Goal: Task Accomplishment & Management: Use online tool/utility

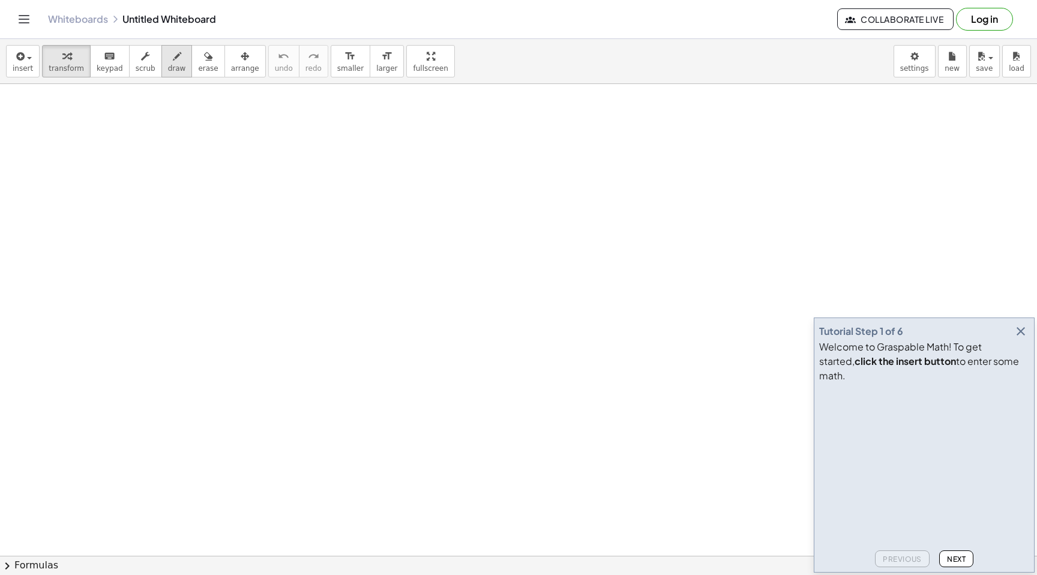
click at [173, 61] on icon "button" at bounding box center [177, 56] width 8 height 14
drag, startPoint x: 181, startPoint y: 151, endPoint x: 180, endPoint y: 217, distance: 65.4
click at [912, 14] on span "Collaborate Live" at bounding box center [895, 19] width 96 height 11
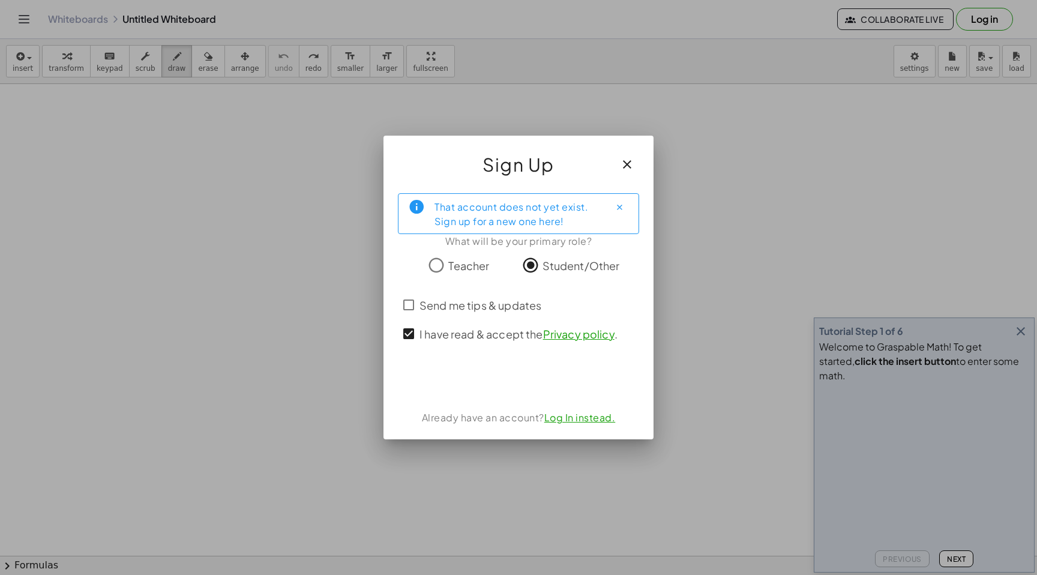
click at [508, 392] on div "That account does not yet exist. Sign up for a new one here! What will be your …" at bounding box center [518, 312] width 270 height 256
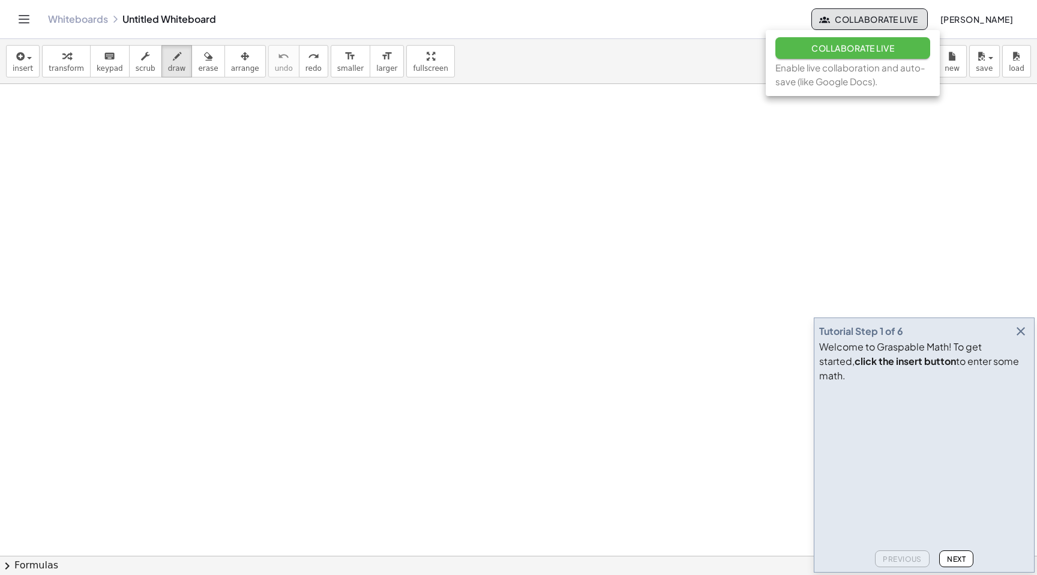
click at [840, 49] on span "Collaborate Live" at bounding box center [852, 48] width 83 height 11
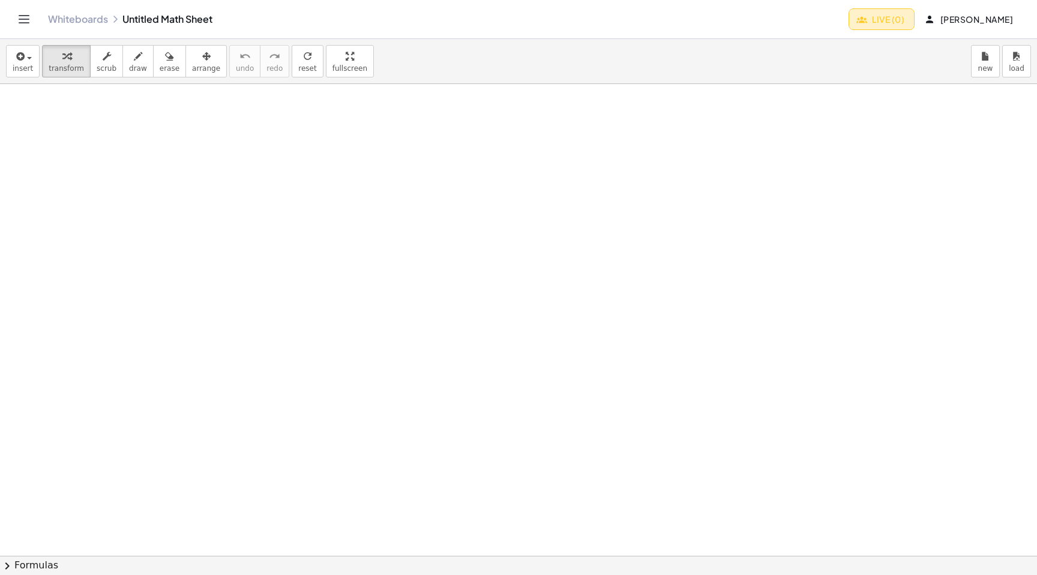
click at [849, 13] on button "Live (0)" at bounding box center [882, 19] width 66 height 22
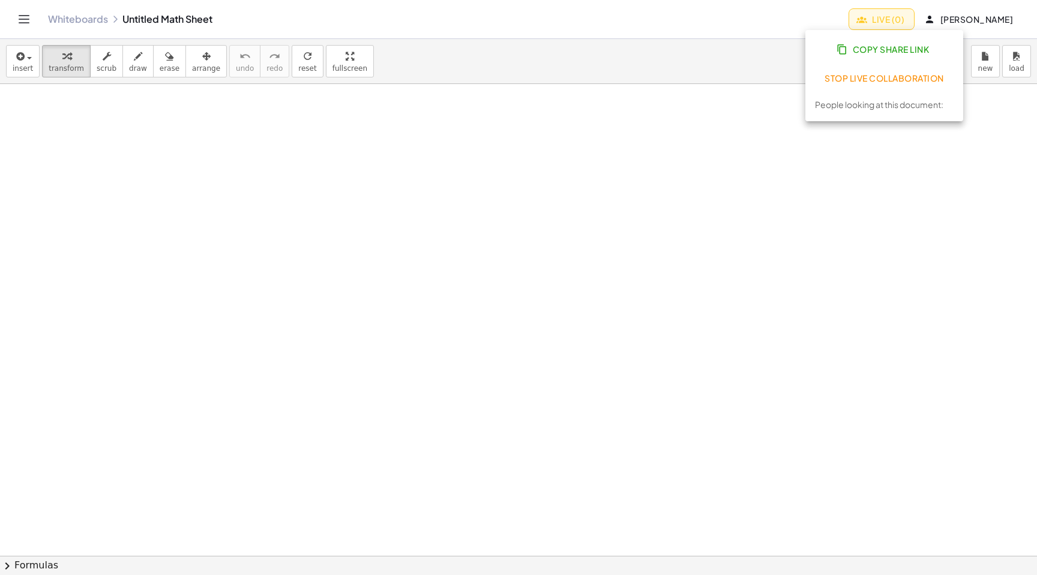
click at [855, 46] on span "Copy Share Link" at bounding box center [884, 49] width 90 height 11
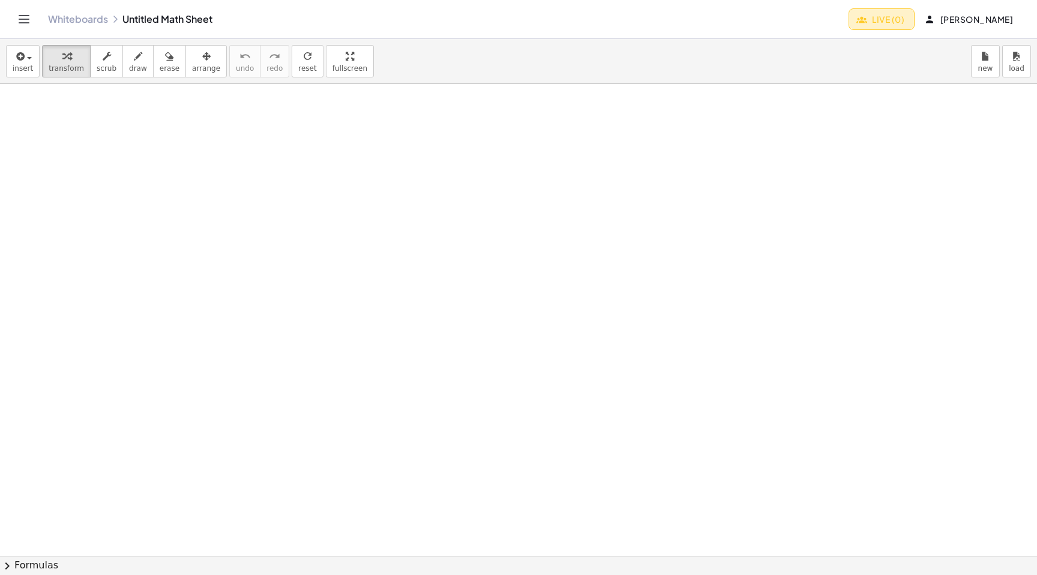
click at [859, 19] on span "Live (0)" at bounding box center [882, 19] width 46 height 11
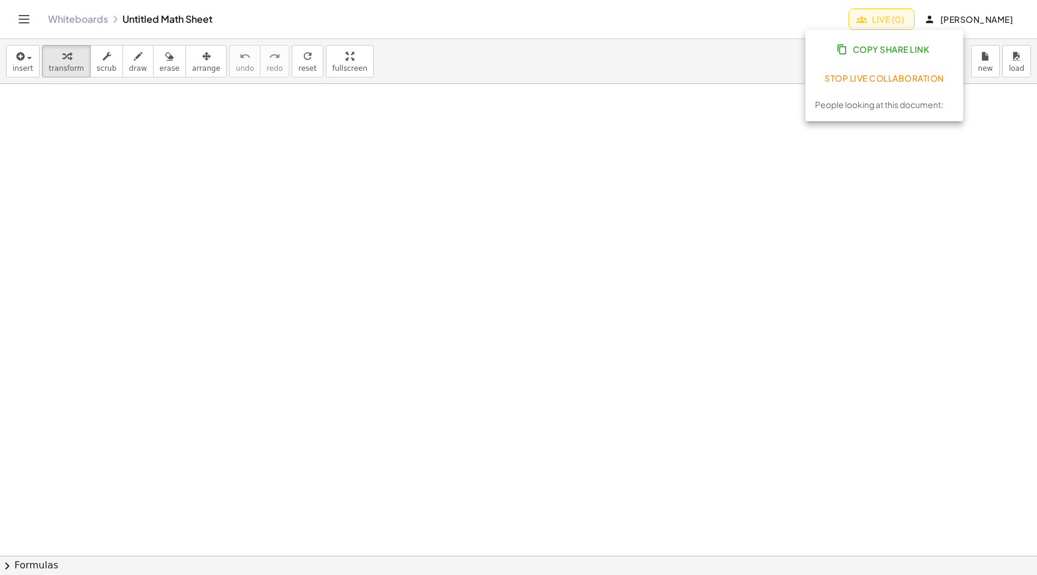
click at [865, 53] on span "Copy Share Link" at bounding box center [884, 49] width 90 height 11
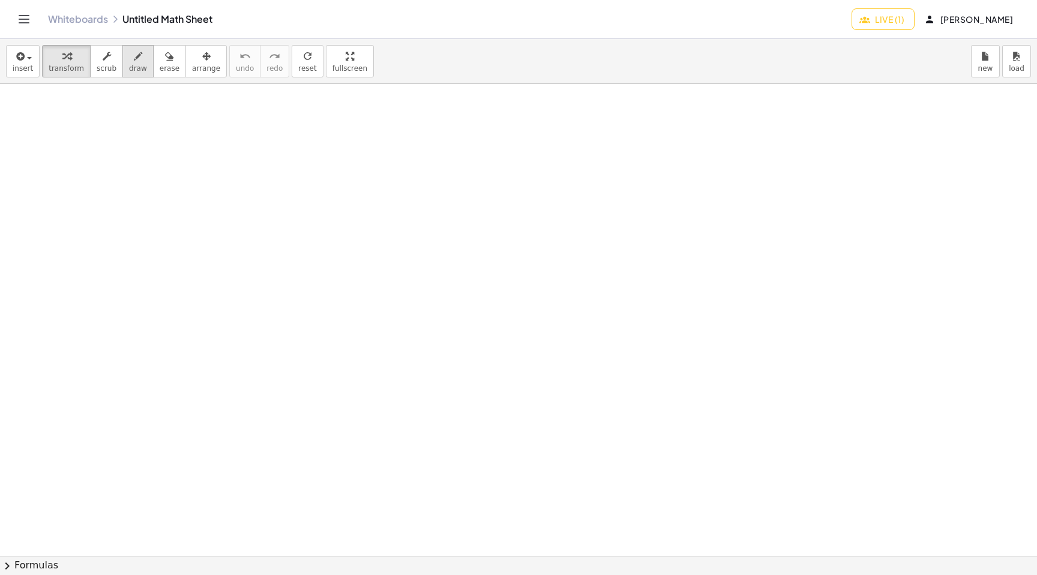
click at [136, 63] on icon "button" at bounding box center [138, 56] width 8 height 14
drag, startPoint x: 281, startPoint y: 158, endPoint x: 281, endPoint y: 257, distance: 99.0
click at [281, 257] on div at bounding box center [518, 555] width 1037 height 943
click at [165, 55] on icon "button" at bounding box center [169, 56] width 8 height 14
drag, startPoint x: 282, startPoint y: 154, endPoint x: 283, endPoint y: 272, distance: 118.2
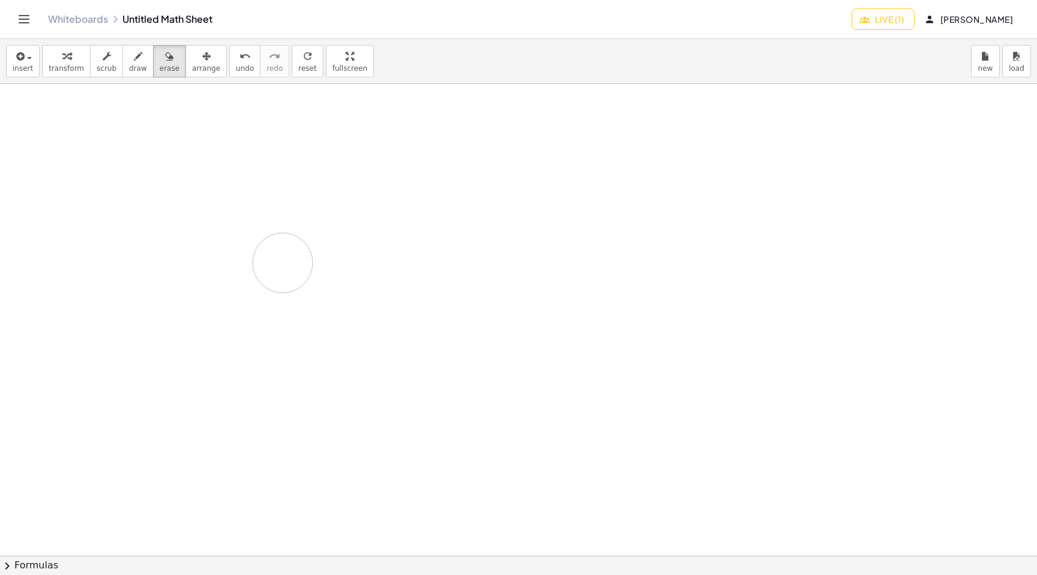
click at [283, 274] on div at bounding box center [518, 555] width 1037 height 943
drag, startPoint x: 145, startPoint y: 139, endPoint x: 355, endPoint y: 234, distance: 230.7
click at [355, 236] on div at bounding box center [518, 555] width 1037 height 943
click at [134, 56] on icon "button" at bounding box center [138, 56] width 8 height 14
drag, startPoint x: 241, startPoint y: 165, endPoint x: 223, endPoint y: 220, distance: 58.3
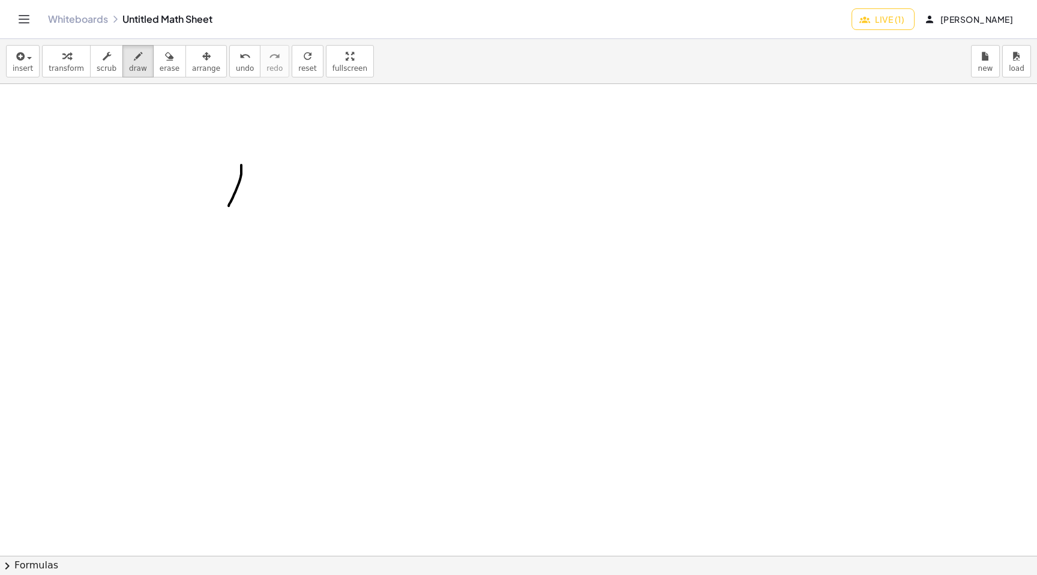
click at [223, 221] on div at bounding box center [518, 555] width 1037 height 943
drag, startPoint x: 242, startPoint y: 167, endPoint x: 259, endPoint y: 226, distance: 60.4
click at [259, 226] on div at bounding box center [518, 555] width 1037 height 943
drag, startPoint x: 230, startPoint y: 202, endPoint x: 256, endPoint y: 202, distance: 26.4
click at [256, 202] on div at bounding box center [518, 555] width 1037 height 943
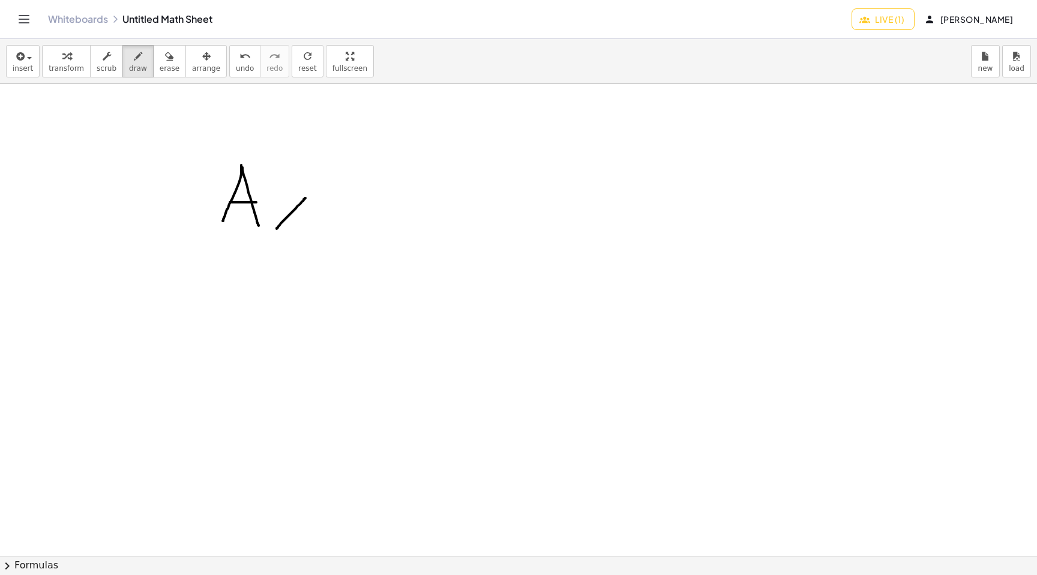
drag, startPoint x: 305, startPoint y: 198, endPoint x: 277, endPoint y: 228, distance: 41.6
click at [277, 228] on div at bounding box center [518, 555] width 1037 height 943
drag, startPoint x: 285, startPoint y: 203, endPoint x: 308, endPoint y: 225, distance: 31.4
click at [308, 225] on div at bounding box center [518, 555] width 1037 height 943
drag, startPoint x: 218, startPoint y: 147, endPoint x: 242, endPoint y: 134, distance: 27.4
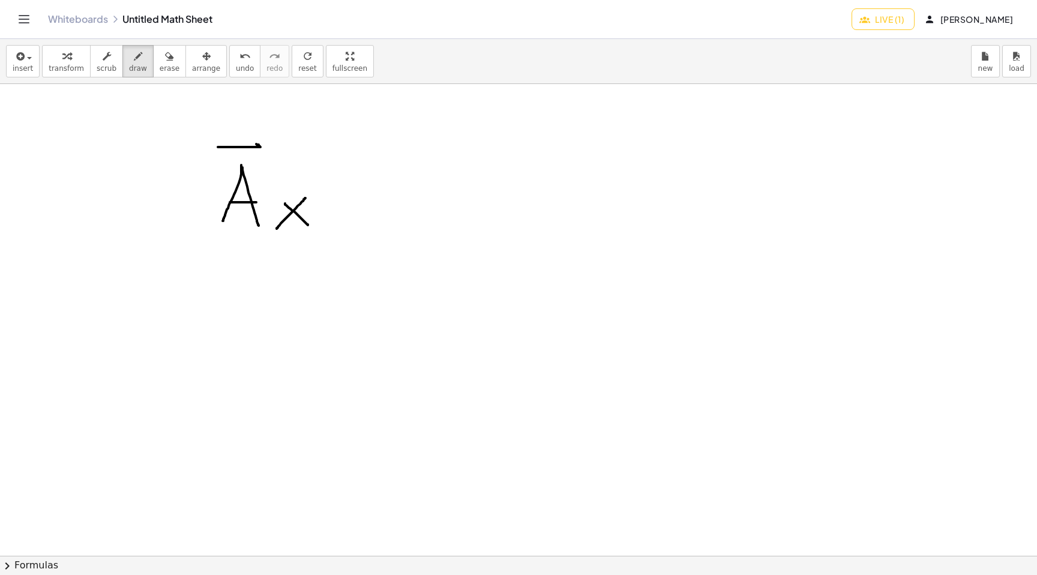
click at [242, 133] on div at bounding box center [518, 555] width 1037 height 943
click at [239, 62] on icon "undo" at bounding box center [244, 56] width 11 height 14
drag, startPoint x: 343, startPoint y: 192, endPoint x: 406, endPoint y: 191, distance: 63.0
click at [406, 191] on div at bounding box center [518, 555] width 1037 height 943
drag, startPoint x: 352, startPoint y: 209, endPoint x: 409, endPoint y: 210, distance: 57.0
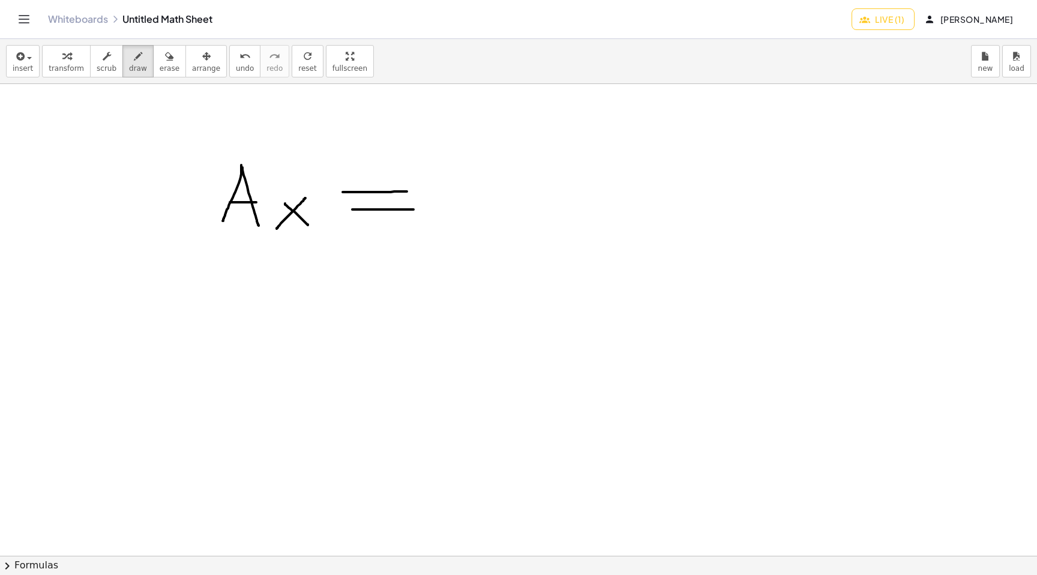
click at [409, 210] on div at bounding box center [518, 555] width 1037 height 943
drag, startPoint x: 438, startPoint y: 176, endPoint x: 473, endPoint y: 196, distance: 39.8
click at [473, 196] on div at bounding box center [518, 555] width 1037 height 943
drag, startPoint x: 484, startPoint y: 169, endPoint x: 459, endPoint y: 232, distance: 67.6
click at [459, 232] on div at bounding box center [518, 555] width 1037 height 943
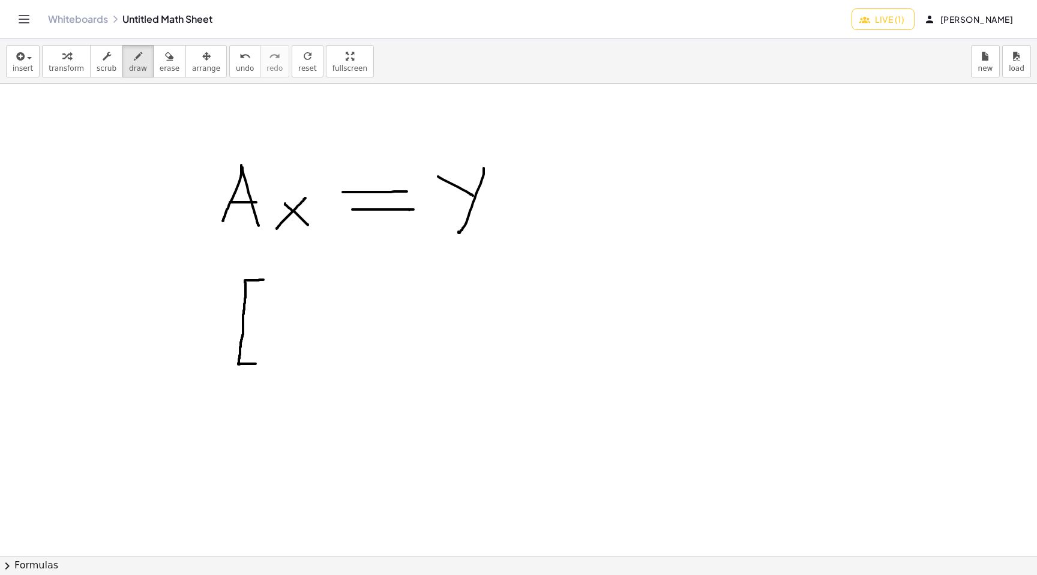
drag, startPoint x: 263, startPoint y: 280, endPoint x: 256, endPoint y: 364, distance: 84.4
click at [256, 364] on div at bounding box center [518, 555] width 1037 height 943
drag, startPoint x: 338, startPoint y: 279, endPoint x: 339, endPoint y: 362, distance: 82.8
click at [339, 362] on div at bounding box center [518, 555] width 1037 height 943
drag, startPoint x: 268, startPoint y: 287, endPoint x: 265, endPoint y: 345, distance: 57.7
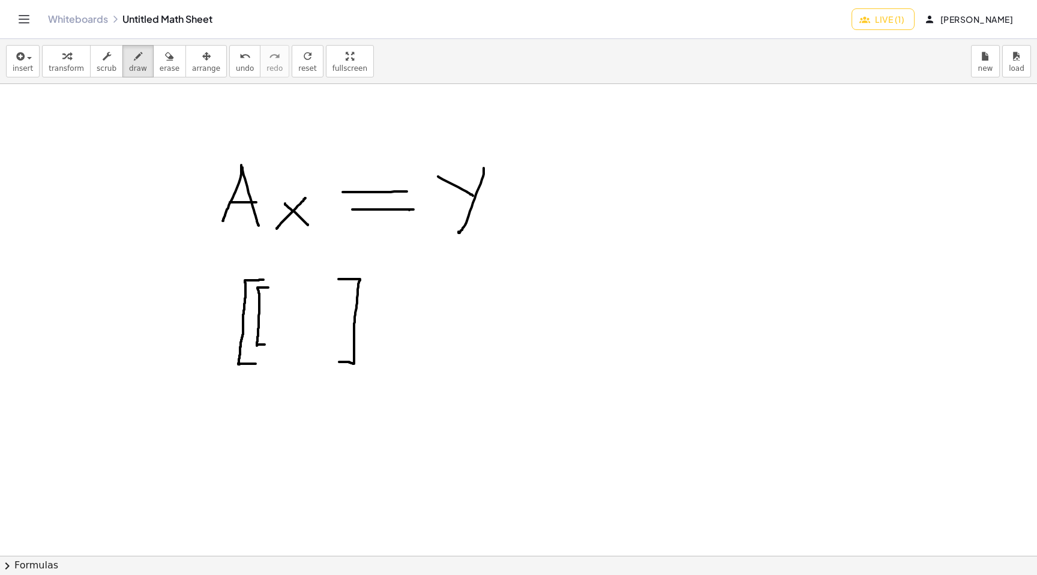
click at [265, 345] on div at bounding box center [518, 555] width 1037 height 943
drag, startPoint x: 278, startPoint y: 292, endPoint x: 284, endPoint y: 341, distance: 50.2
click at [284, 341] on div at bounding box center [518, 555] width 1037 height 943
drag, startPoint x: 256, startPoint y: 318, endPoint x: 263, endPoint y: 317, distance: 7.9
click at [263, 317] on div at bounding box center [518, 555] width 1037 height 943
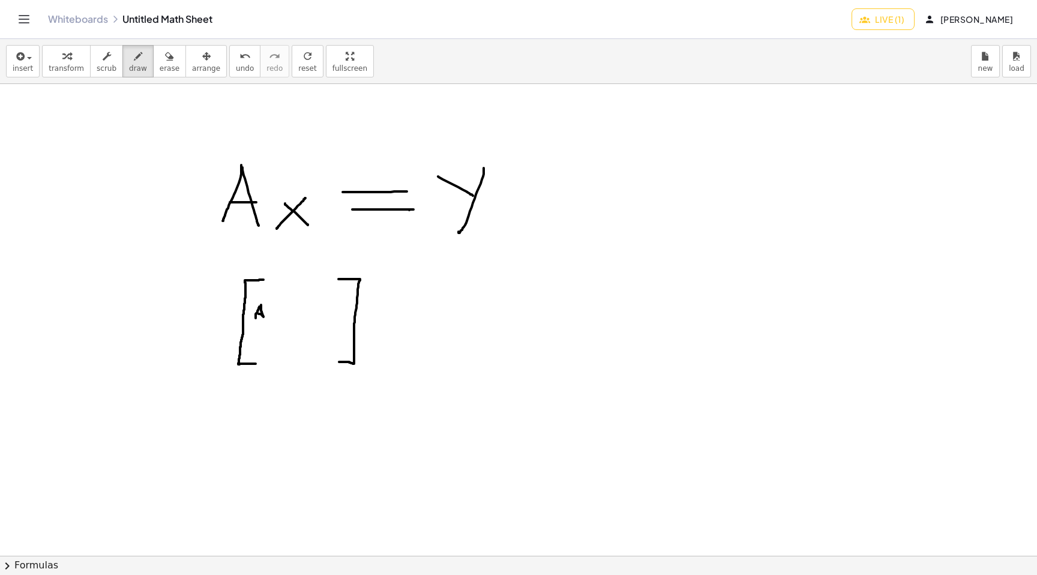
click at [262, 316] on div at bounding box center [518, 555] width 1037 height 943
click at [268, 322] on div at bounding box center [518, 555] width 1037 height 943
drag, startPoint x: 279, startPoint y: 319, endPoint x: 285, endPoint y: 320, distance: 6.1
click at [285, 320] on div at bounding box center [518, 555] width 1037 height 943
click at [285, 314] on div at bounding box center [518, 555] width 1037 height 943
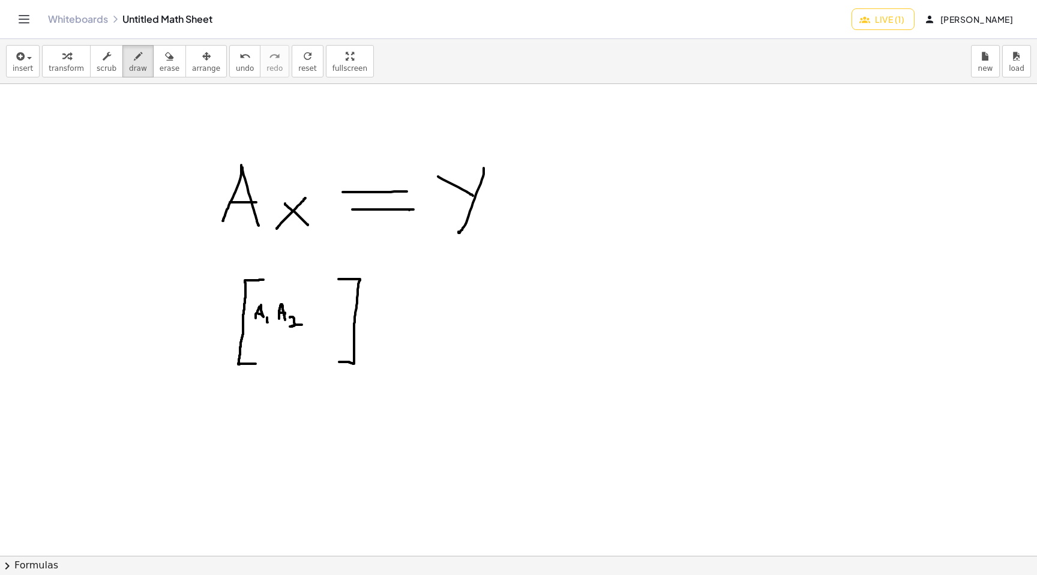
drag, startPoint x: 290, startPoint y: 317, endPoint x: 302, endPoint y: 325, distance: 14.0
click at [302, 325] on div at bounding box center [518, 555] width 1037 height 943
click at [314, 325] on div at bounding box center [518, 555] width 1037 height 943
click at [320, 325] on div at bounding box center [518, 555] width 1037 height 943
drag, startPoint x: 329, startPoint y: 325, endPoint x: 336, endPoint y: 323, distance: 7.4
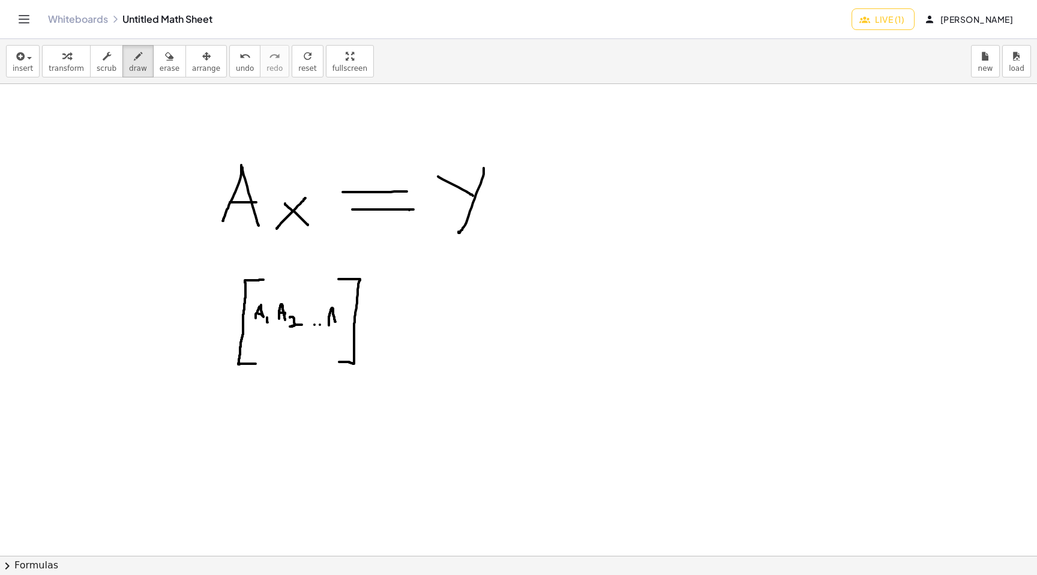
click at [336, 323] on div at bounding box center [518, 555] width 1037 height 943
click at [335, 320] on div at bounding box center [518, 555] width 1037 height 943
drag, startPoint x: 341, startPoint y: 322, endPoint x: 348, endPoint y: 319, distance: 7.3
click at [348, 319] on div at bounding box center [518, 555] width 1037 height 943
click at [257, 296] on div at bounding box center [518, 555] width 1037 height 943
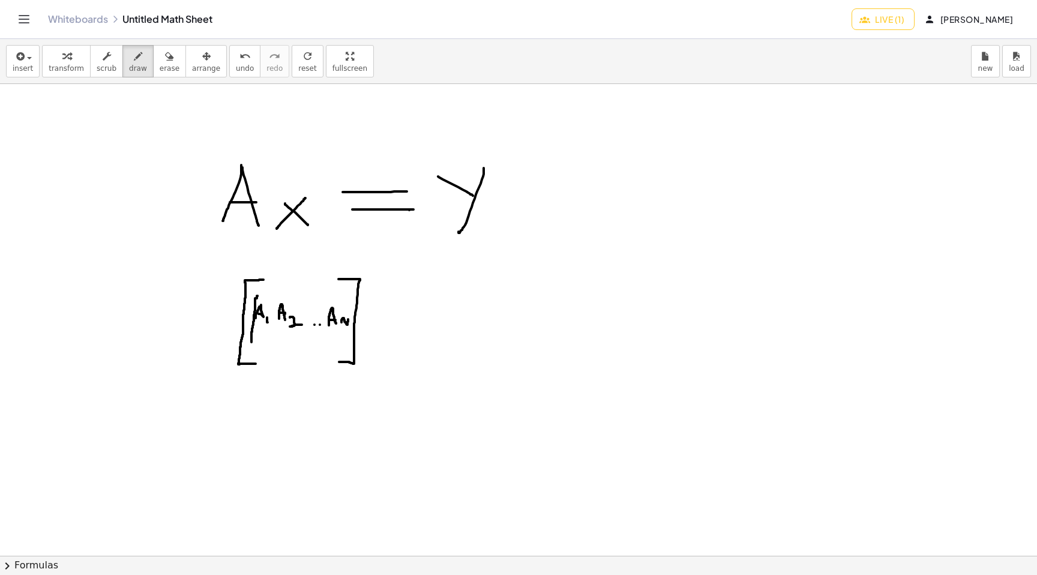
drag, startPoint x: 257, startPoint y: 296, endPoint x: 251, endPoint y: 342, distance: 46.6
click at [251, 342] on div at bounding box center [518, 555] width 1037 height 943
drag, startPoint x: 261, startPoint y: 296, endPoint x: 255, endPoint y: 347, distance: 50.8
click at [255, 347] on div at bounding box center [518, 555] width 1037 height 943
drag, startPoint x: 268, startPoint y: 299, endPoint x: 267, endPoint y: 343, distance: 43.8
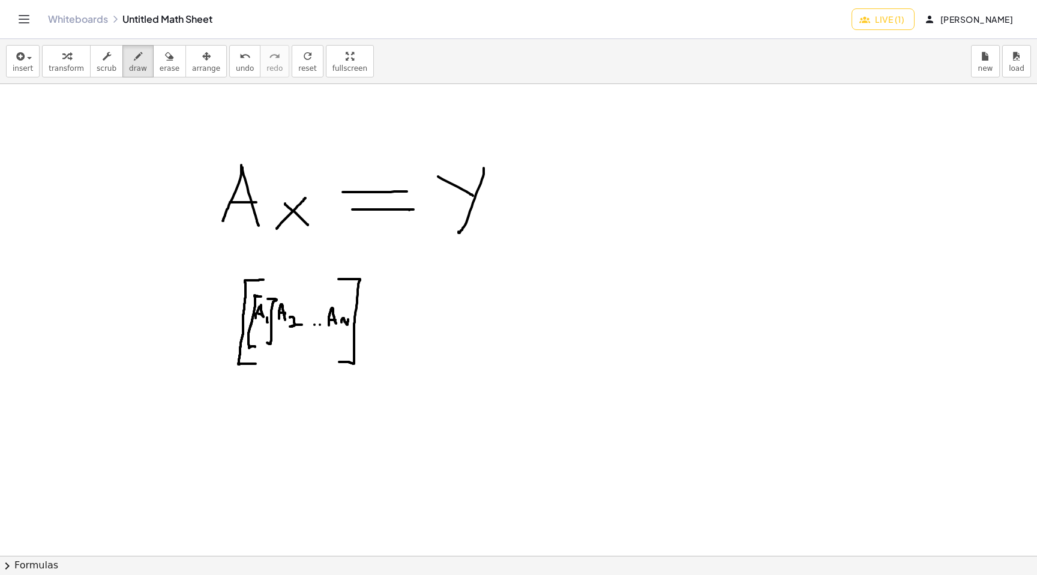
click at [267, 343] on div at bounding box center [518, 555] width 1037 height 943
drag, startPoint x: 285, startPoint y: 299, endPoint x: 280, endPoint y: 342, distance: 43.0
click at [280, 342] on div at bounding box center [518, 555] width 1037 height 943
drag, startPoint x: 298, startPoint y: 298, endPoint x: 298, endPoint y: 342, distance: 44.4
click at [298, 342] on div at bounding box center [518, 555] width 1037 height 943
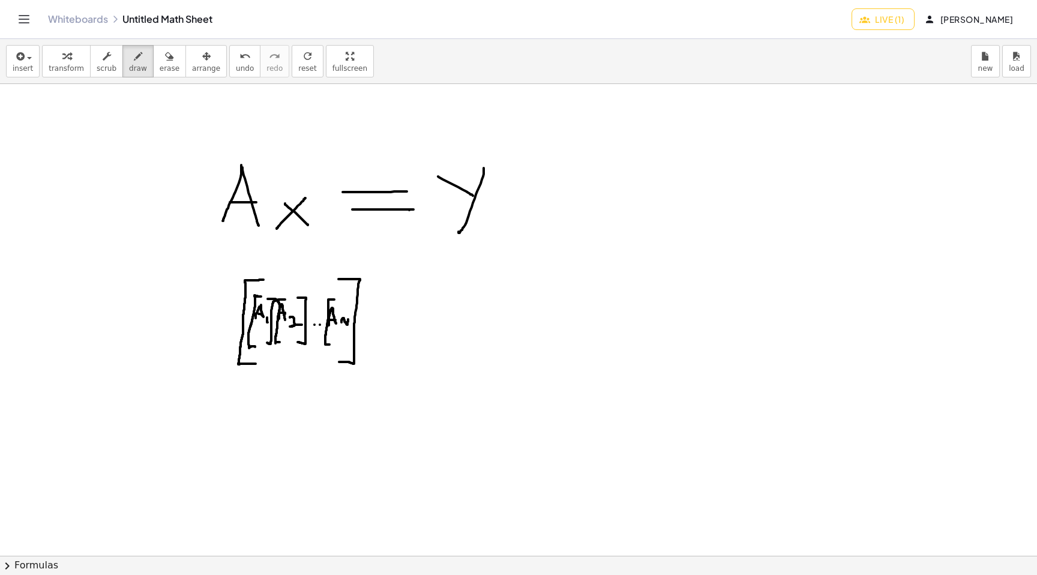
drag, startPoint x: 333, startPoint y: 299, endPoint x: 329, endPoint y: 344, distance: 45.2
click at [329, 344] on div at bounding box center [518, 555] width 1037 height 943
drag, startPoint x: 345, startPoint y: 297, endPoint x: 346, endPoint y: 340, distance: 43.2
click at [346, 340] on div at bounding box center [518, 555] width 1037 height 943
drag, startPoint x: 400, startPoint y: 290, endPoint x: 391, endPoint y: 353, distance: 64.2
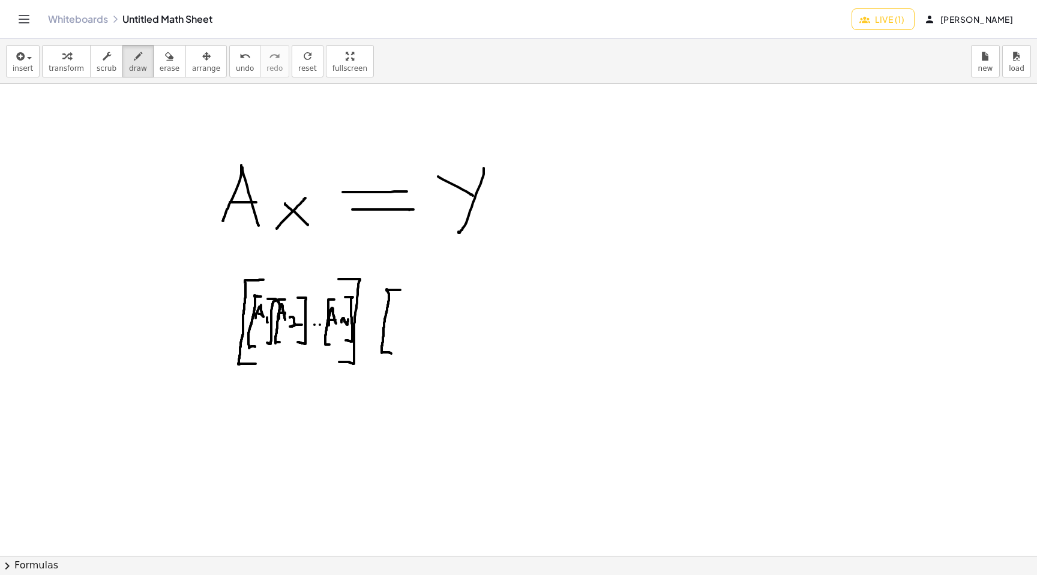
click at [391, 353] on div at bounding box center [518, 555] width 1037 height 943
drag, startPoint x: 409, startPoint y: 299, endPoint x: 401, endPoint y: 305, distance: 10.2
click at [401, 305] on div at bounding box center [518, 555] width 1037 height 943
drag, startPoint x: 402, startPoint y: 298, endPoint x: 408, endPoint y: 306, distance: 10.3
click at [408, 306] on div at bounding box center [518, 555] width 1037 height 943
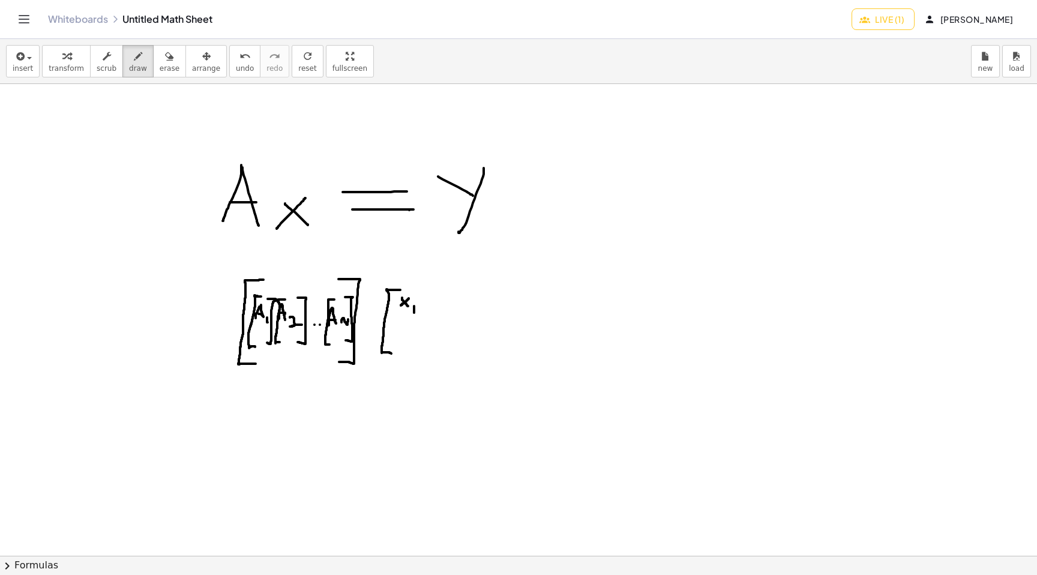
drag, startPoint x: 414, startPoint y: 306, endPoint x: 414, endPoint y: 314, distance: 8.4
click at [414, 314] on div at bounding box center [518, 555] width 1037 height 943
drag, startPoint x: 406, startPoint y: 317, endPoint x: 398, endPoint y: 323, distance: 10.7
click at [398, 324] on div at bounding box center [518, 555] width 1037 height 943
drag, startPoint x: 399, startPoint y: 316, endPoint x: 403, endPoint y: 326, distance: 10.5
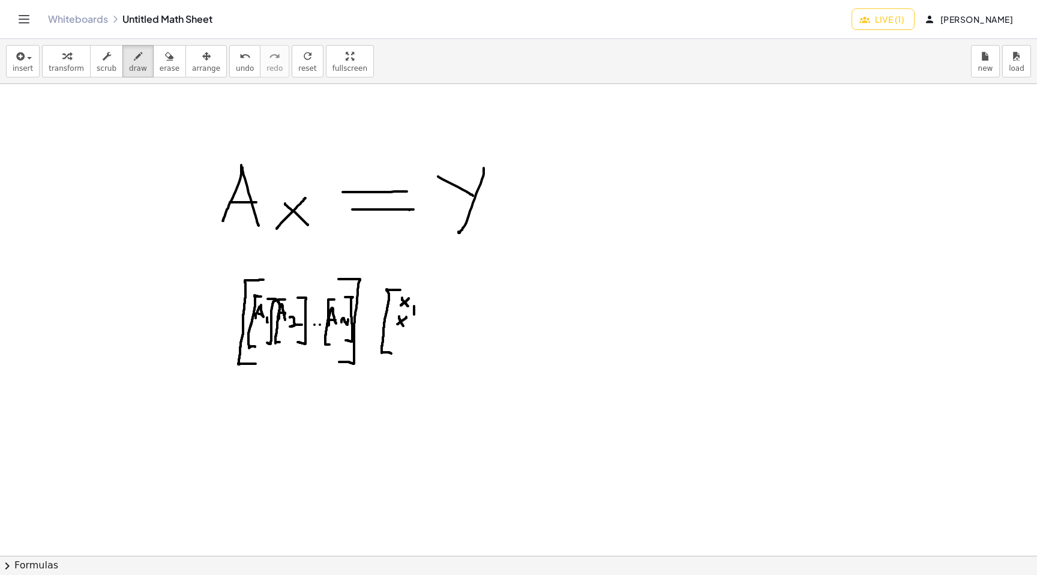
click at [403, 326] on div at bounding box center [518, 555] width 1037 height 943
drag, startPoint x: 411, startPoint y: 326, endPoint x: 422, endPoint y: 331, distance: 12.4
click at [424, 331] on div at bounding box center [518, 555] width 1037 height 943
click at [403, 331] on div at bounding box center [518, 555] width 1037 height 943
click at [403, 335] on div at bounding box center [518, 555] width 1037 height 943
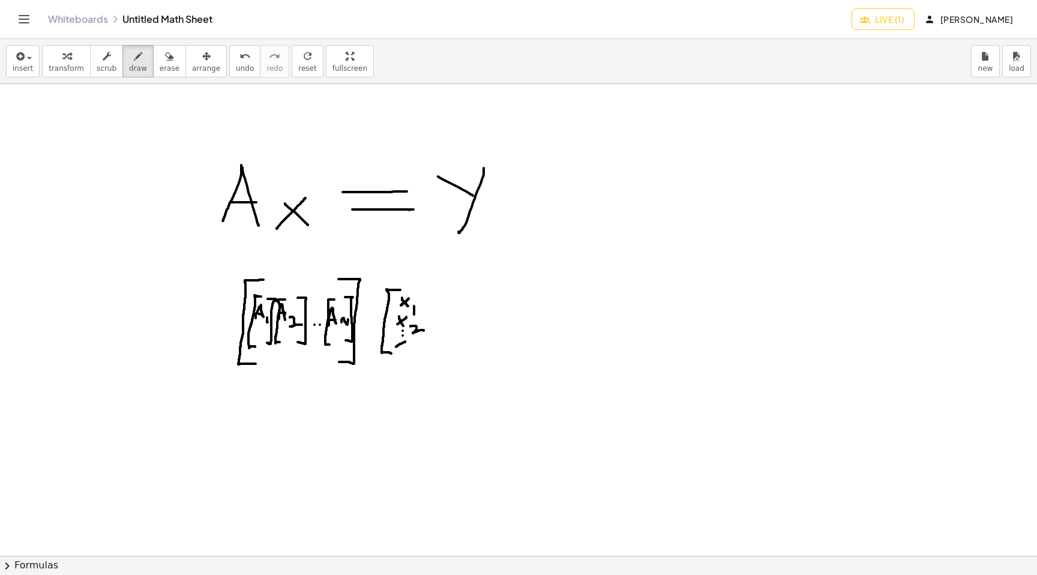
drag, startPoint x: 405, startPoint y: 341, endPoint x: 396, endPoint y: 347, distance: 10.5
click at [396, 347] on div at bounding box center [518, 555] width 1037 height 943
drag, startPoint x: 397, startPoint y: 340, endPoint x: 403, endPoint y: 347, distance: 9.0
click at [403, 347] on div at bounding box center [518, 555] width 1037 height 943
drag, startPoint x: 408, startPoint y: 348, endPoint x: 414, endPoint y: 346, distance: 6.8
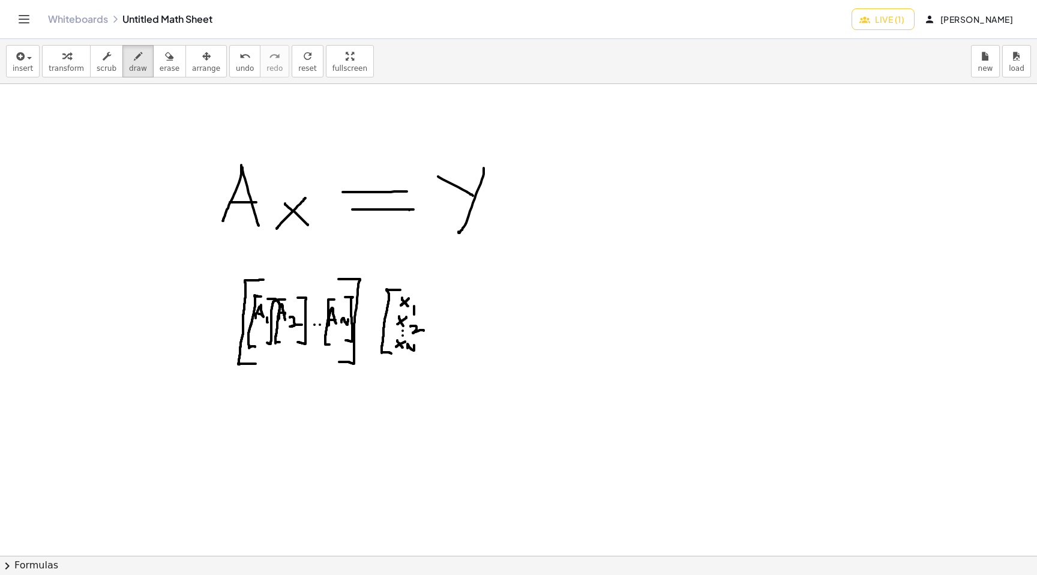
click at [414, 346] on div at bounding box center [518, 555] width 1037 height 943
drag, startPoint x: 421, startPoint y: 283, endPoint x: 422, endPoint y: 352, distance: 68.4
click at [422, 352] on div at bounding box center [518, 555] width 1037 height 943
drag, startPoint x: 441, startPoint y: 268, endPoint x: 436, endPoint y: 367, distance: 99.8
click at [435, 367] on div at bounding box center [518, 555] width 1037 height 943
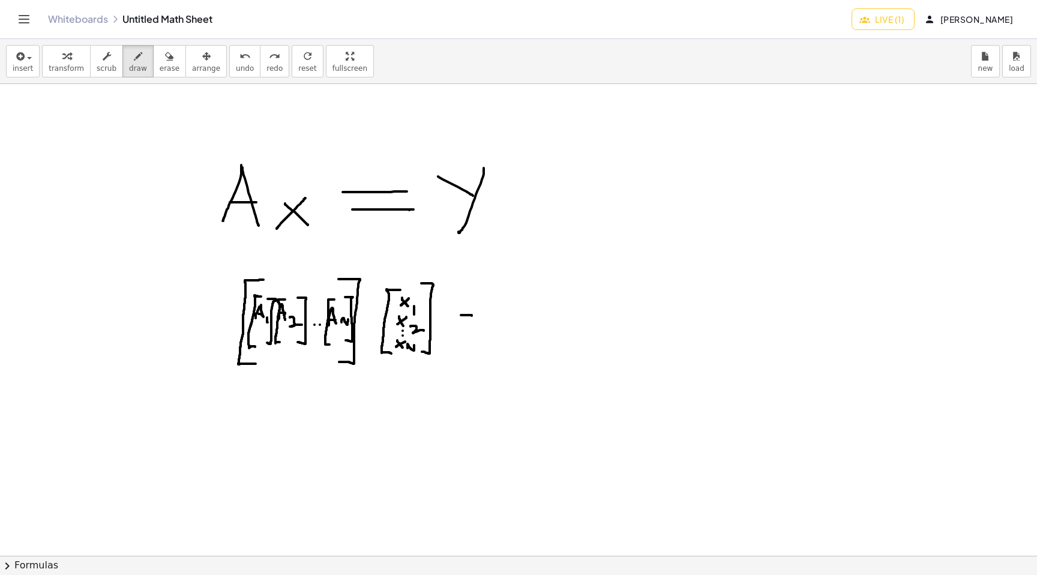
drag, startPoint x: 461, startPoint y: 315, endPoint x: 472, endPoint y: 316, distance: 10.9
click at [472, 316] on div at bounding box center [518, 555] width 1037 height 943
drag, startPoint x: 459, startPoint y: 320, endPoint x: 470, endPoint y: 321, distance: 11.5
click at [470, 321] on div at bounding box center [518, 555] width 1037 height 943
drag, startPoint x: 516, startPoint y: 283, endPoint x: 513, endPoint y: 349, distance: 66.1
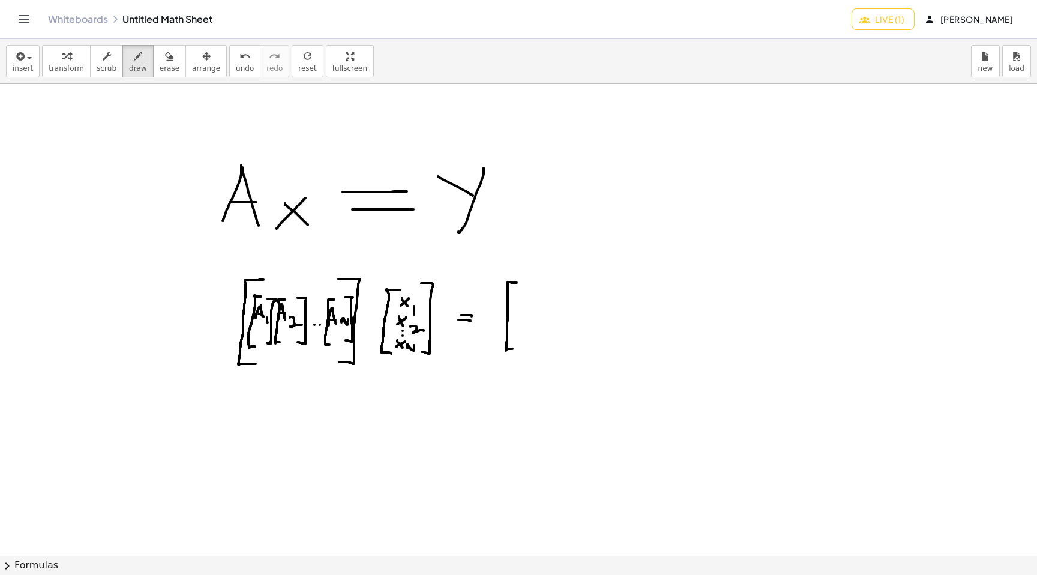
click at [513, 349] on div at bounding box center [518, 555] width 1037 height 943
drag, startPoint x: 520, startPoint y: 293, endPoint x: 527, endPoint y: 297, distance: 7.8
click at [527, 297] on div at bounding box center [518, 555] width 1037 height 943
drag, startPoint x: 532, startPoint y: 289, endPoint x: 522, endPoint y: 304, distance: 17.3
click at [522, 304] on div at bounding box center [518, 555] width 1037 height 943
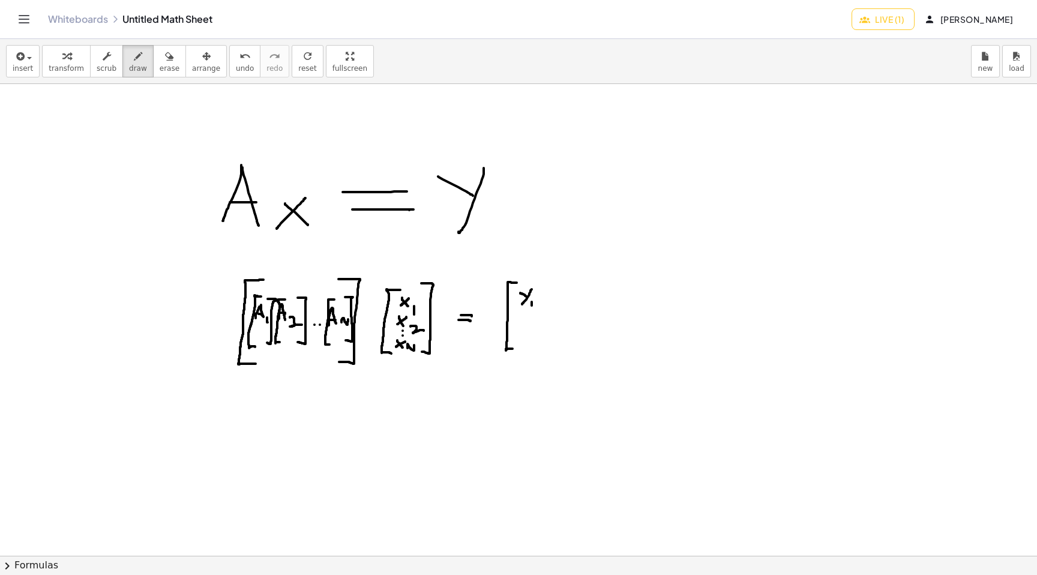
click at [532, 305] on div at bounding box center [518, 555] width 1037 height 943
drag, startPoint x: 521, startPoint y: 313, endPoint x: 527, endPoint y: 319, distance: 8.1
click at [527, 319] on div at bounding box center [518, 555] width 1037 height 943
drag, startPoint x: 530, startPoint y: 314, endPoint x: 522, endPoint y: 328, distance: 15.3
click at [522, 328] on div at bounding box center [518, 555] width 1037 height 943
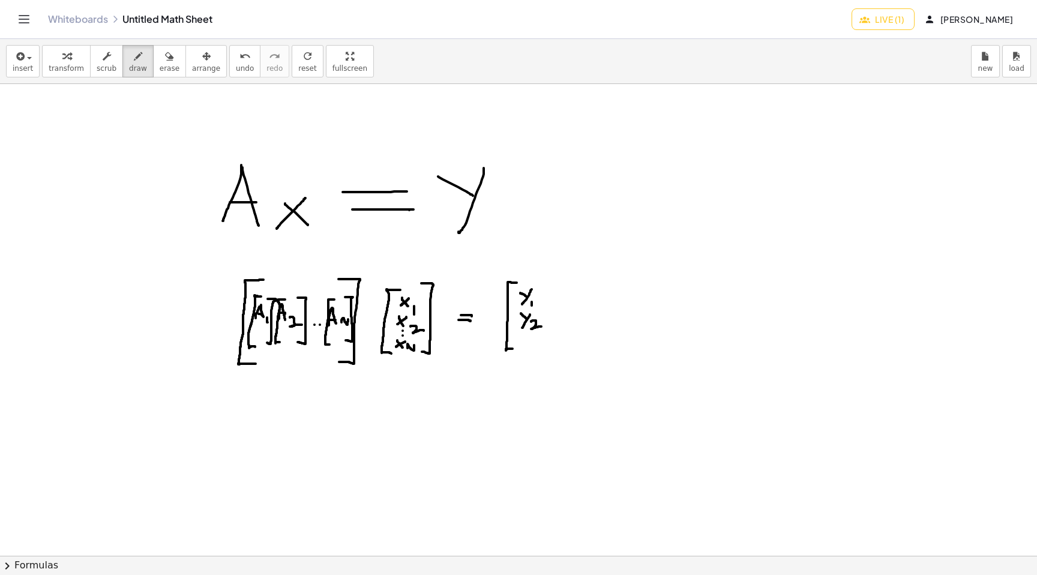
drag, startPoint x: 531, startPoint y: 322, endPoint x: 541, endPoint y: 327, distance: 11.5
click at [541, 327] on div at bounding box center [518, 555] width 1037 height 943
click at [525, 331] on div at bounding box center [518, 555] width 1037 height 943
click at [525, 335] on div at bounding box center [518, 555] width 1037 height 943
drag, startPoint x: 520, startPoint y: 339, endPoint x: 525, endPoint y: 343, distance: 6.4
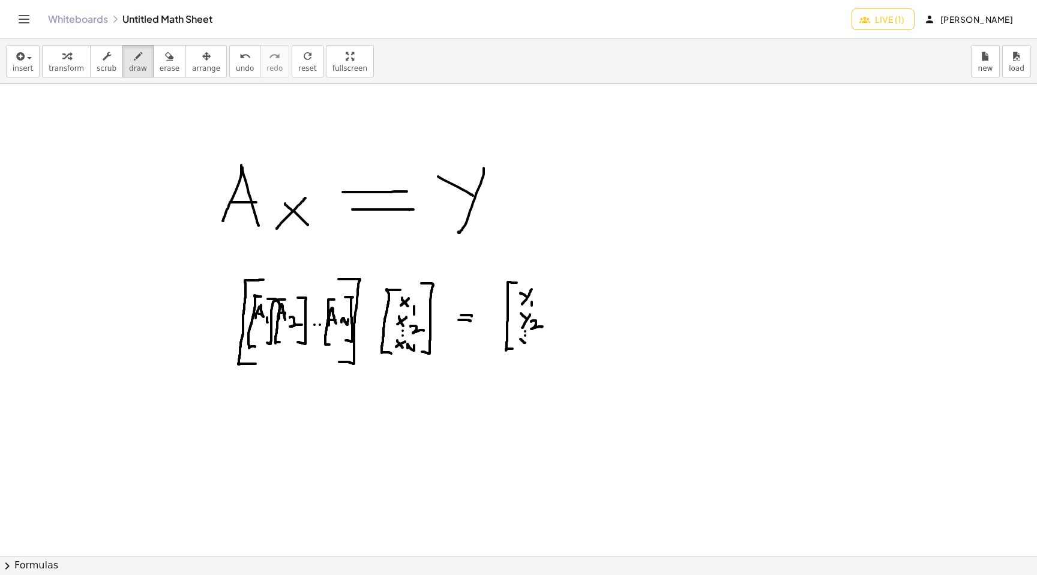
click at [525, 343] on div at bounding box center [518, 555] width 1037 height 943
drag, startPoint x: 528, startPoint y: 340, endPoint x: 522, endPoint y: 350, distance: 11.8
click at [522, 351] on div at bounding box center [518, 555] width 1037 height 943
drag, startPoint x: 530, startPoint y: 350, endPoint x: 535, endPoint y: 347, distance: 6.5
click at [535, 347] on div at bounding box center [518, 555] width 1037 height 943
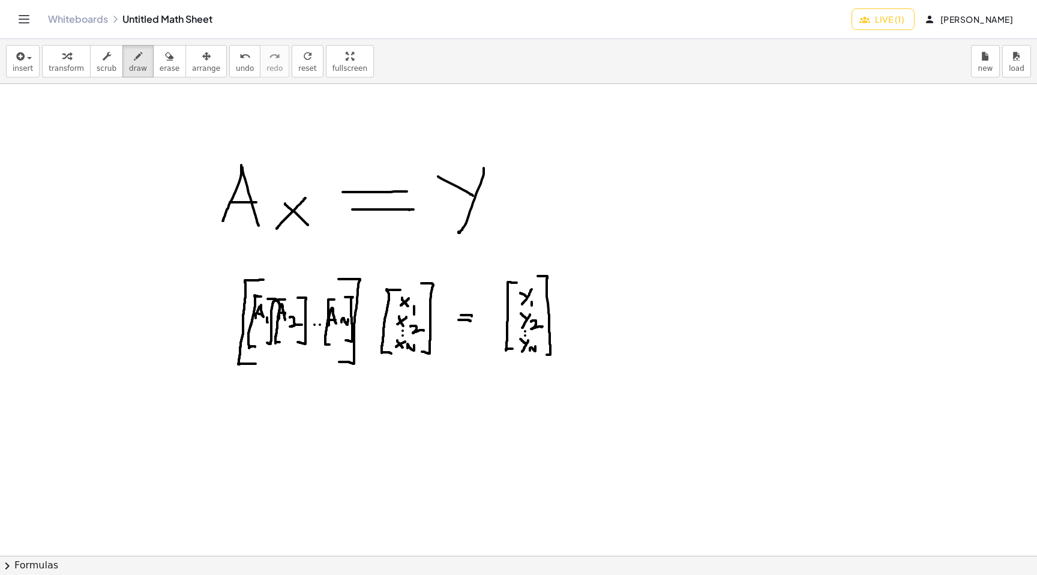
drag, startPoint x: 538, startPoint y: 276, endPoint x: 545, endPoint y: 354, distance: 78.4
click at [545, 354] on div at bounding box center [518, 555] width 1037 height 943
click at [581, 305] on div at bounding box center [518, 555] width 1037 height 943
drag, startPoint x: 573, startPoint y: 311, endPoint x: 583, endPoint y: 312, distance: 10.2
click at [584, 311] on div at bounding box center [518, 555] width 1037 height 943
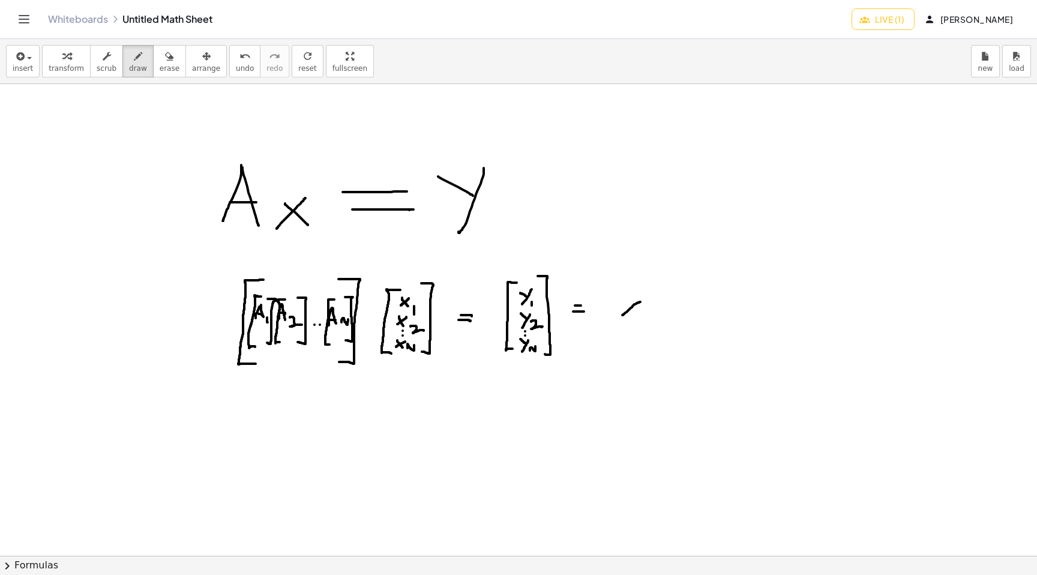
drag, startPoint x: 640, startPoint y: 302, endPoint x: 623, endPoint y: 313, distance: 20.8
click at [622, 315] on div at bounding box center [518, 555] width 1037 height 943
drag, startPoint x: 629, startPoint y: 301, endPoint x: 632, endPoint y: 311, distance: 10.6
click at [632, 311] on div at bounding box center [518, 555] width 1037 height 943
drag, startPoint x: 639, startPoint y: 312, endPoint x: 639, endPoint y: 319, distance: 6.6
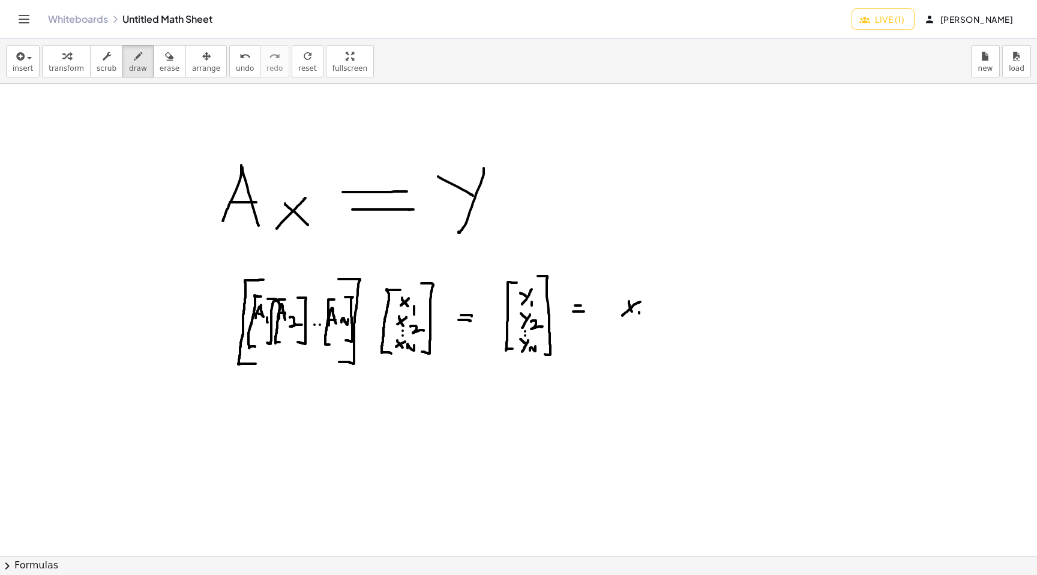
click at [639, 319] on div at bounding box center [518, 555] width 1037 height 943
drag, startPoint x: 664, startPoint y: 283, endPoint x: 662, endPoint y: 338, distance: 55.2
click at [662, 338] on div at bounding box center [518, 555] width 1037 height 943
drag, startPoint x: 665, startPoint y: 314, endPoint x: 672, endPoint y: 312, distance: 7.0
click at [672, 312] on div at bounding box center [518, 555] width 1037 height 943
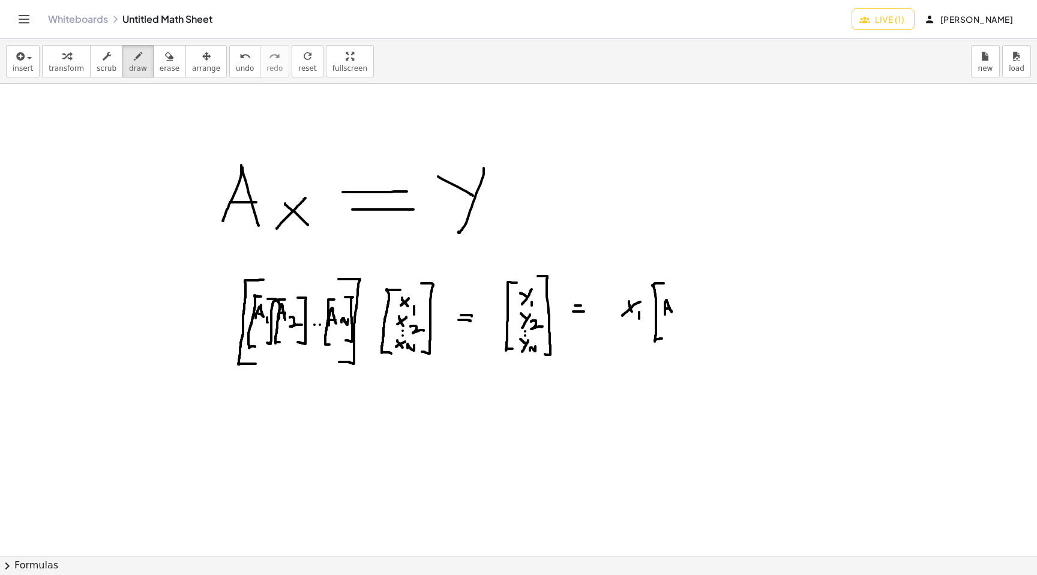
click at [669, 308] on div at bounding box center [518, 555] width 1037 height 943
click at [675, 314] on div at bounding box center [518, 555] width 1037 height 943
drag, startPoint x: 678, startPoint y: 285, endPoint x: 678, endPoint y: 338, distance: 53.4
click at [678, 338] on div at bounding box center [518, 555] width 1037 height 943
drag, startPoint x: 702, startPoint y: 296, endPoint x: 703, endPoint y: 314, distance: 18.0
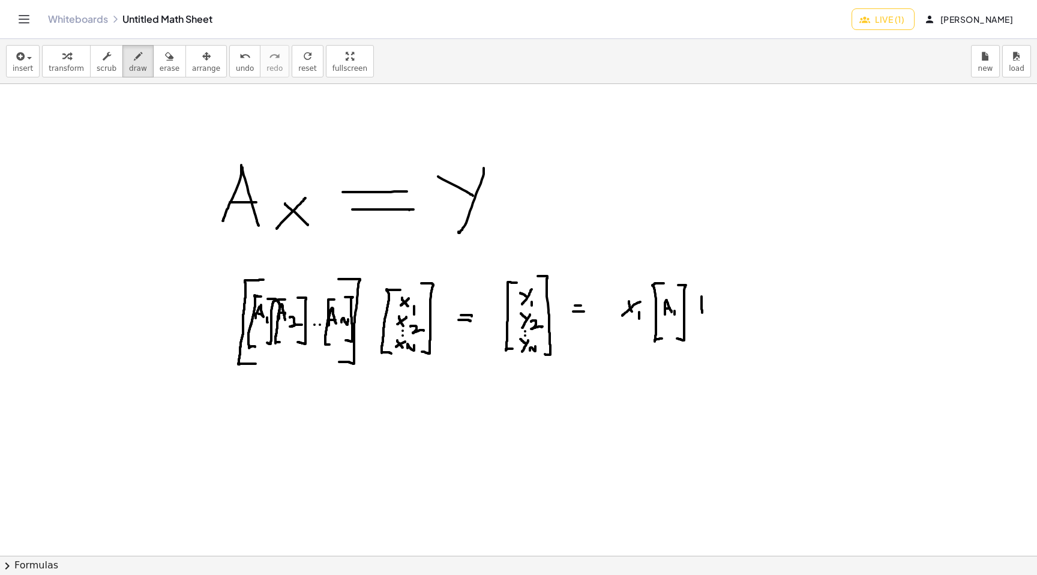
click at [703, 314] on div at bounding box center [518, 555] width 1037 height 943
drag, startPoint x: 699, startPoint y: 309, endPoint x: 708, endPoint y: 309, distance: 9.0
click at [708, 309] on div at bounding box center [518, 555] width 1037 height 943
drag, startPoint x: 731, startPoint y: 296, endPoint x: 719, endPoint y: 307, distance: 15.8
click at [719, 308] on div at bounding box center [518, 555] width 1037 height 943
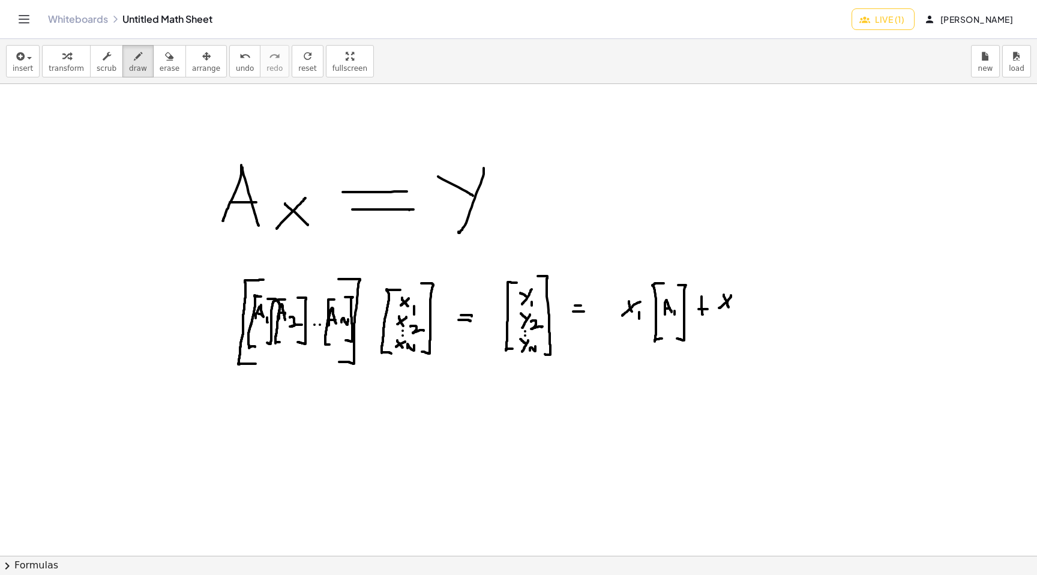
drag, startPoint x: 724, startPoint y: 295, endPoint x: 730, endPoint y: 308, distance: 15.1
click at [730, 308] on div at bounding box center [518, 555] width 1037 height 943
drag, startPoint x: 732, startPoint y: 308, endPoint x: 740, endPoint y: 313, distance: 8.9
click at [740, 313] on div at bounding box center [518, 555] width 1037 height 943
click at [634, 314] on div at bounding box center [518, 555] width 1037 height 943
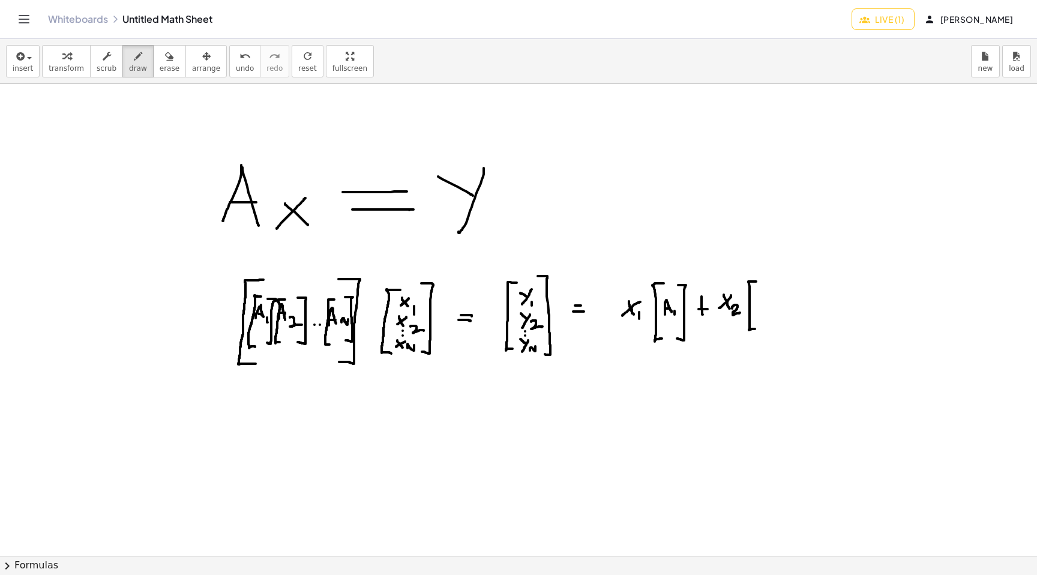
drag, startPoint x: 756, startPoint y: 281, endPoint x: 756, endPoint y: 329, distance: 47.4
click at [756, 329] on div at bounding box center [518, 555] width 1037 height 943
drag, startPoint x: 757, startPoint y: 308, endPoint x: 764, endPoint y: 306, distance: 7.6
click at [764, 306] on div at bounding box center [518, 555] width 1037 height 943
click at [761, 302] on div at bounding box center [518, 555] width 1037 height 943
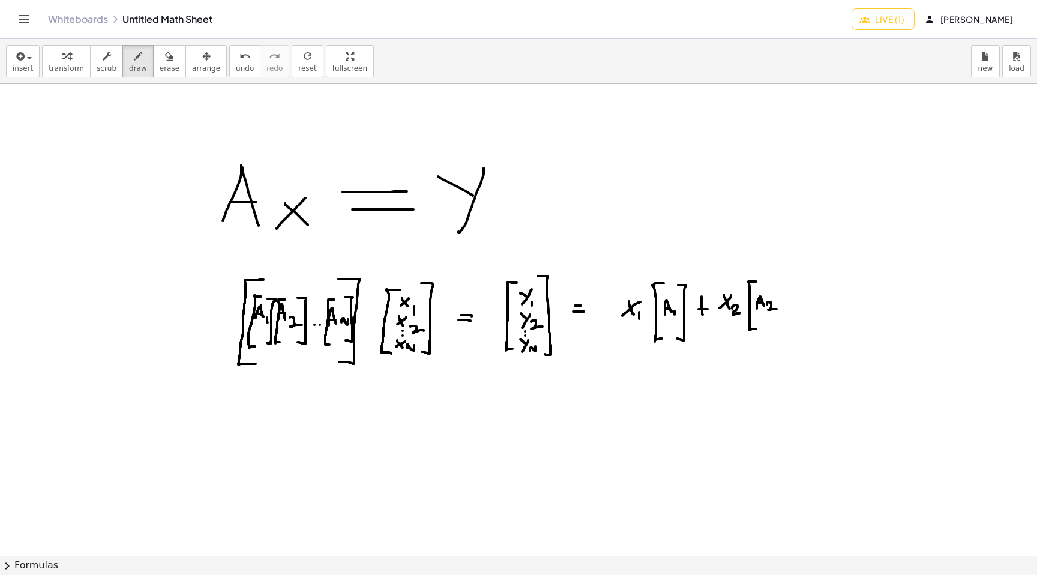
drag, startPoint x: 767, startPoint y: 305, endPoint x: 777, endPoint y: 309, distance: 10.5
click at [777, 309] on div at bounding box center [518, 555] width 1037 height 943
drag, startPoint x: 773, startPoint y: 276, endPoint x: 780, endPoint y: 337, distance: 61.0
click at [779, 337] on div at bounding box center [518, 555] width 1037 height 943
drag, startPoint x: 774, startPoint y: 275, endPoint x: 777, endPoint y: 328, distance: 52.9
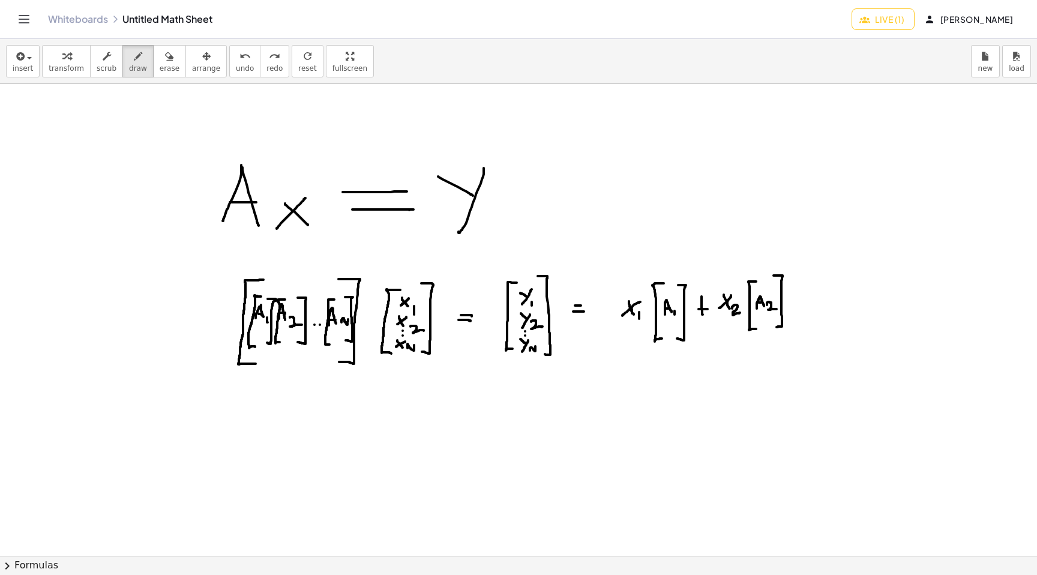
click at [777, 328] on div at bounding box center [518, 555] width 1037 height 943
click at [795, 314] on div at bounding box center [518, 555] width 1037 height 943
click at [802, 314] on div at bounding box center [518, 555] width 1037 height 943
drag, startPoint x: 817, startPoint y: 293, endPoint x: 817, endPoint y: 308, distance: 15.0
click at [817, 308] on div at bounding box center [518, 555] width 1037 height 943
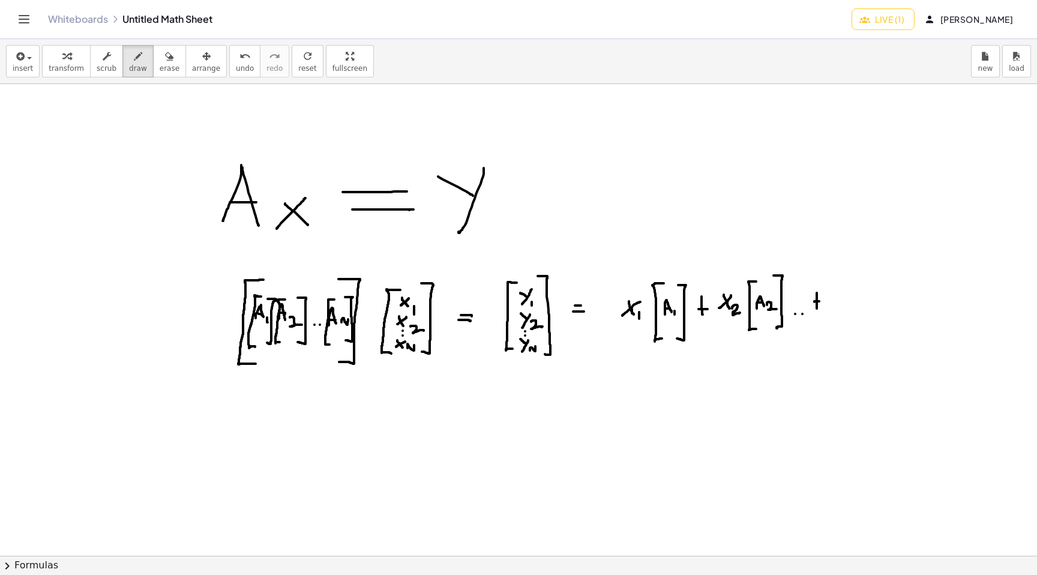
drag, startPoint x: 814, startPoint y: 301, endPoint x: 822, endPoint y: 301, distance: 7.8
click at [822, 301] on div at bounding box center [518, 555] width 1037 height 943
drag, startPoint x: 846, startPoint y: 288, endPoint x: 831, endPoint y: 305, distance: 22.5
click at [831, 305] on div at bounding box center [518, 555] width 1037 height 943
drag, startPoint x: 835, startPoint y: 290, endPoint x: 843, endPoint y: 302, distance: 13.5
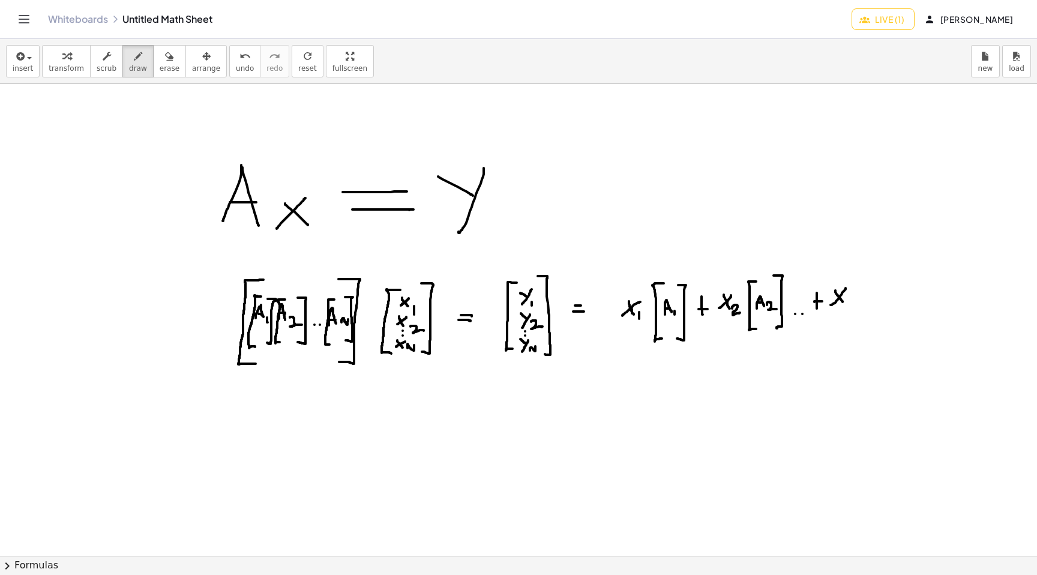
click at [843, 302] on div at bounding box center [518, 555] width 1037 height 943
drag, startPoint x: 847, startPoint y: 302, endPoint x: 854, endPoint y: 295, distance: 9.8
click at [854, 295] on div at bounding box center [518, 555] width 1037 height 943
drag, startPoint x: 874, startPoint y: 268, endPoint x: 877, endPoint y: 323, distance: 55.3
click at [877, 323] on div at bounding box center [518, 555] width 1037 height 943
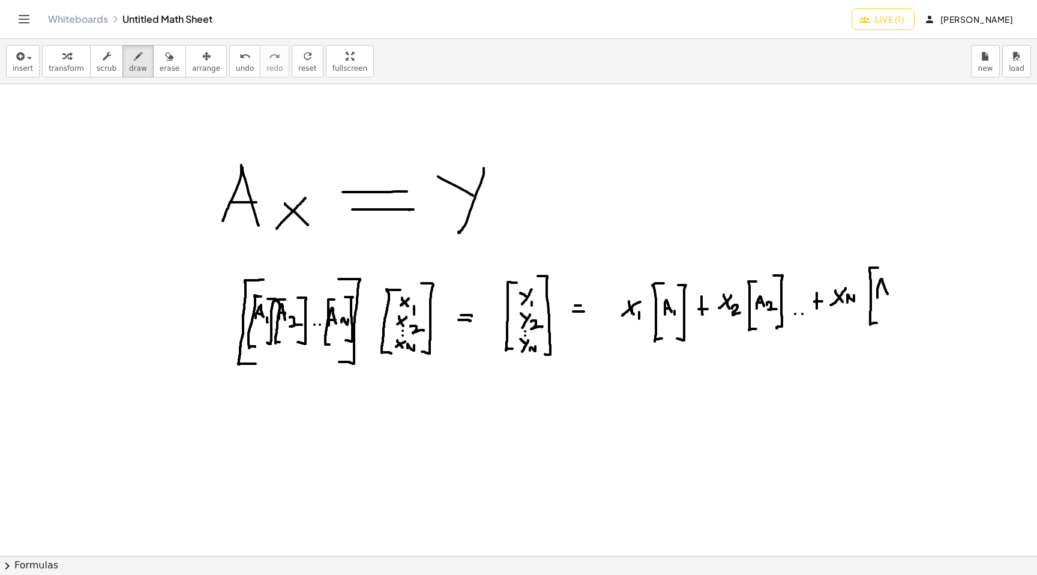
drag, startPoint x: 877, startPoint y: 298, endPoint x: 888, endPoint y: 294, distance: 10.8
click at [888, 294] on div at bounding box center [518, 555] width 1037 height 943
click at [884, 289] on div at bounding box center [518, 555] width 1037 height 943
drag, startPoint x: 892, startPoint y: 296, endPoint x: 900, endPoint y: 290, distance: 9.8
click at [900, 290] on div at bounding box center [518, 555] width 1037 height 943
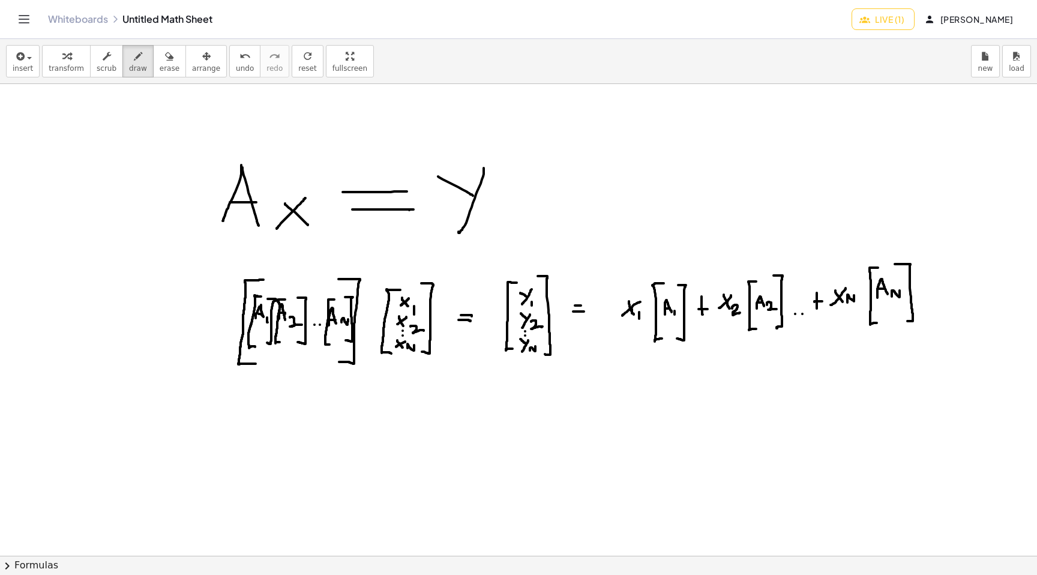
drag, startPoint x: 895, startPoint y: 264, endPoint x: 909, endPoint y: 321, distance: 58.7
click at [907, 321] on div at bounding box center [518, 555] width 1037 height 943
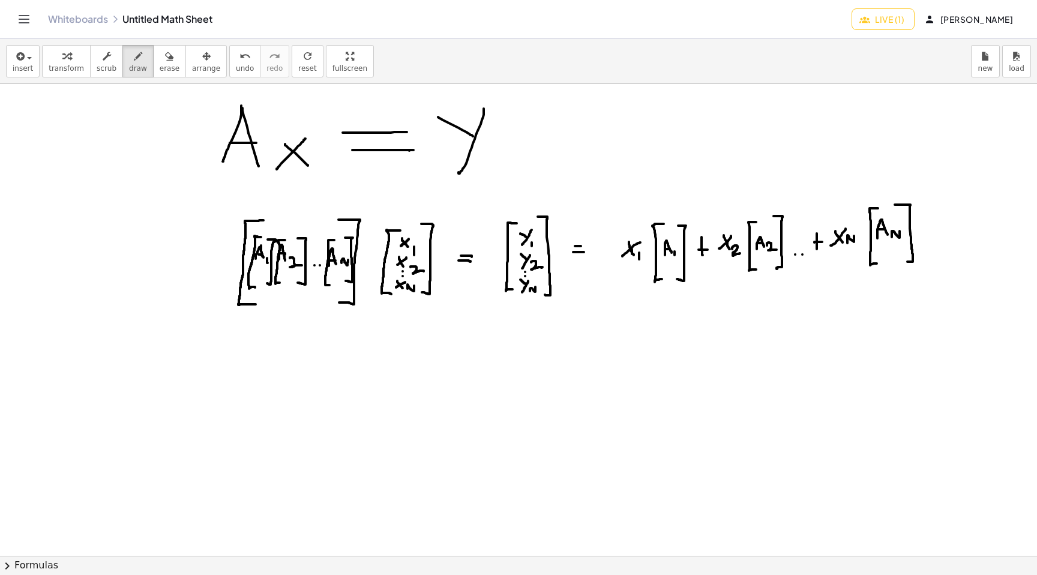
scroll to position [54, 0]
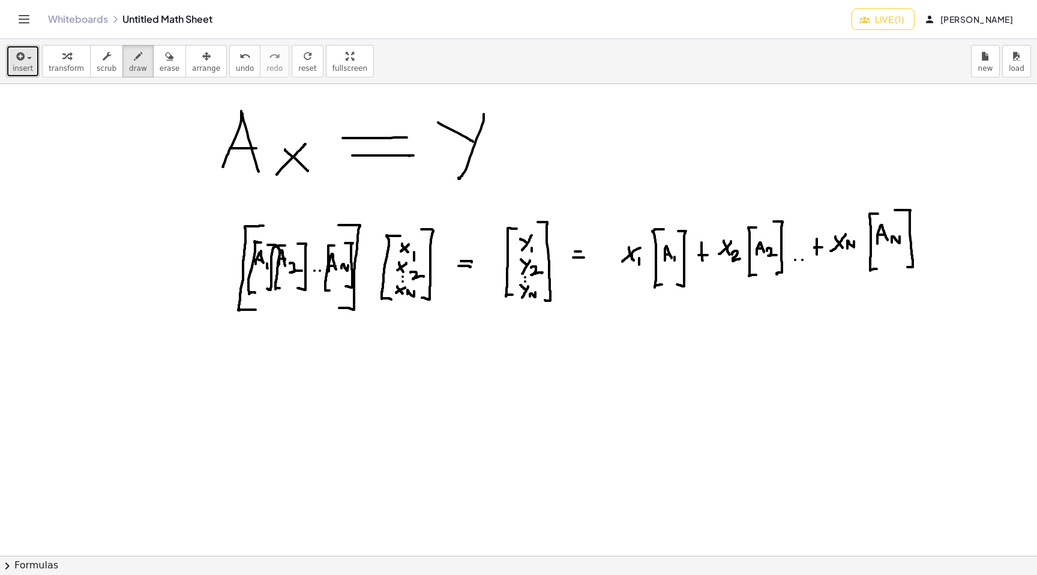
click at [29, 62] on div "button" at bounding box center [23, 56] width 20 height 14
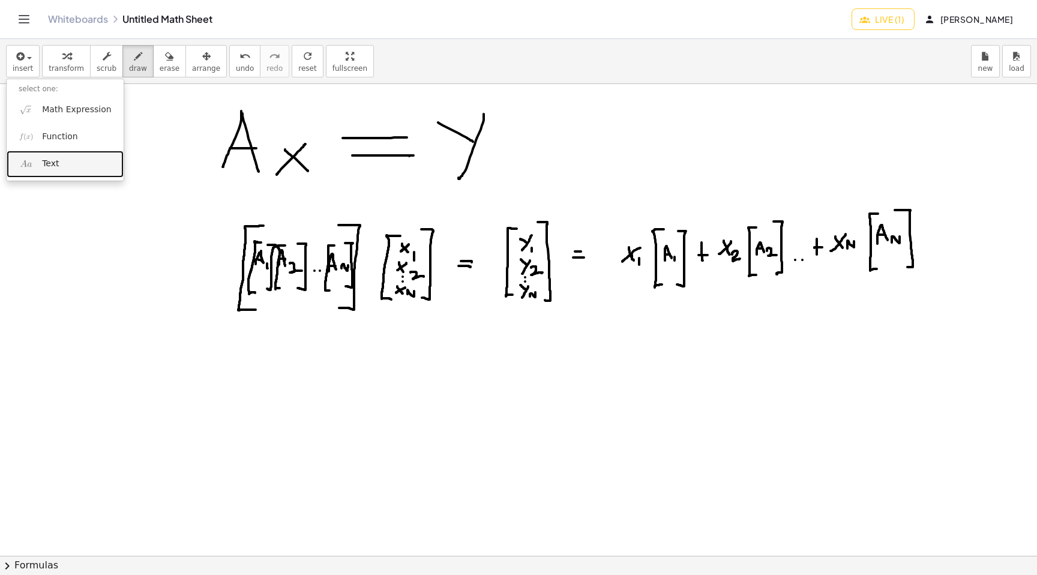
click at [71, 167] on link "Text" at bounding box center [65, 164] width 117 height 27
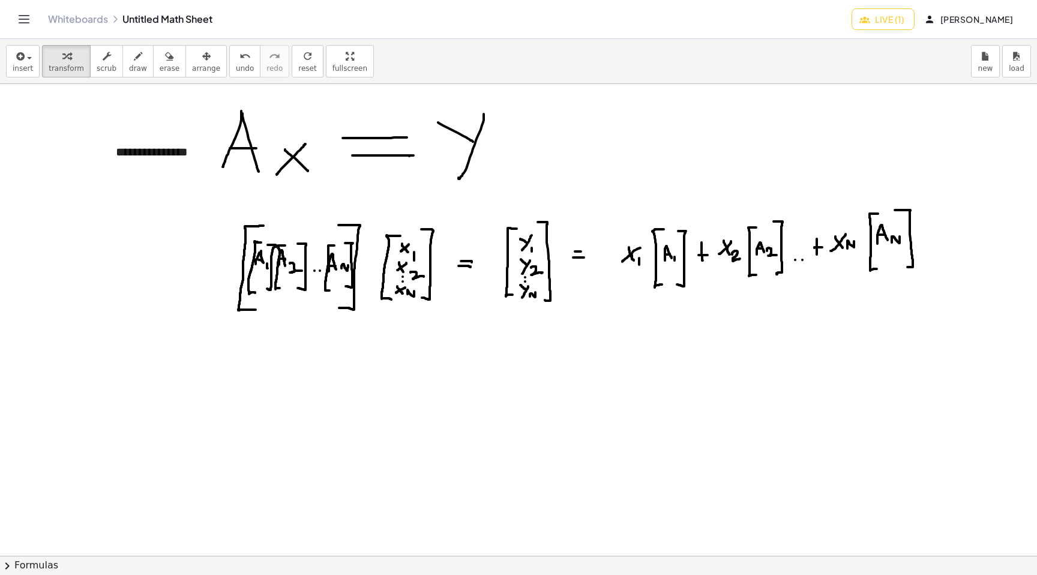
drag, startPoint x: 166, startPoint y: 133, endPoint x: 205, endPoint y: 262, distance: 135.2
click at [205, 263] on div "**********" at bounding box center [518, 501] width 1037 height 943
drag, startPoint x: 145, startPoint y: 152, endPoint x: 170, endPoint y: 248, distance: 98.9
click at [170, 248] on div "**********" at bounding box center [518, 501] width 1037 height 943
click at [166, 130] on div "- +" at bounding box center [191, 129] width 180 height 20
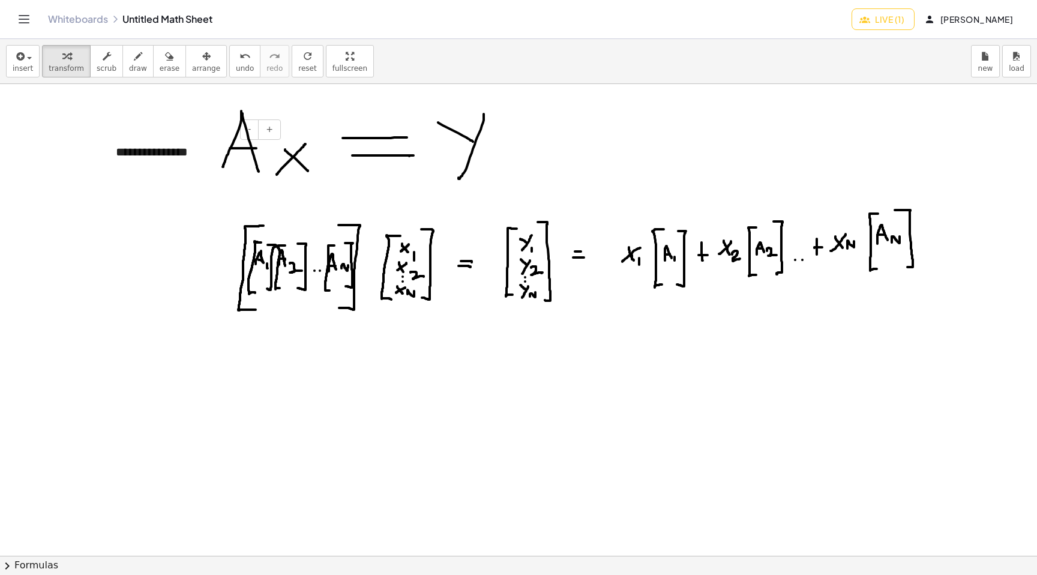
click at [167, 140] on div "**********" at bounding box center [194, 151] width 180 height 41
drag, startPoint x: 157, startPoint y: 130, endPoint x: 178, endPoint y: 140, distance: 23.1
click at [178, 140] on div "**********" at bounding box center [194, 151] width 180 height 41
click at [158, 149] on div "**********" at bounding box center [194, 151] width 180 height 41
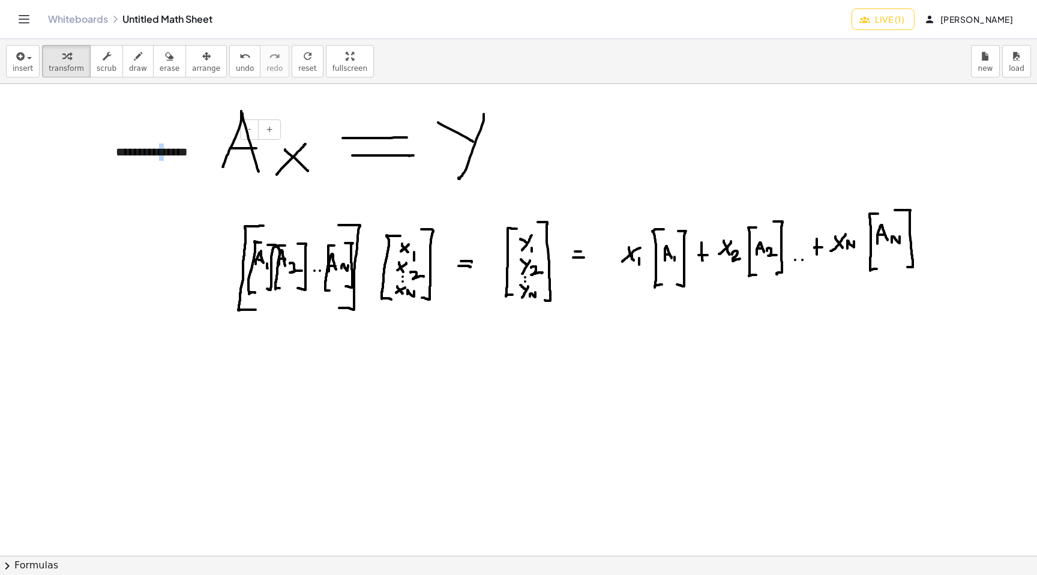
click at [158, 149] on div "**********" at bounding box center [194, 151] width 180 height 41
click at [148, 232] on div at bounding box center [518, 501] width 1037 height 943
drag, startPoint x: 165, startPoint y: 153, endPoint x: 164, endPoint y: 172, distance: 18.6
click at [164, 172] on div "**********" at bounding box center [194, 151] width 180 height 41
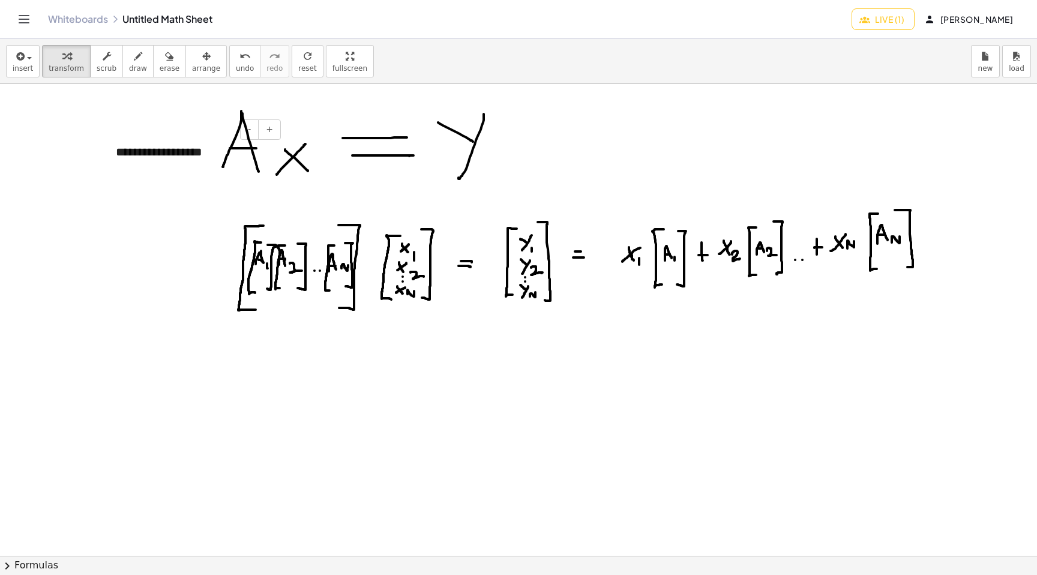
drag, startPoint x: 197, startPoint y: 128, endPoint x: 184, endPoint y: 134, distance: 15.3
click at [184, 134] on div "- +" at bounding box center [191, 129] width 180 height 20
click at [275, 127] on button "+" at bounding box center [269, 129] width 23 height 20
click at [256, 127] on button "-" at bounding box center [249, 129] width 19 height 20
click at [182, 158] on div "**********" at bounding box center [194, 151] width 180 height 41
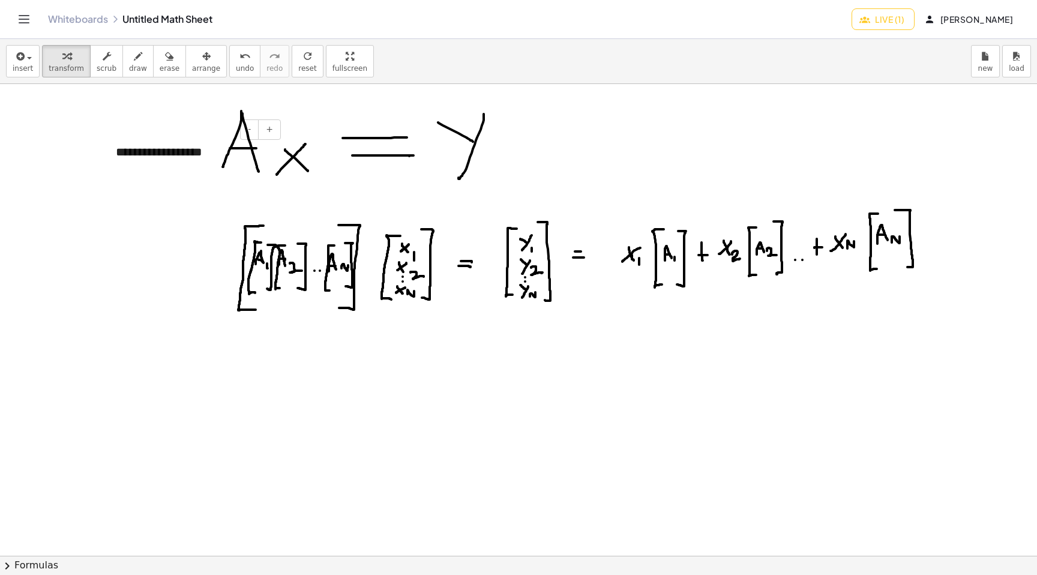
click at [277, 172] on div "**********" at bounding box center [194, 151] width 180 height 41
click at [250, 131] on span "-" at bounding box center [249, 129] width 3 height 10
click at [247, 128] on button "-" at bounding box center [249, 129] width 19 height 20
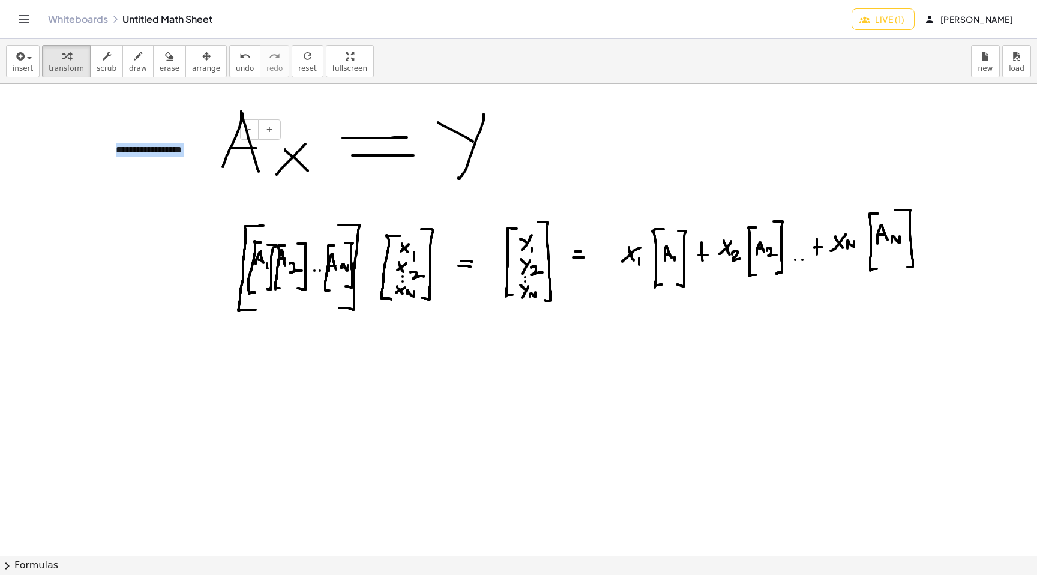
drag, startPoint x: 140, startPoint y: 151, endPoint x: 149, endPoint y: 122, distance: 30.6
click at [149, 131] on div "**********" at bounding box center [194, 150] width 180 height 38
click at [239, 67] on span "undo" at bounding box center [245, 68] width 18 height 8
click at [239, 66] on span "undo" at bounding box center [245, 68] width 18 height 8
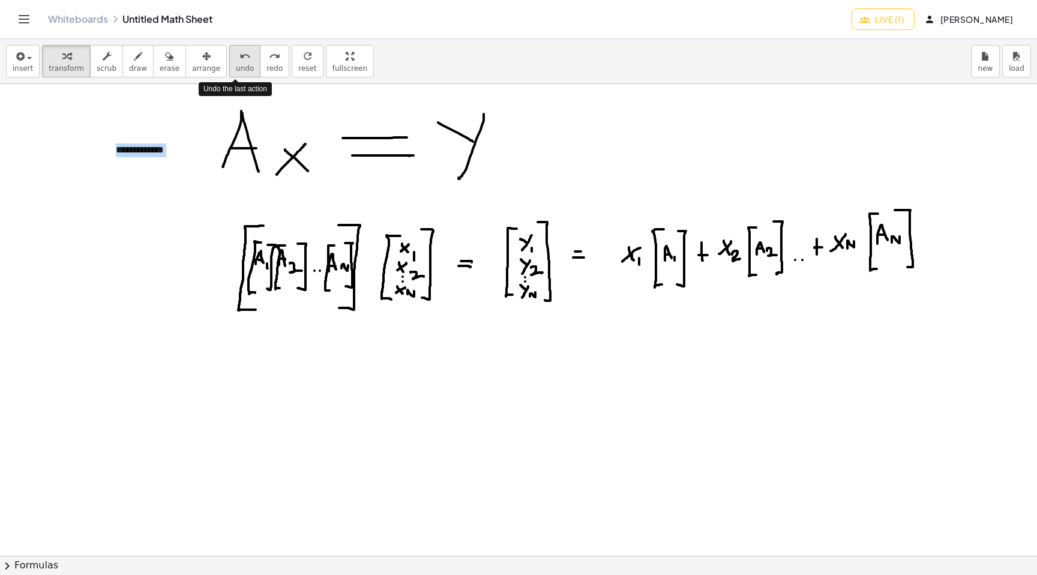
click at [238, 64] on span "undo" at bounding box center [245, 68] width 18 height 8
click at [190, 260] on div at bounding box center [518, 501] width 1037 height 943
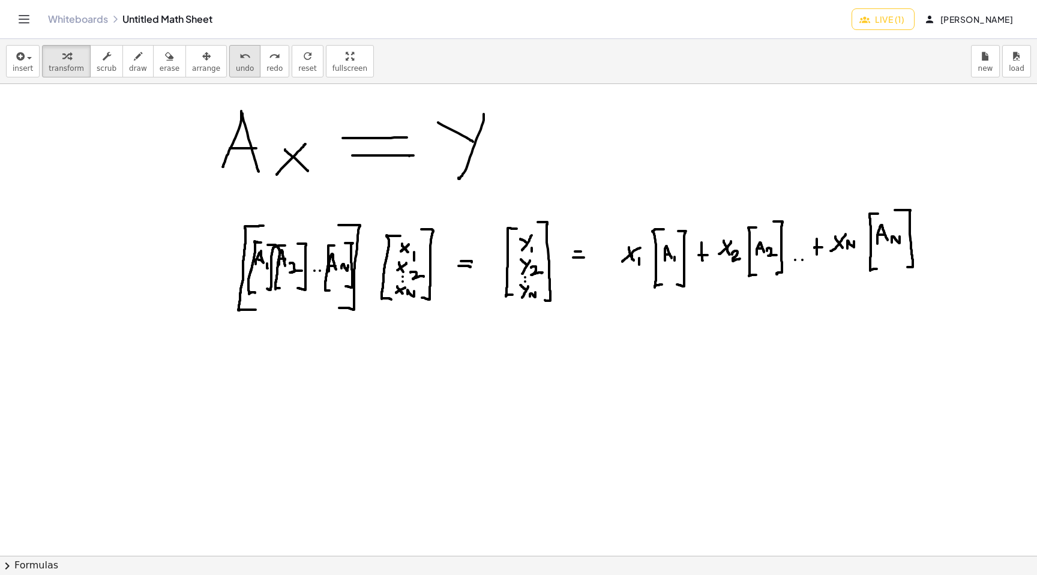
click at [240, 65] on span "undo" at bounding box center [245, 68] width 18 height 8
click at [33, 62] on button "insert" at bounding box center [23, 61] width 34 height 32
click at [51, 167] on span "Text" at bounding box center [50, 164] width 17 height 12
drag, startPoint x: 153, startPoint y: 173, endPoint x: 160, endPoint y: 237, distance: 64.6
click at [160, 238] on div at bounding box center [518, 501] width 1037 height 943
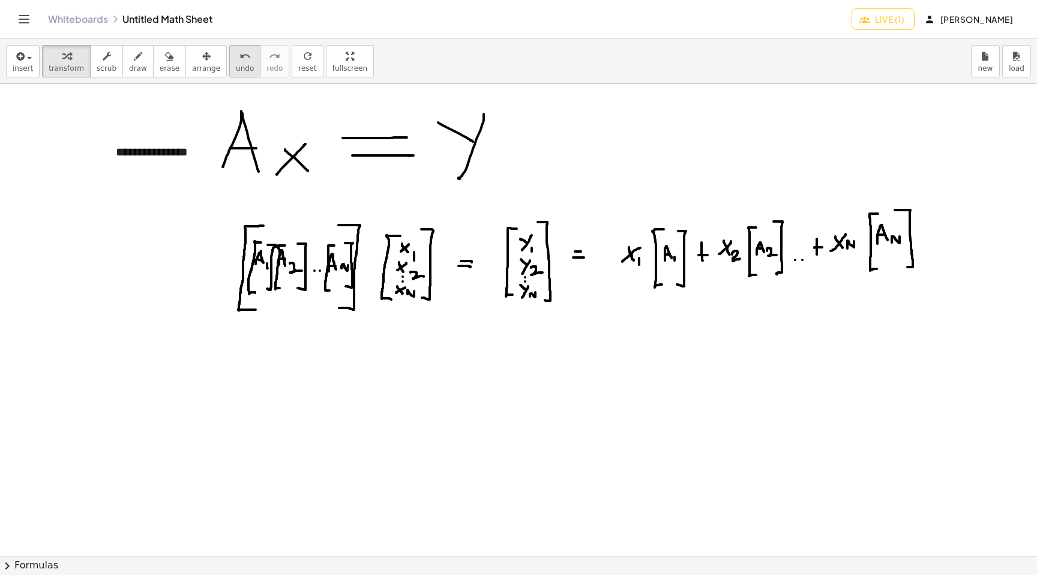
click at [239, 58] on icon "undo" at bounding box center [244, 56] width 11 height 14
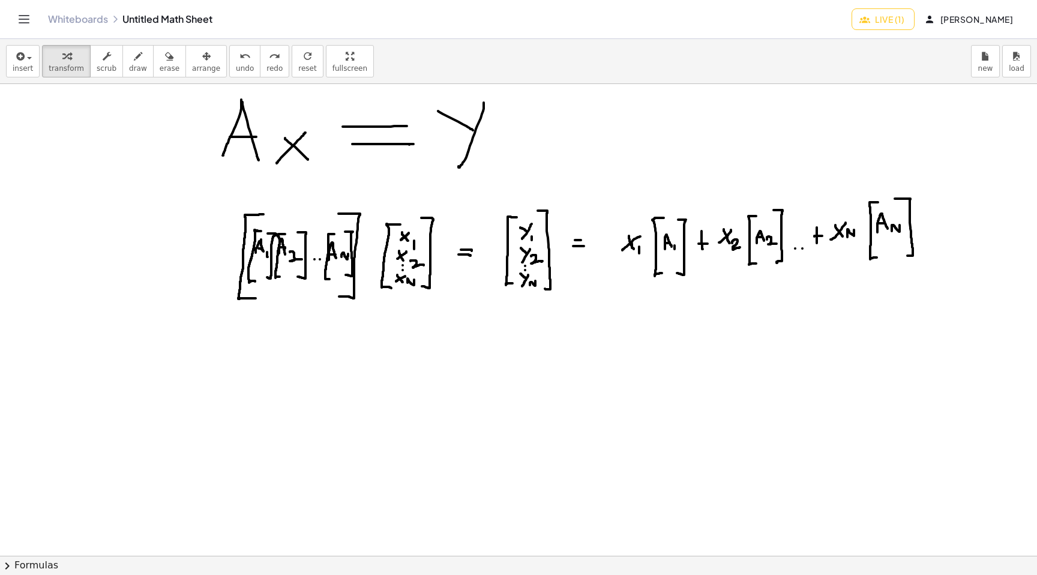
scroll to position [0, 0]
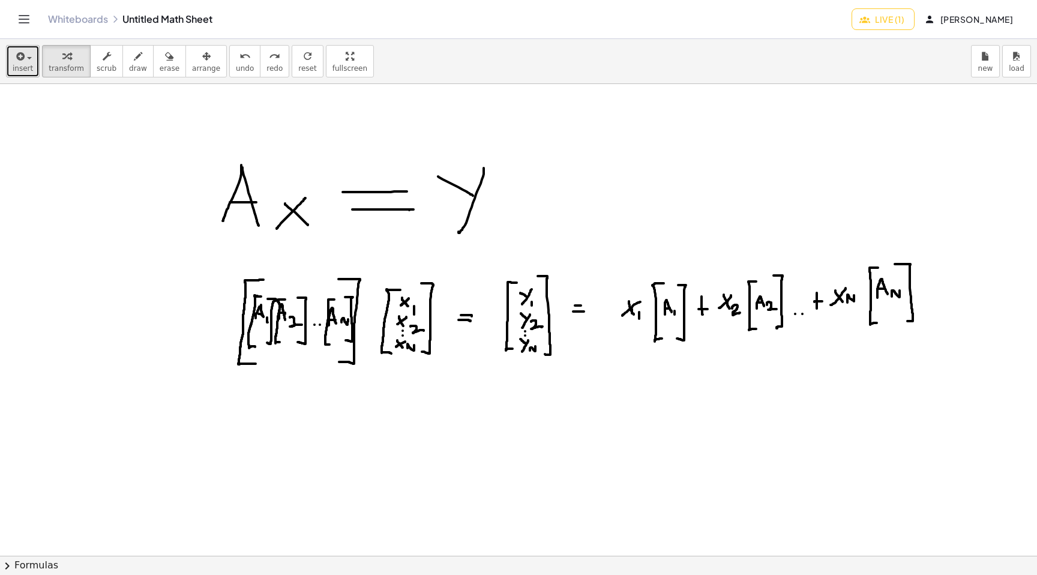
click at [26, 59] on div "button" at bounding box center [23, 56] width 20 height 14
click at [244, 98] on div at bounding box center [518, 555] width 1037 height 943
click at [27, 62] on div "button" at bounding box center [23, 56] width 20 height 14
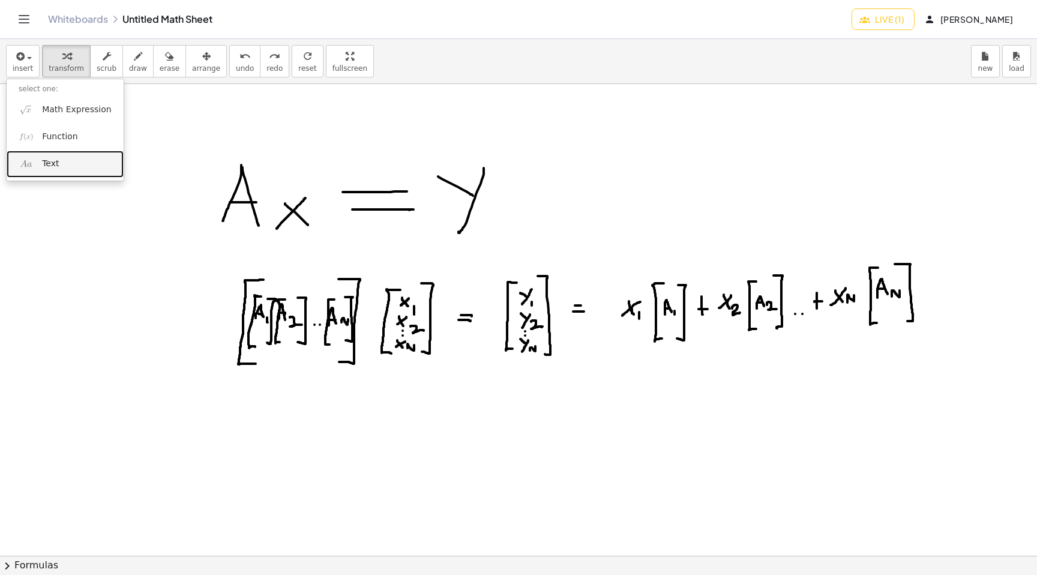
click at [46, 167] on span "Text" at bounding box center [50, 164] width 17 height 12
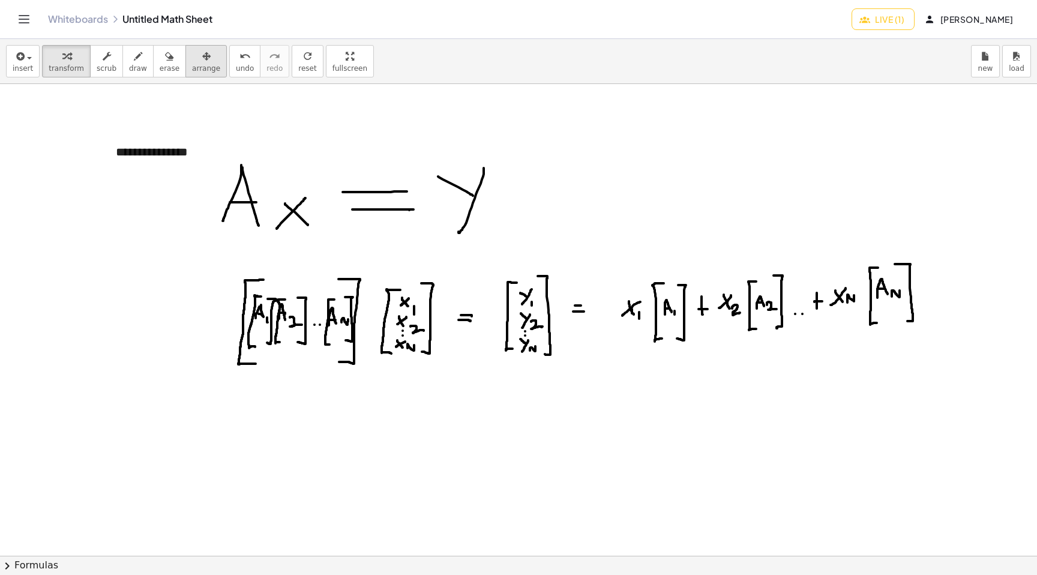
click at [192, 56] on div "button" at bounding box center [206, 56] width 28 height 14
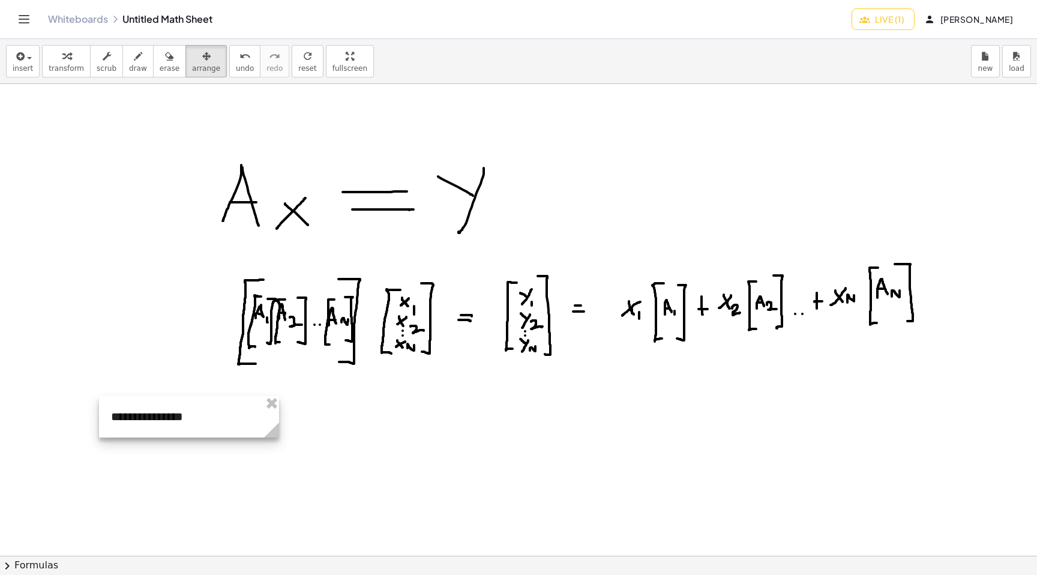
drag, startPoint x: 181, startPoint y: 148, endPoint x: 176, endPoint y: 414, distance: 265.9
click at [176, 414] on div at bounding box center [189, 416] width 180 height 41
click at [235, 200] on div at bounding box center [518, 555] width 1037 height 943
click at [167, 65] on span "erase" at bounding box center [170, 68] width 20 height 8
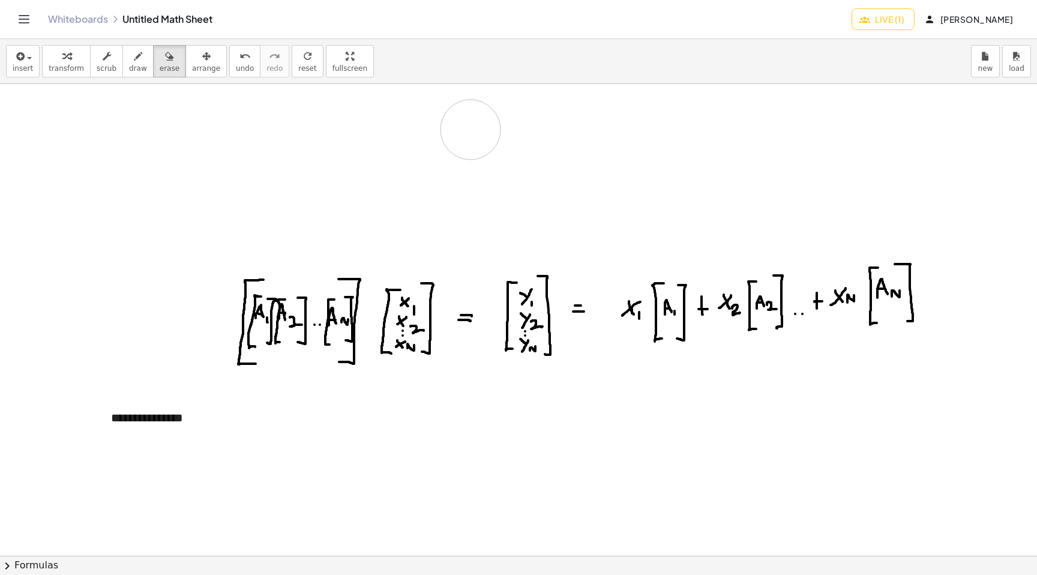
drag, startPoint x: 226, startPoint y: 153, endPoint x: 473, endPoint y: 130, distance: 248.3
click at [473, 130] on div at bounding box center [518, 555] width 1037 height 943
click at [29, 64] on span "insert" at bounding box center [23, 68] width 20 height 8
click at [45, 112] on span "Math Expression" at bounding box center [76, 110] width 69 height 12
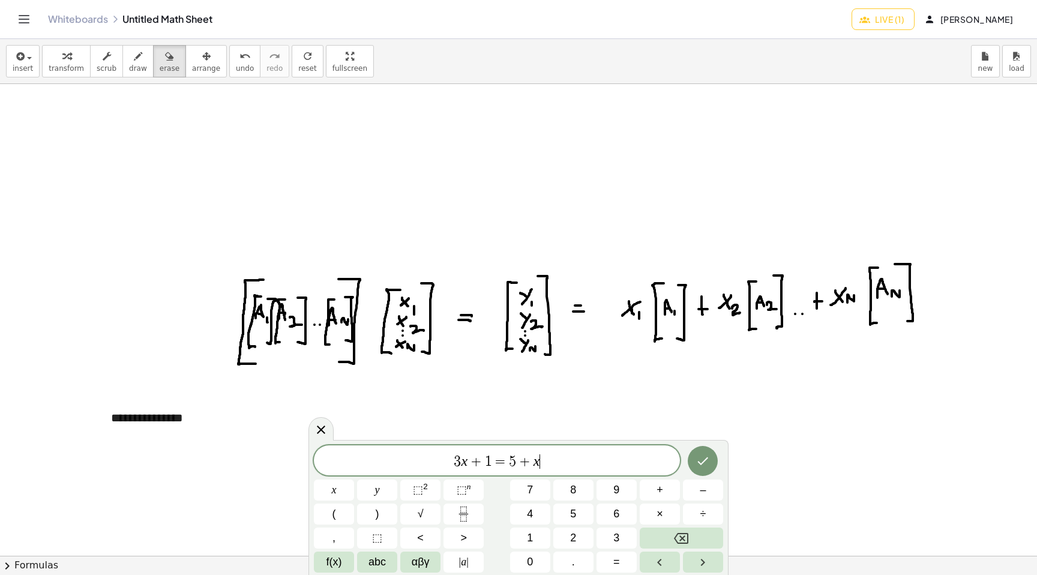
click at [484, 468] on span "3 x + 1 = 5 + x ​" at bounding box center [497, 461] width 366 height 17
click at [481, 465] on span "+" at bounding box center [476, 461] width 17 height 14
drag, startPoint x: 550, startPoint y: 464, endPoint x: 410, endPoint y: 464, distance: 139.8
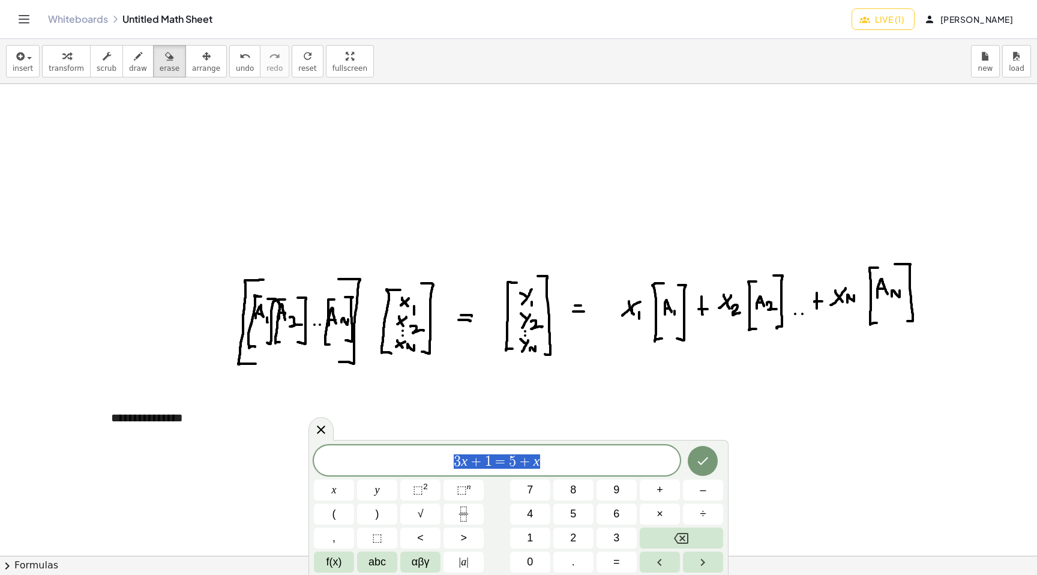
click at [410, 464] on span "3 x + 1 = 5 + x" at bounding box center [497, 461] width 366 height 17
click at [698, 456] on icon "Done" at bounding box center [703, 461] width 14 height 14
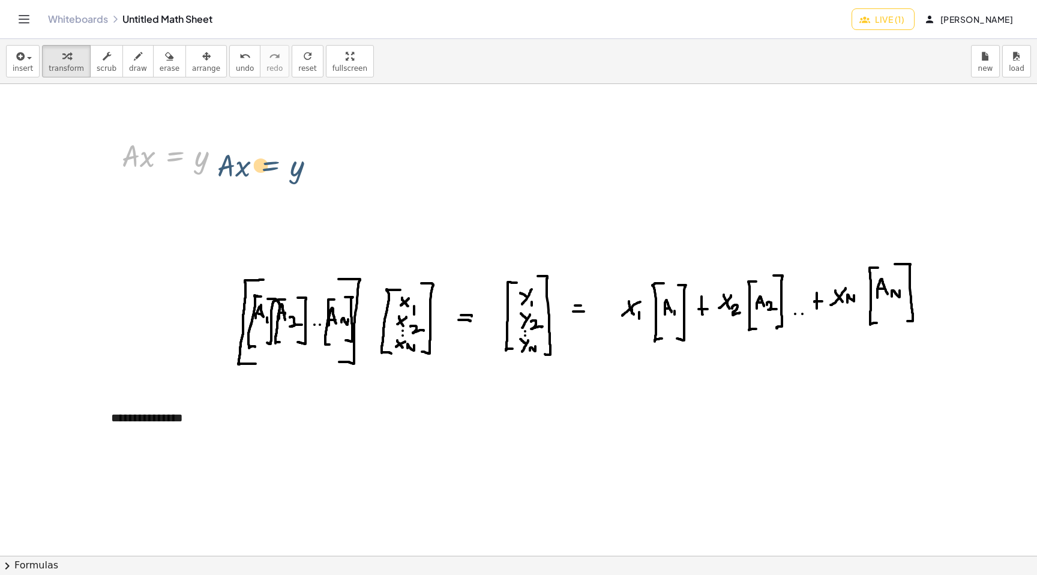
drag, startPoint x: 179, startPoint y: 158, endPoint x: 308, endPoint y: 172, distance: 129.8
click at [308, 172] on div "**********" at bounding box center [518, 555] width 1037 height 943
click at [206, 59] on div "button" at bounding box center [206, 56] width 28 height 14
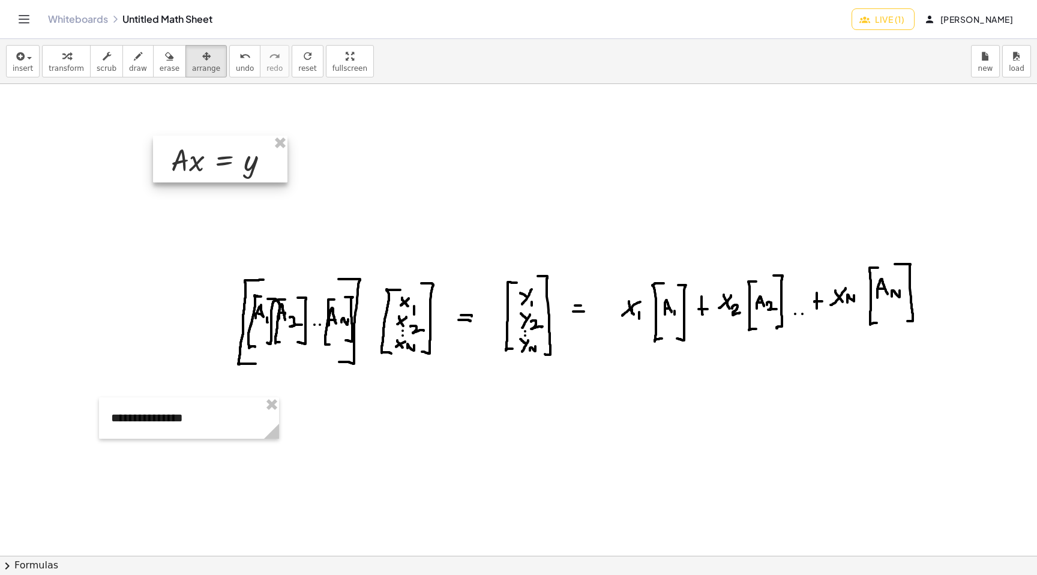
drag, startPoint x: 164, startPoint y: 166, endPoint x: 213, endPoint y: 170, distance: 49.3
click at [213, 170] on div at bounding box center [220, 159] width 134 height 47
click at [397, 227] on div at bounding box center [518, 555] width 1037 height 943
click at [110, 68] on span "scrub" at bounding box center [107, 68] width 20 height 8
drag, startPoint x: 268, startPoint y: 255, endPoint x: 612, endPoint y: 373, distance: 363.4
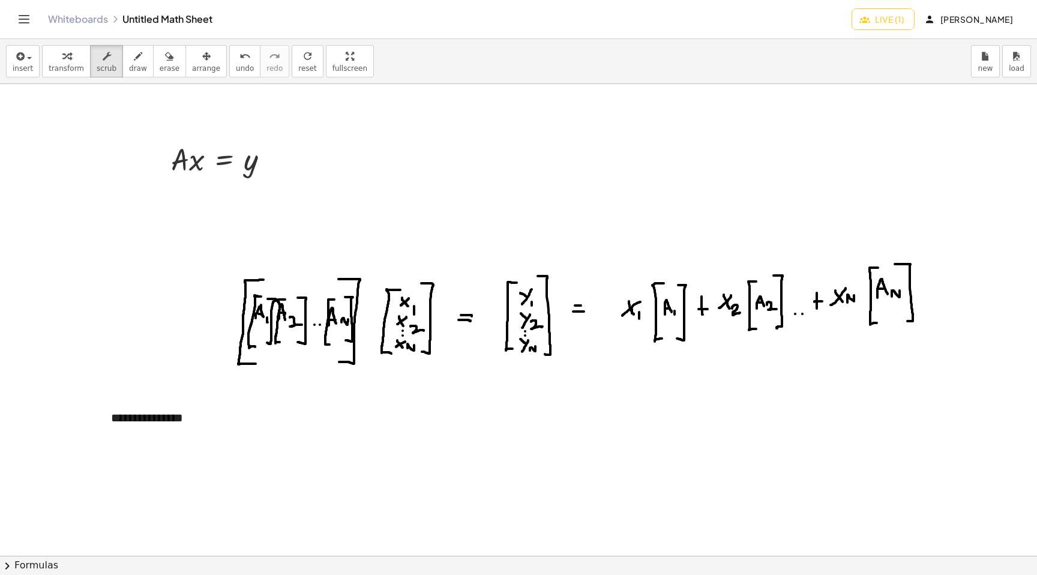
click at [613, 373] on div at bounding box center [518, 555] width 1037 height 943
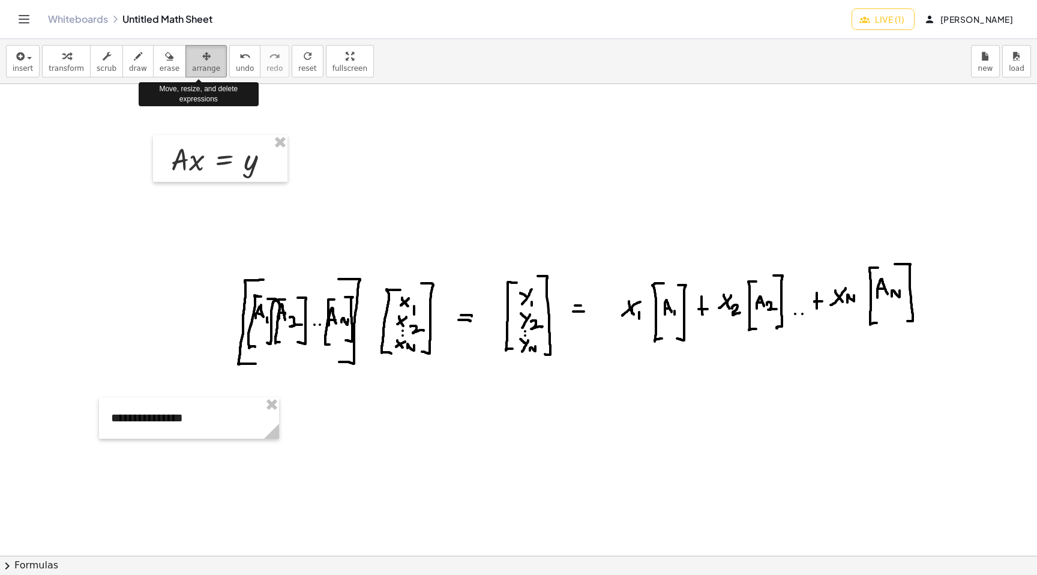
click at [201, 71] on span "arrange" at bounding box center [206, 68] width 28 height 8
drag, startPoint x: 358, startPoint y: 324, endPoint x: 523, endPoint y: 337, distance: 166.1
click at [523, 337] on div at bounding box center [518, 555] width 1037 height 943
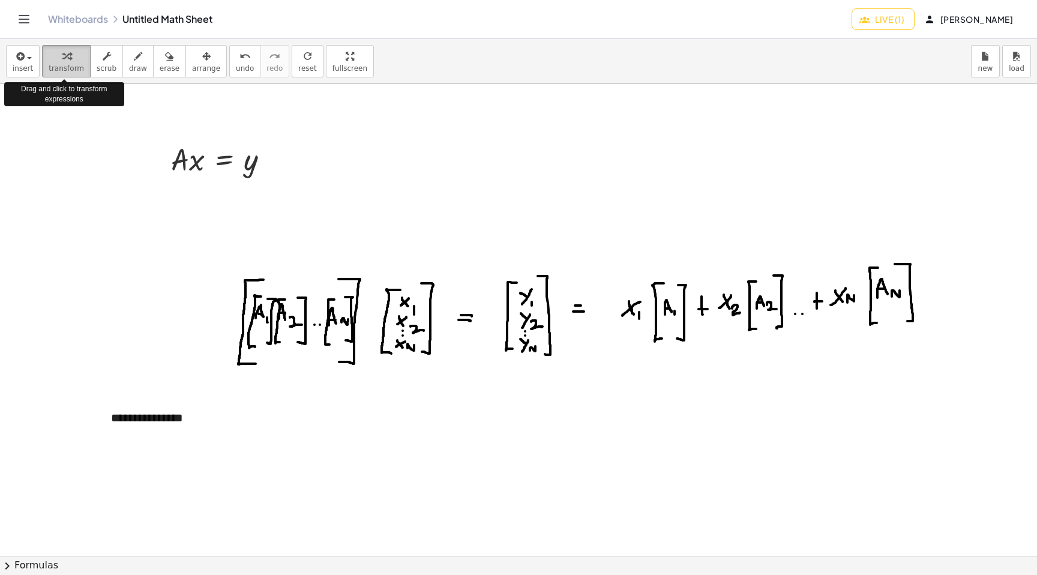
click at [67, 68] on span "transform" at bounding box center [66, 68] width 35 height 8
click at [211, 158] on div at bounding box center [224, 158] width 119 height 41
click at [25, 61] on span "button" at bounding box center [26, 57] width 2 height 8
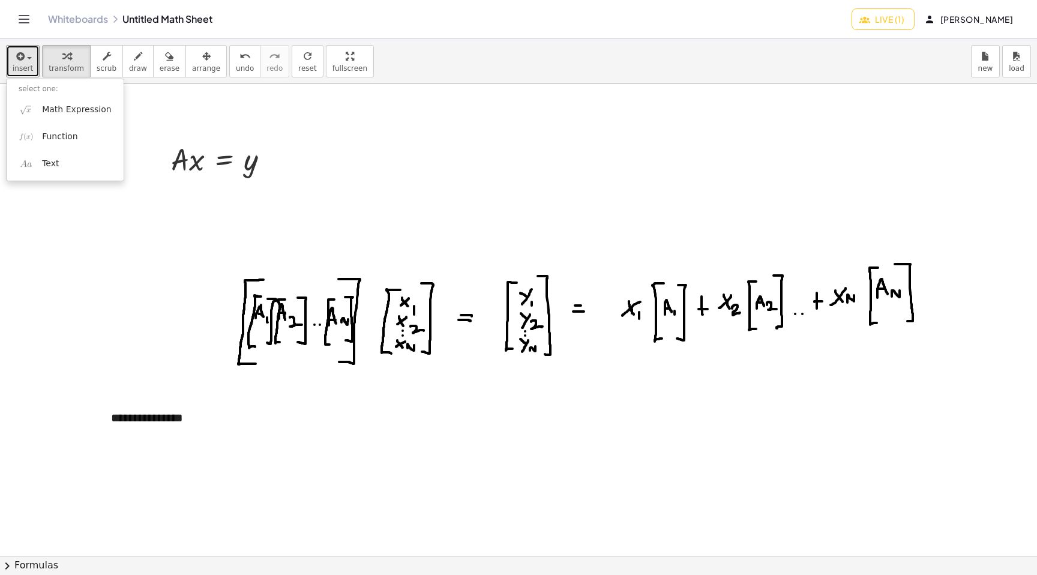
click at [140, 439] on div at bounding box center [518, 555] width 1037 height 943
click at [141, 421] on div "**********" at bounding box center [189, 417] width 180 height 41
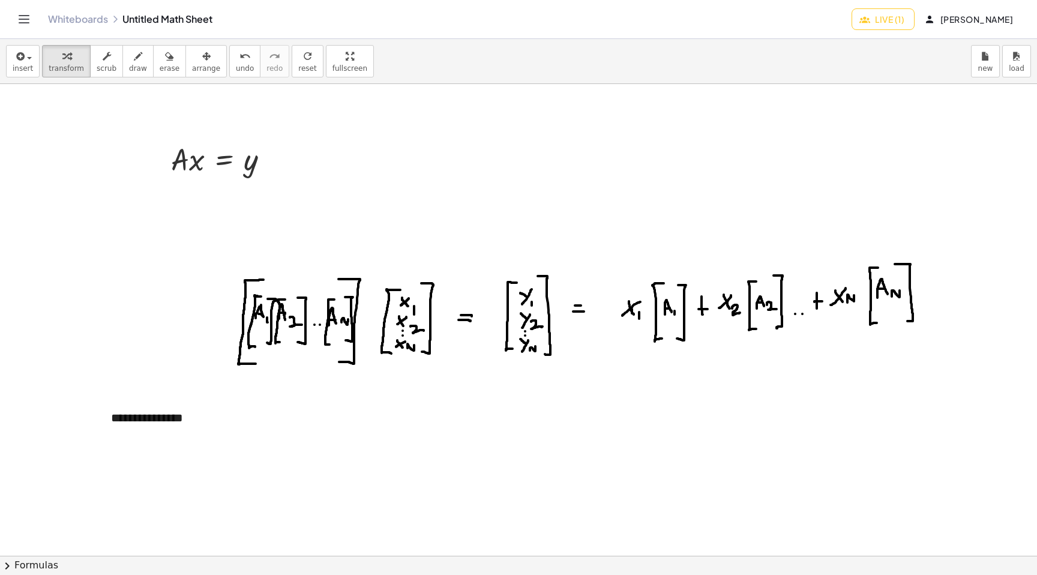
click at [234, 187] on div at bounding box center [518, 555] width 1037 height 943
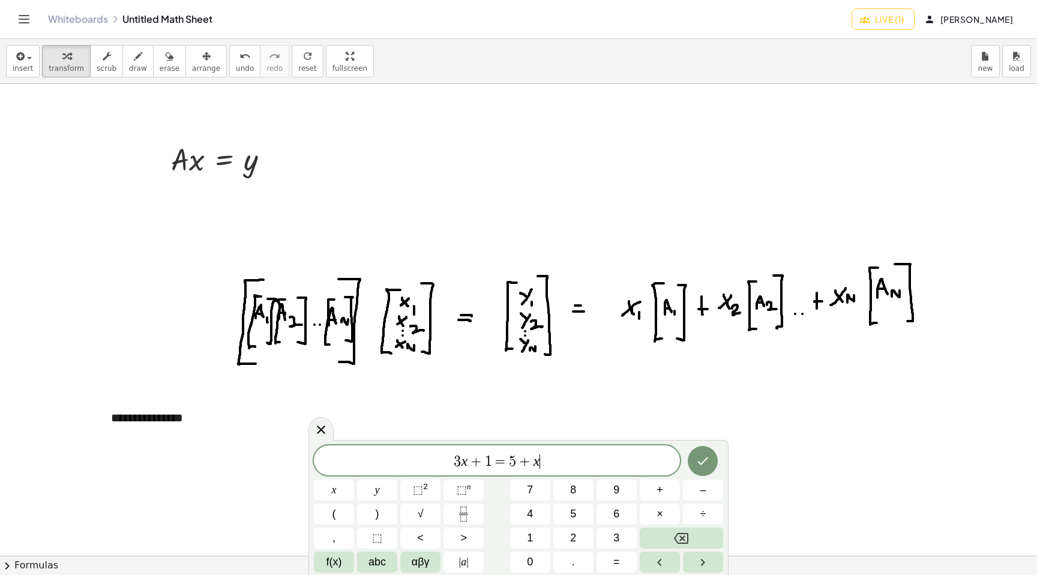
click at [331, 240] on div at bounding box center [518, 555] width 1037 height 943
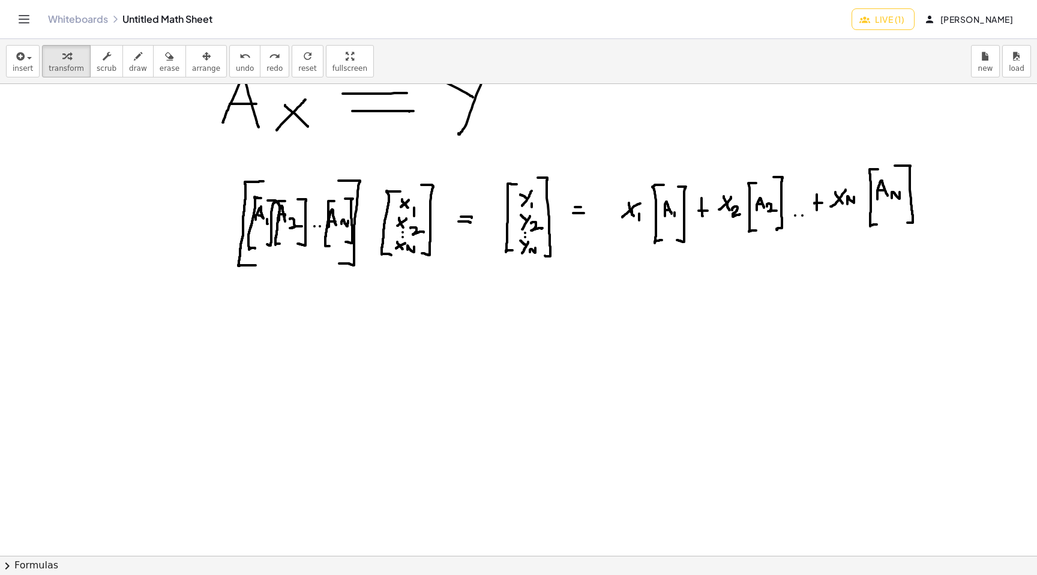
scroll to position [95, 0]
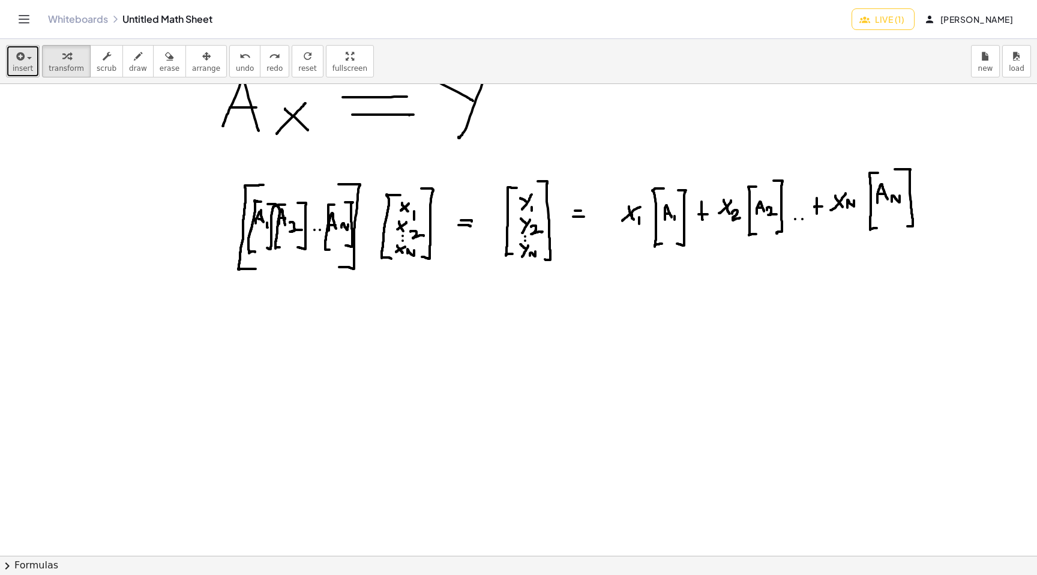
click at [28, 58] on span "button" at bounding box center [29, 58] width 5 height 2
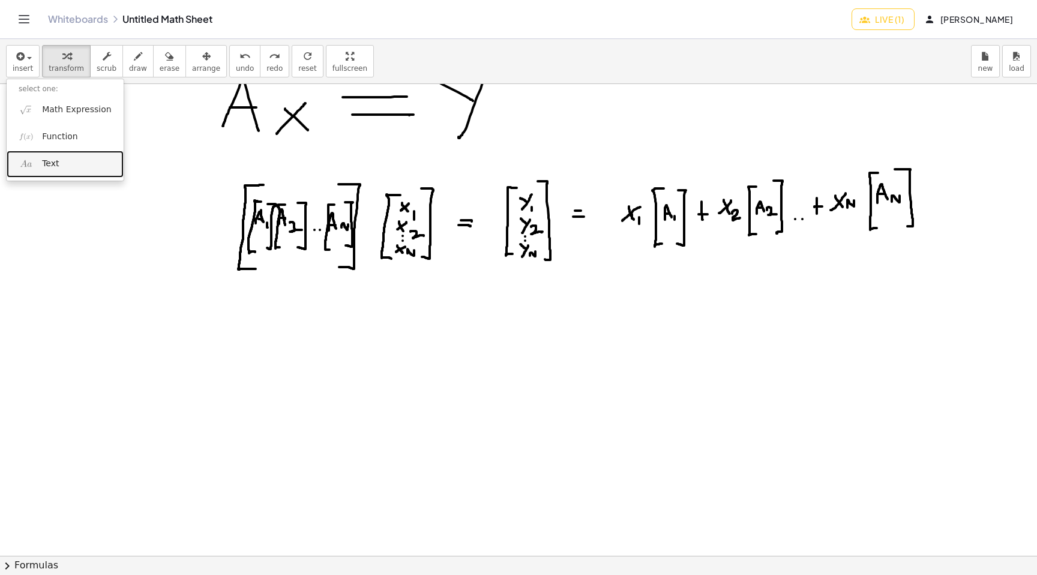
click at [62, 161] on link "Text" at bounding box center [65, 164] width 117 height 27
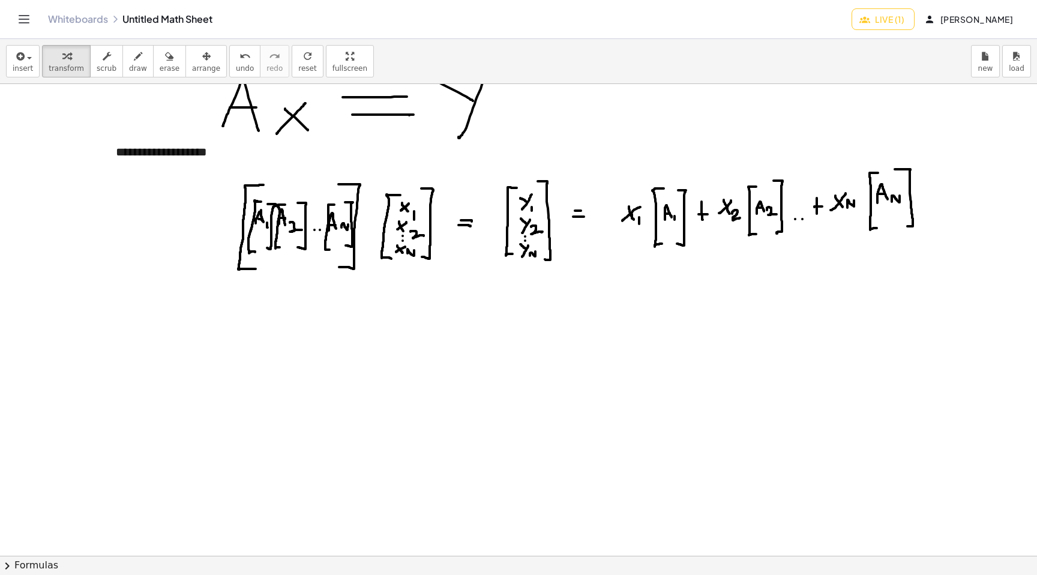
click at [155, 323] on div at bounding box center [518, 460] width 1037 height 943
drag, startPoint x: 163, startPoint y: 142, endPoint x: 164, endPoint y: 157, distance: 15.0
click at [164, 157] on div "**********" at bounding box center [194, 151] width 180 height 41
click at [192, 60] on div "button" at bounding box center [206, 56] width 28 height 14
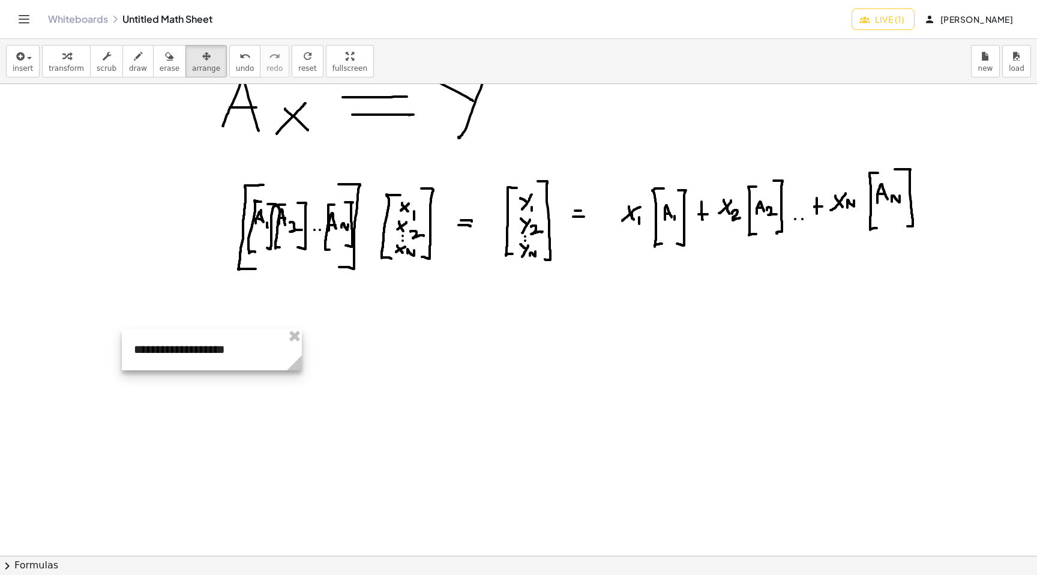
drag, startPoint x: 169, startPoint y: 147, endPoint x: 192, endPoint y: 342, distance: 196.4
click at [192, 342] on div at bounding box center [212, 349] width 180 height 41
click at [439, 359] on div at bounding box center [518, 460] width 1037 height 943
click at [392, 361] on div at bounding box center [518, 460] width 1037 height 943
click at [202, 60] on icon "button" at bounding box center [206, 56] width 8 height 14
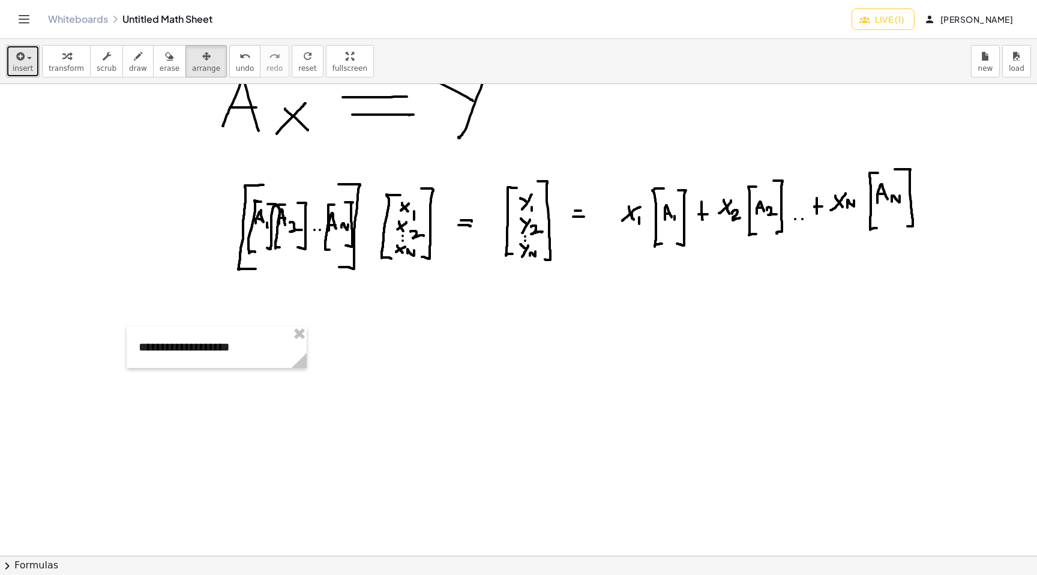
click at [19, 60] on icon "button" at bounding box center [19, 56] width 11 height 14
click at [373, 318] on div at bounding box center [518, 460] width 1037 height 943
click at [129, 68] on span "draw" at bounding box center [138, 68] width 18 height 8
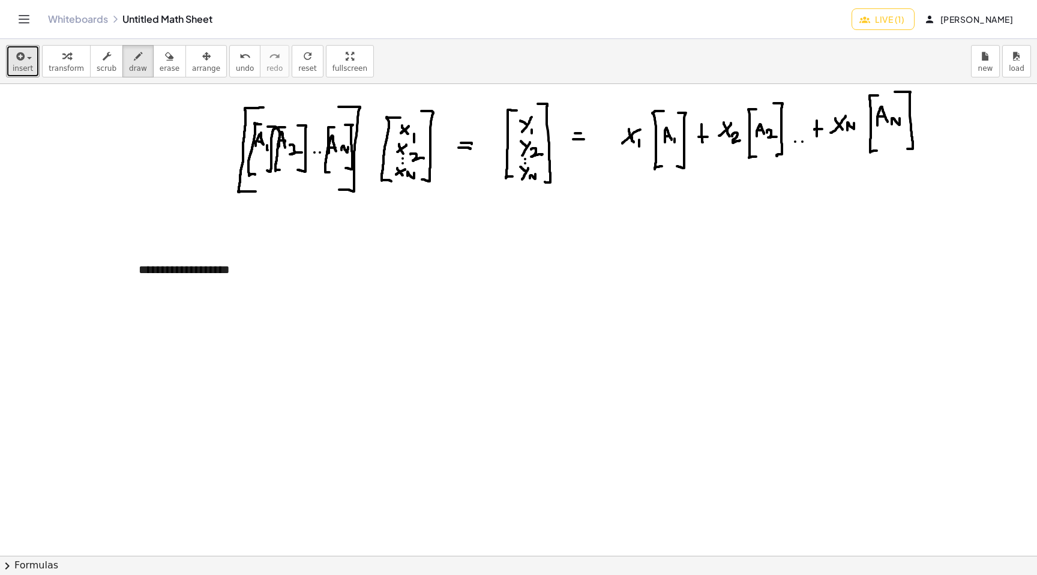
scroll to position [173, 0]
click at [202, 61] on icon "button" at bounding box center [206, 56] width 8 height 14
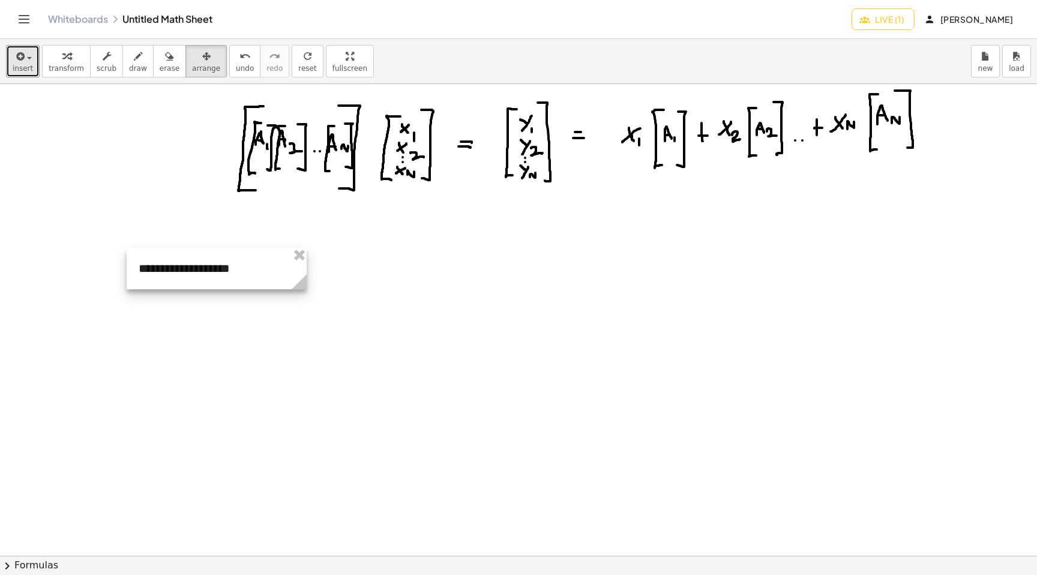
click at [185, 284] on div at bounding box center [217, 268] width 180 height 41
click at [185, 270] on div at bounding box center [217, 268] width 180 height 41
drag, startPoint x: 307, startPoint y: 286, endPoint x: 265, endPoint y: 269, distance: 45.8
click at [265, 270] on div "**********" at bounding box center [518, 382] width 1037 height 943
click at [260, 269] on div "**********" at bounding box center [518, 382] width 1037 height 943
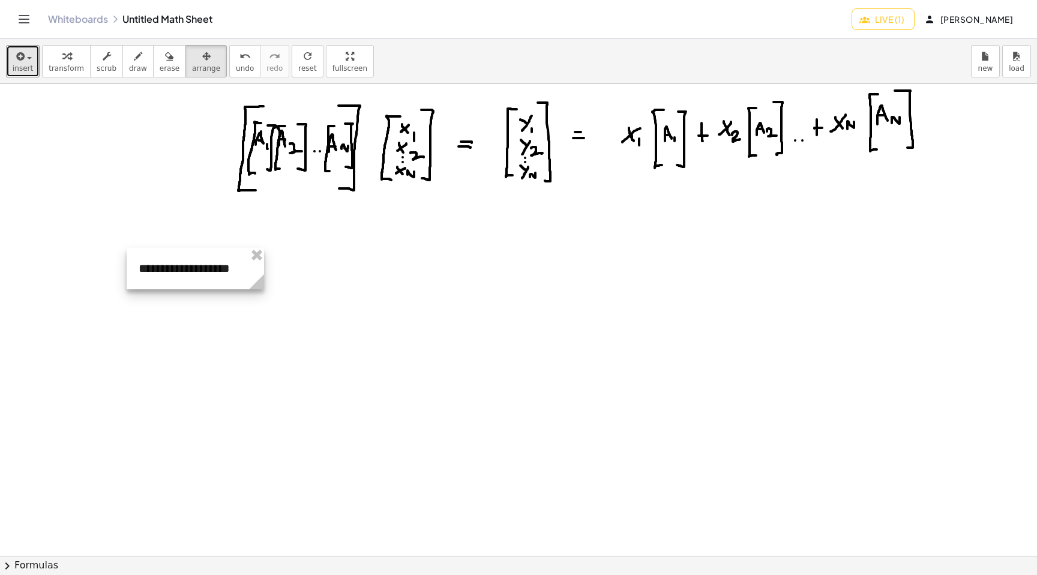
click at [236, 269] on div at bounding box center [195, 268] width 137 height 41
click at [284, 315] on div at bounding box center [518, 382] width 1037 height 943
click at [199, 302] on div at bounding box center [518, 382] width 1037 height 943
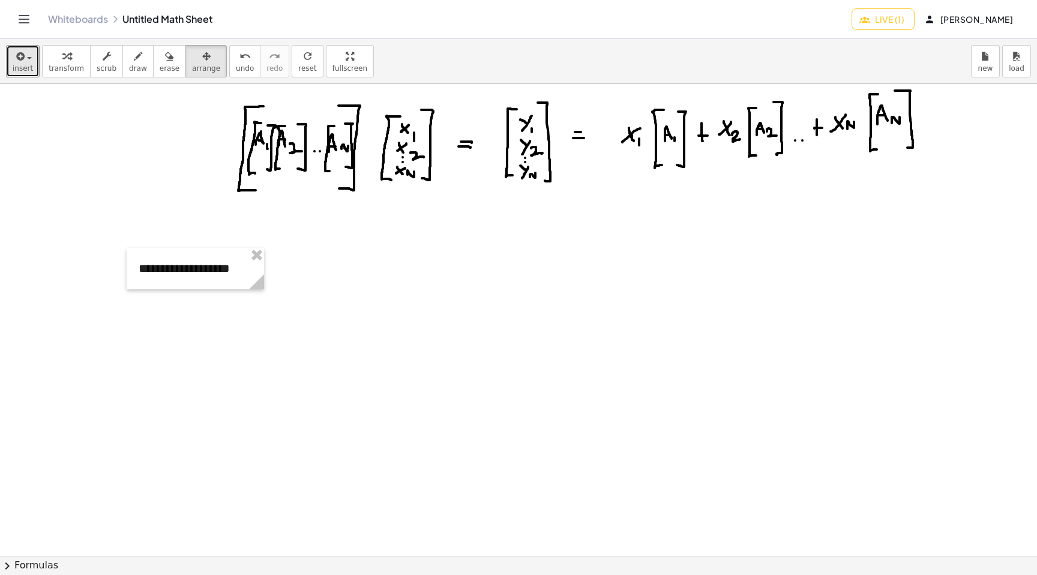
click at [248, 337] on div at bounding box center [518, 382] width 1037 height 943
click at [268, 292] on div "**********" at bounding box center [518, 382] width 1037 height 943
click at [192, 272] on div at bounding box center [198, 268] width 142 height 41
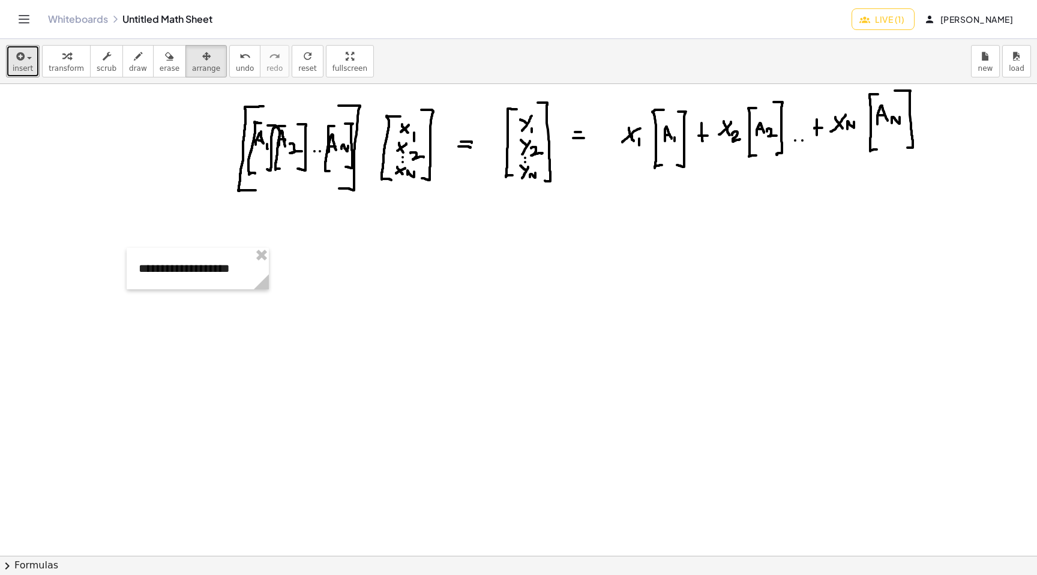
click at [242, 325] on div at bounding box center [518, 382] width 1037 height 943
click at [6, 45] on button "insert" at bounding box center [23, 61] width 34 height 32
click at [181, 182] on div at bounding box center [518, 382] width 1037 height 943
click at [134, 55] on icon "button" at bounding box center [138, 56] width 8 height 14
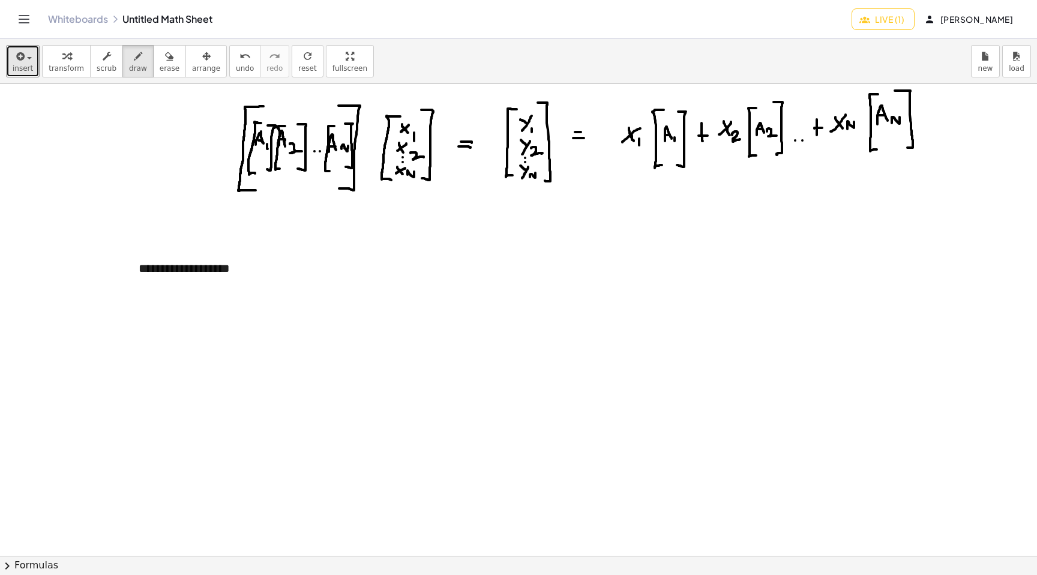
click at [185, 261] on div at bounding box center [518, 382] width 1037 height 943
drag, startPoint x: 142, startPoint y: 278, endPoint x: 248, endPoint y: 276, distance: 106.2
click at [248, 276] on div at bounding box center [518, 382] width 1037 height 943
drag, startPoint x: 293, startPoint y: 297, endPoint x: 269, endPoint y: 344, distance: 52.9
click at [269, 345] on div at bounding box center [518, 382] width 1037 height 943
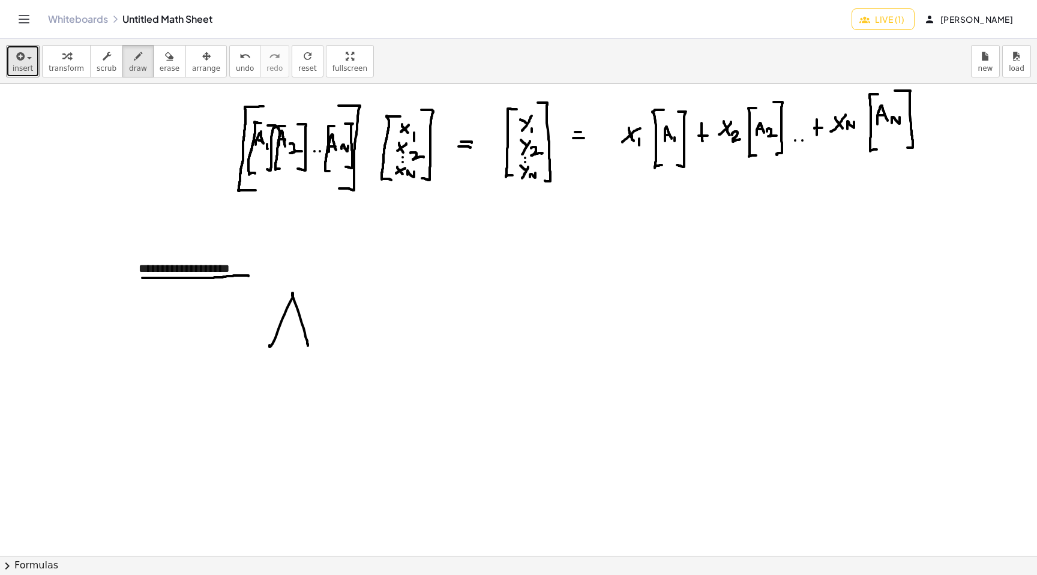
drag, startPoint x: 292, startPoint y: 293, endPoint x: 308, endPoint y: 344, distance: 53.3
click at [308, 345] on div at bounding box center [518, 382] width 1037 height 943
drag, startPoint x: 284, startPoint y: 321, endPoint x: 310, endPoint y: 322, distance: 25.8
click at [310, 322] on div at bounding box center [518, 382] width 1037 height 943
drag, startPoint x: 337, startPoint y: 325, endPoint x: 359, endPoint y: 325, distance: 21.6
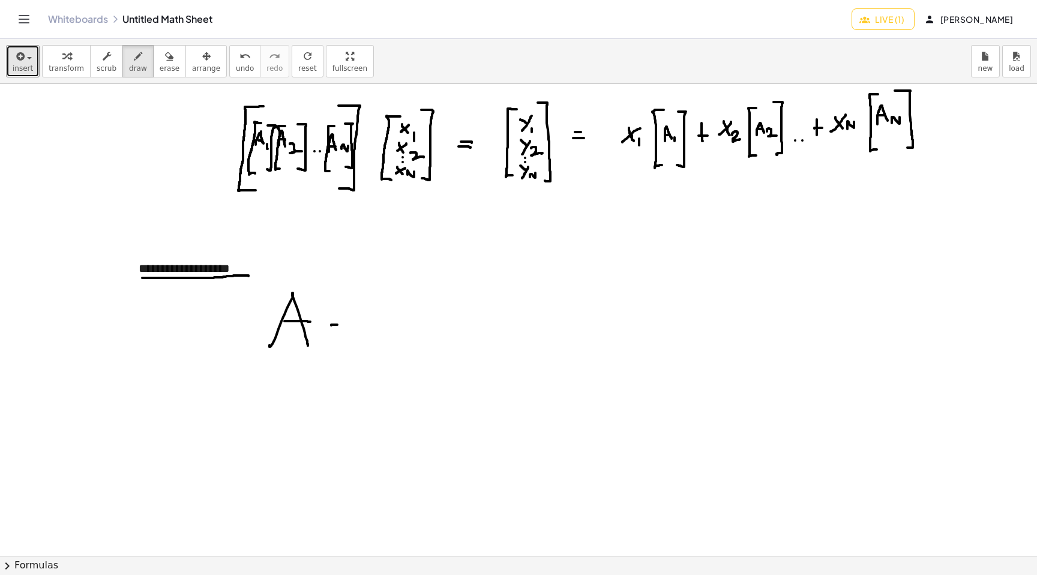
click at [359, 325] on div at bounding box center [518, 382] width 1037 height 943
drag, startPoint x: 341, startPoint y: 331, endPoint x: 358, endPoint y: 329, distance: 16.8
click at [358, 329] on div at bounding box center [518, 382] width 1037 height 943
click at [421, 304] on div at bounding box center [518, 382] width 1037 height 943
drag, startPoint x: 433, startPoint y: 329, endPoint x: 450, endPoint y: 340, distance: 19.8
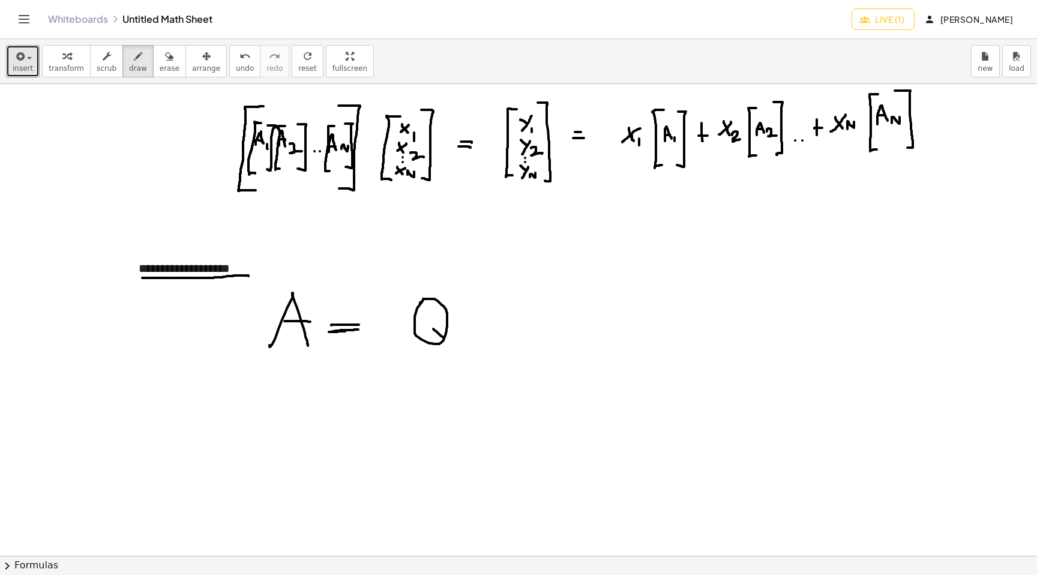
click at [450, 341] on div at bounding box center [518, 382] width 1037 height 943
drag, startPoint x: 461, startPoint y: 338, endPoint x: 489, endPoint y: 334, distance: 27.8
click at [489, 334] on div at bounding box center [518, 382] width 1037 height 943
click at [516, 298] on div at bounding box center [518, 382] width 1037 height 943
drag, startPoint x: 535, startPoint y: 315, endPoint x: 551, endPoint y: 330, distance: 22.1
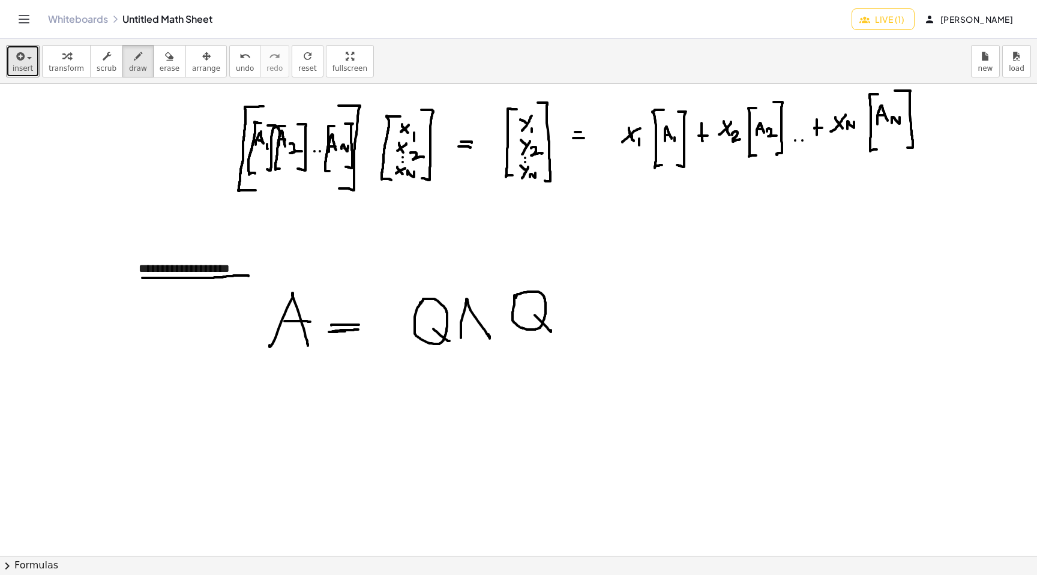
click at [551, 330] on div at bounding box center [518, 382] width 1037 height 943
drag, startPoint x: 562, startPoint y: 274, endPoint x: 562, endPoint y: 286, distance: 12.0
click at [562, 287] on div at bounding box center [518, 382] width 1037 height 943
drag, startPoint x: 557, startPoint y: 274, endPoint x: 570, endPoint y: 271, distance: 13.5
click at [570, 271] on div at bounding box center [518, 382] width 1037 height 943
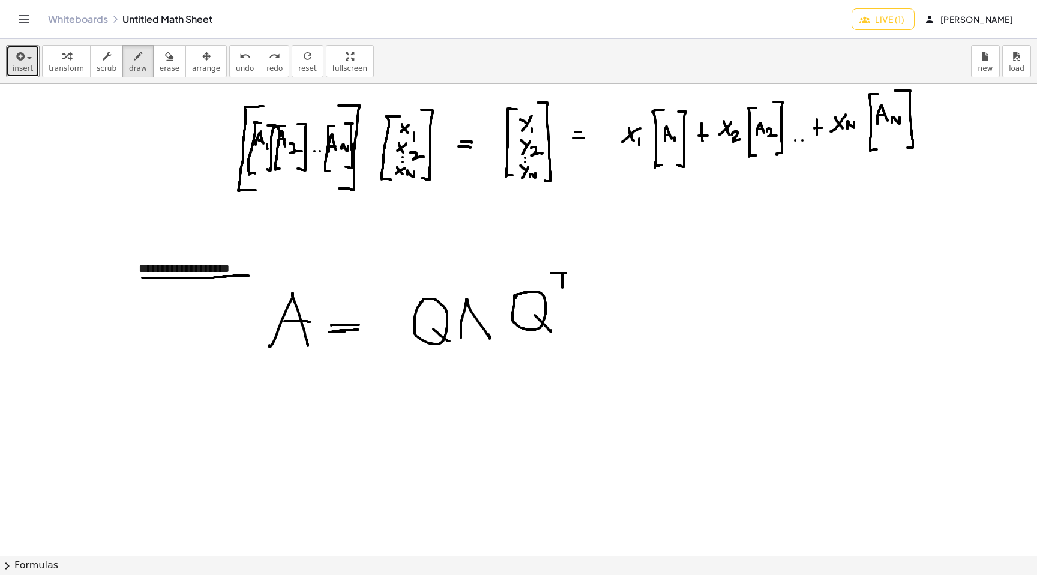
drag, startPoint x: 551, startPoint y: 273, endPoint x: 565, endPoint y: 274, distance: 14.4
click at [566, 273] on div at bounding box center [518, 382] width 1037 height 943
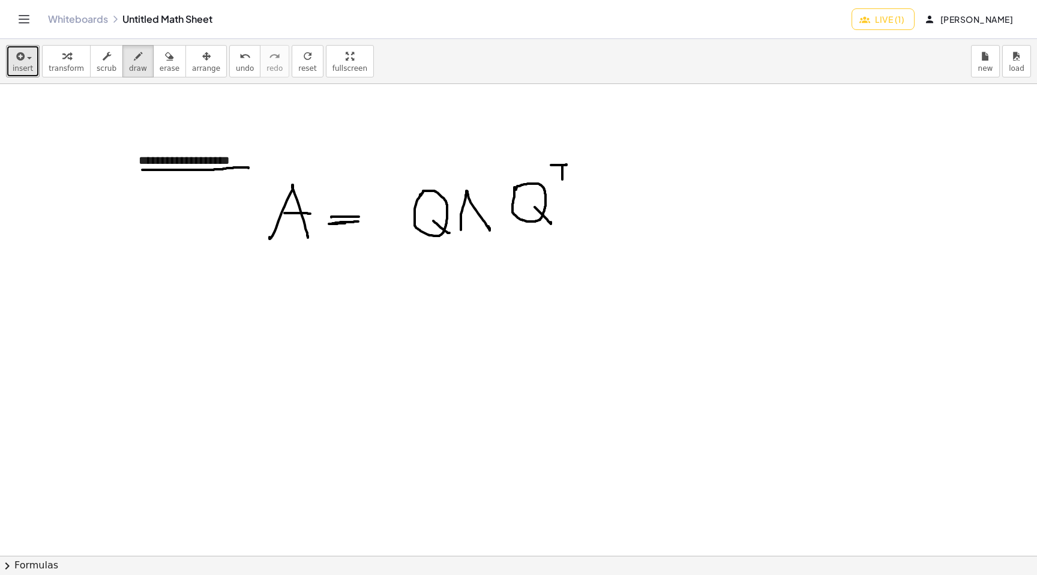
scroll to position [311, 0]
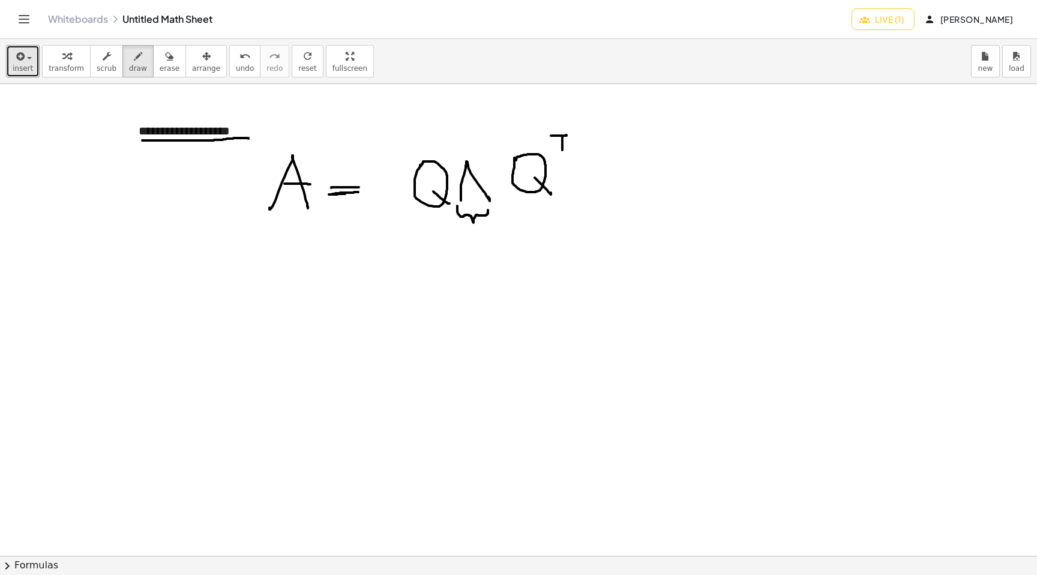
drag, startPoint x: 457, startPoint y: 206, endPoint x: 488, endPoint y: 211, distance: 31.0
click at [488, 211] on div at bounding box center [518, 244] width 1037 height 943
drag, startPoint x: 463, startPoint y: 232, endPoint x: 457, endPoint y: 244, distance: 14.0
click at [457, 244] on div at bounding box center [518, 244] width 1037 height 943
drag, startPoint x: 471, startPoint y: 238, endPoint x: 475, endPoint y: 244, distance: 7.7
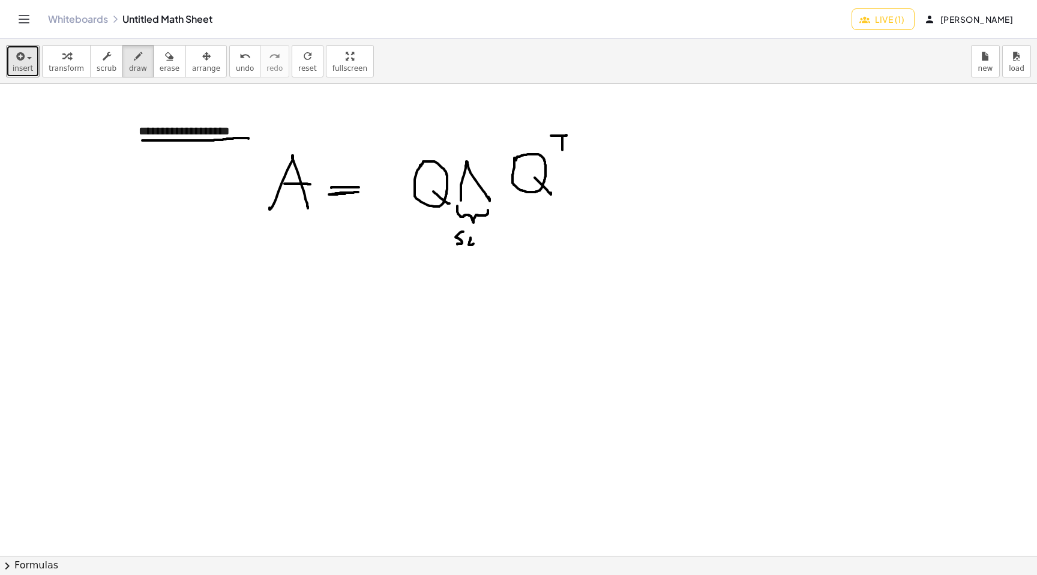
click at [475, 244] on div at bounding box center [518, 244] width 1037 height 943
drag, startPoint x: 481, startPoint y: 239, endPoint x: 488, endPoint y: 244, distance: 8.5
click at [488, 244] on div at bounding box center [518, 244] width 1037 height 943
click at [495, 248] on div at bounding box center [518, 244] width 1037 height 943
drag, startPoint x: 500, startPoint y: 240, endPoint x: 500, endPoint y: 249, distance: 9.0
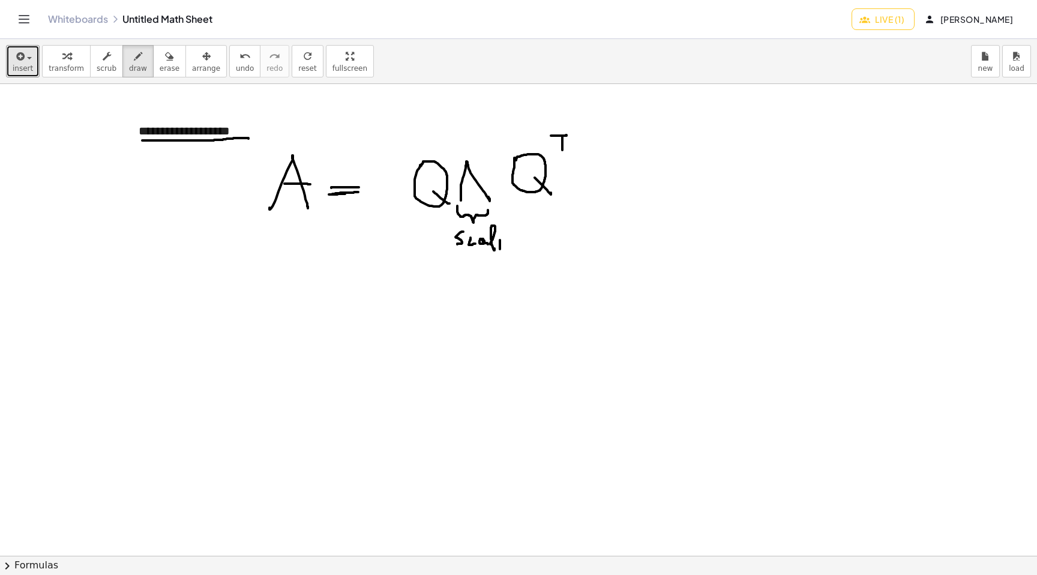
click at [500, 249] on div at bounding box center [518, 244] width 1037 height 943
click at [501, 237] on div at bounding box center [518, 244] width 1037 height 943
drag, startPoint x: 506, startPoint y: 247, endPoint x: 512, endPoint y: 247, distance: 6.0
click at [512, 247] on div at bounding box center [518, 244] width 1037 height 943
click at [521, 238] on div at bounding box center [518, 244] width 1037 height 943
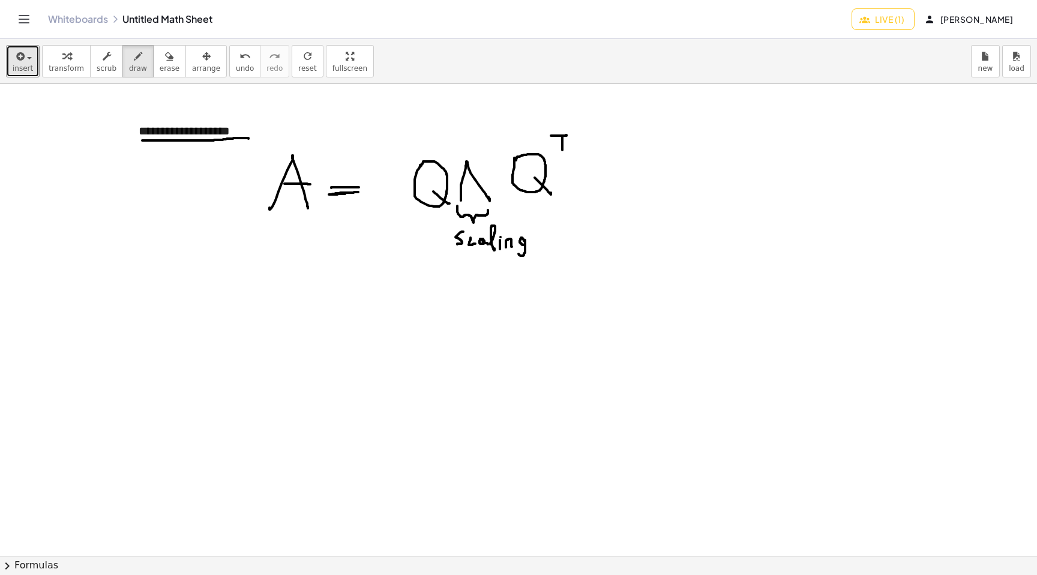
drag, startPoint x: 525, startPoint y: 240, endPoint x: 520, endPoint y: 254, distance: 14.6
click at [520, 254] on div at bounding box center [518, 244] width 1037 height 943
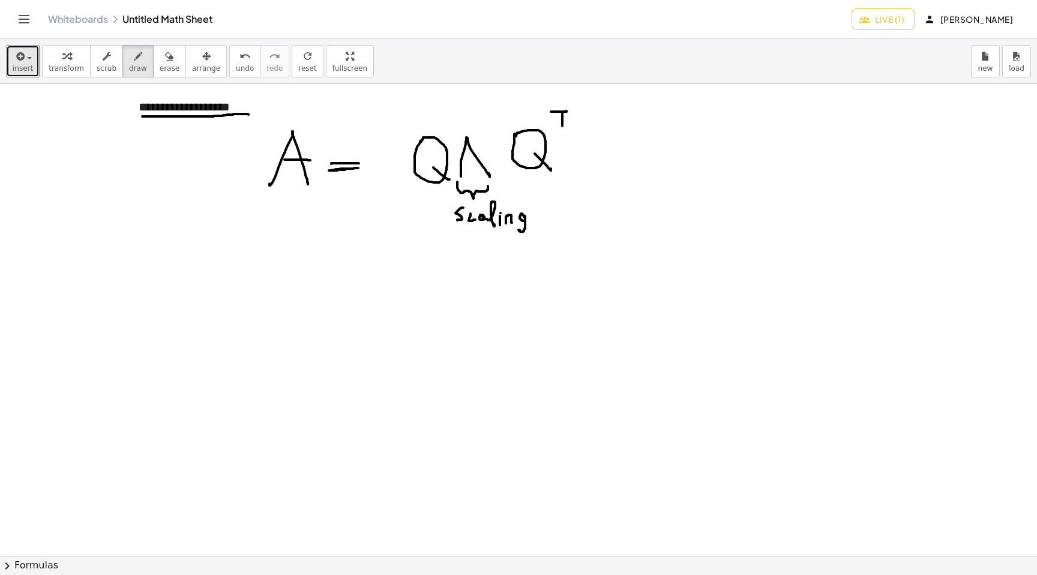
scroll to position [328, 0]
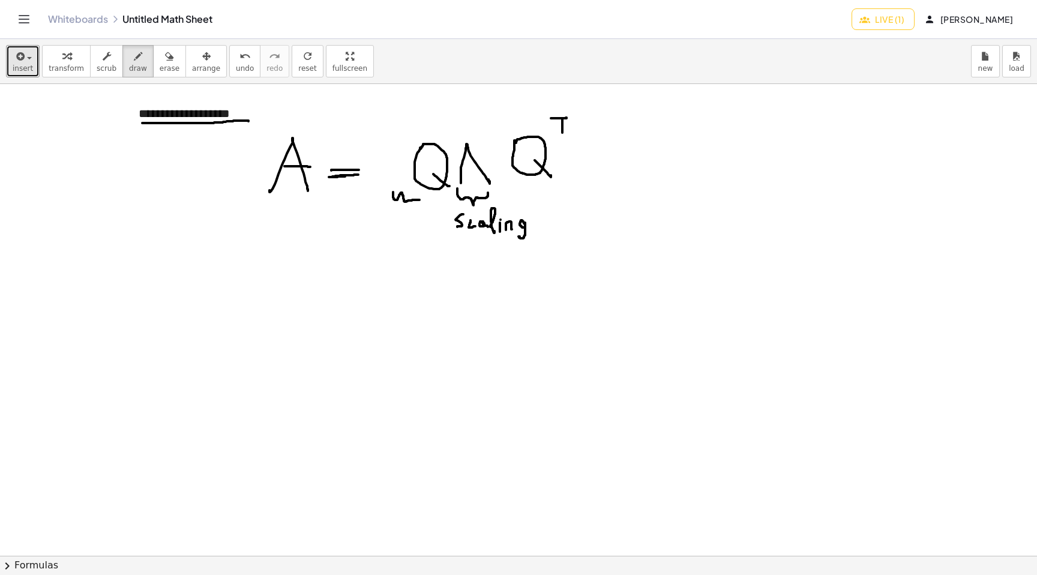
drag, startPoint x: 393, startPoint y: 192, endPoint x: 420, endPoint y: 200, distance: 27.5
click at [420, 200] on div at bounding box center [518, 227] width 1037 height 943
drag, startPoint x: 409, startPoint y: 191, endPoint x: 433, endPoint y: 196, distance: 24.6
click at [433, 196] on div at bounding box center [518, 227] width 1037 height 943
click at [396, 220] on div at bounding box center [518, 227] width 1037 height 943
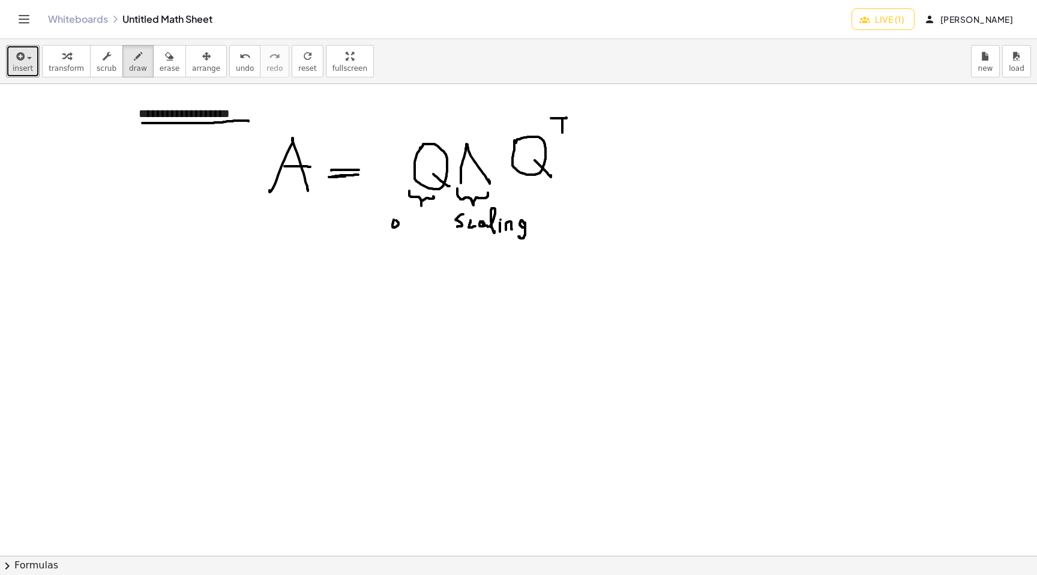
click at [397, 221] on div at bounding box center [518, 227] width 1037 height 943
click at [406, 223] on div at bounding box center [518, 227] width 1037 height 943
drag, startPoint x: 411, startPoint y: 220, endPoint x: 411, endPoint y: 229, distance: 9.6
click at [411, 229] on div at bounding box center [518, 227] width 1037 height 943
click at [412, 226] on div at bounding box center [518, 227] width 1037 height 943
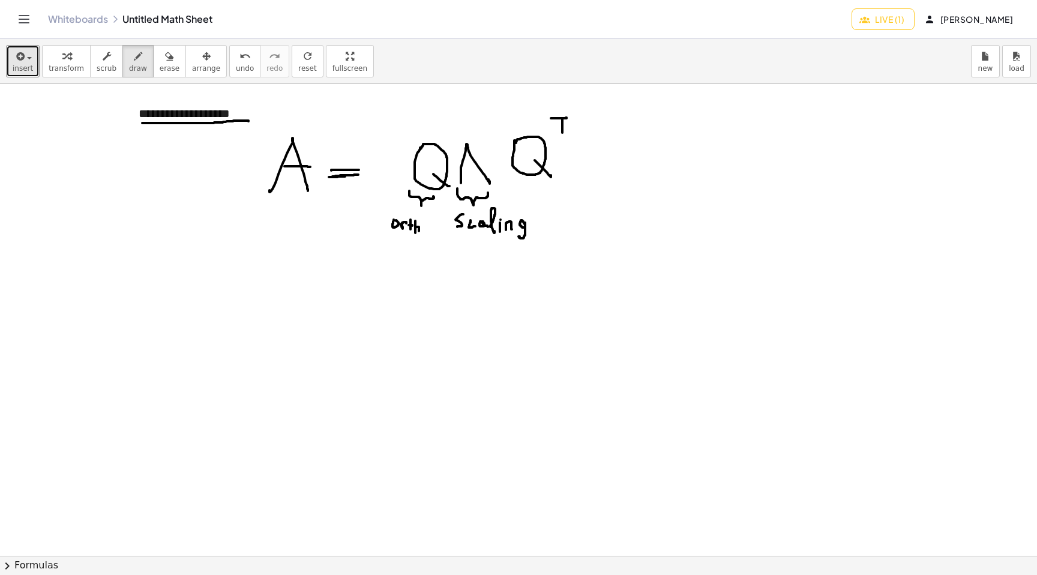
drag, startPoint x: 415, startPoint y: 221, endPoint x: 419, endPoint y: 231, distance: 10.3
click at [419, 231] on div at bounding box center [518, 227] width 1037 height 943
click at [423, 226] on div at bounding box center [518, 227] width 1037 height 943
drag, startPoint x: 432, startPoint y: 226, endPoint x: 432, endPoint y: 238, distance: 11.4
click at [432, 238] on div at bounding box center [518, 227] width 1037 height 943
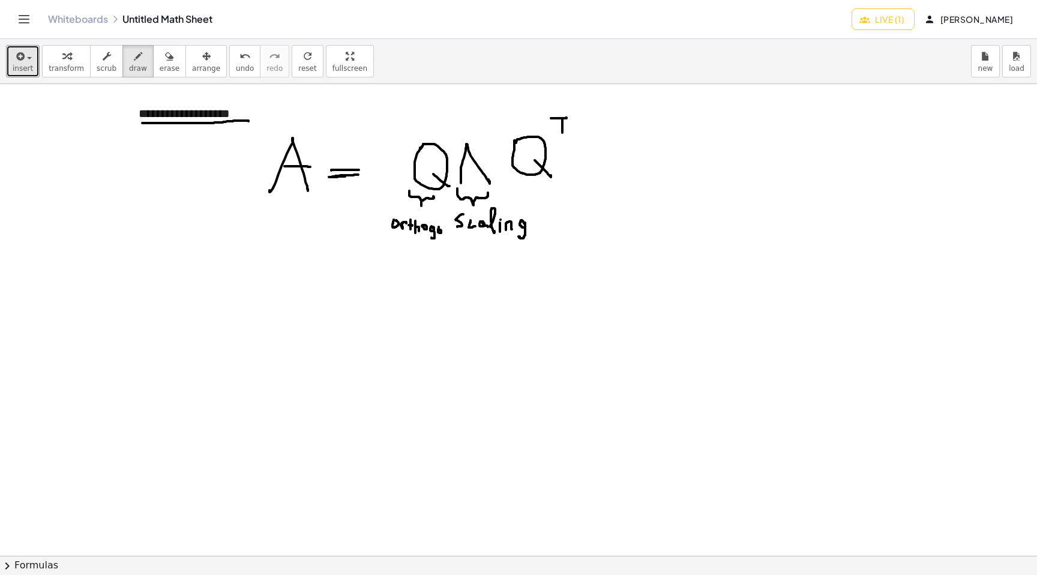
click at [439, 230] on div at bounding box center [518, 227] width 1037 height 943
click at [447, 235] on div at bounding box center [518, 227] width 1037 height 943
drag, startPoint x: 453, startPoint y: 234, endPoint x: 456, endPoint y: 241, distance: 7.3
click at [456, 241] on div at bounding box center [518, 227] width 1037 height 943
drag, startPoint x: 459, startPoint y: 236, endPoint x: 459, endPoint y: 244, distance: 7.8
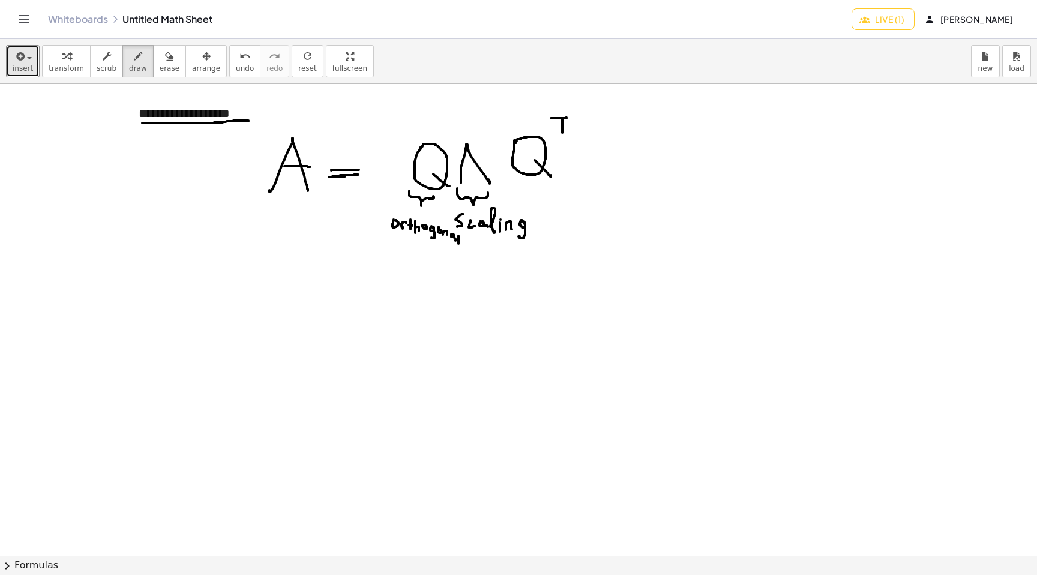
click at [459, 244] on div at bounding box center [518, 227] width 1037 height 943
drag, startPoint x: 266, startPoint y: 202, endPoint x: 304, endPoint y: 202, distance: 37.8
click at [304, 202] on div at bounding box center [518, 227] width 1037 height 943
drag, startPoint x: 275, startPoint y: 217, endPoint x: 276, endPoint y: 229, distance: 12.0
click at [276, 229] on div at bounding box center [518, 227] width 1037 height 943
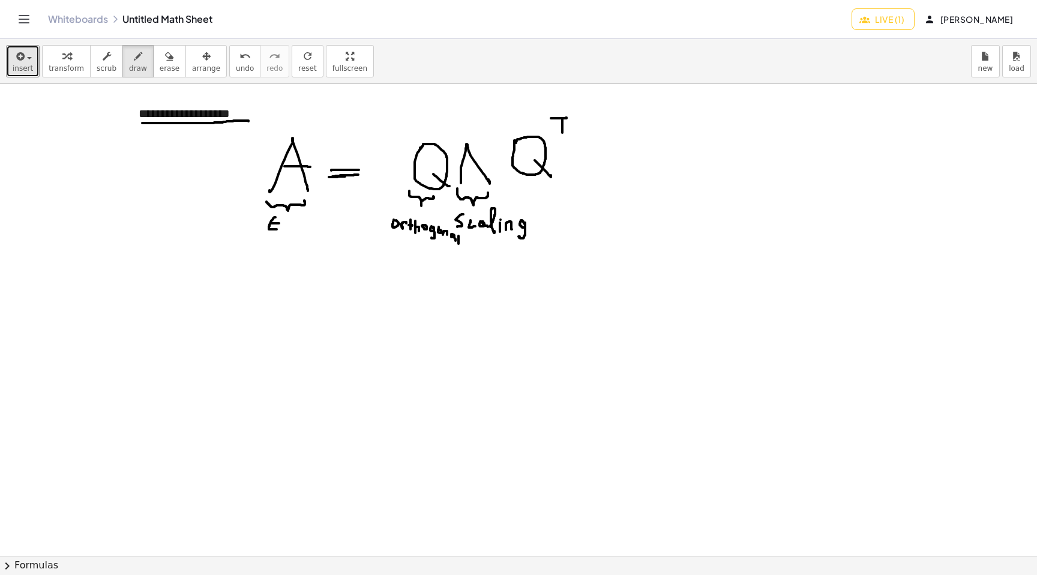
drag, startPoint x: 271, startPoint y: 223, endPoint x: 278, endPoint y: 224, distance: 7.9
click at [278, 224] on div at bounding box center [518, 227] width 1037 height 943
drag, startPoint x: 286, startPoint y: 219, endPoint x: 286, endPoint y: 234, distance: 15.0
click at [286, 234] on div at bounding box center [518, 227] width 1037 height 943
drag, startPoint x: 292, startPoint y: 220, endPoint x: 292, endPoint y: 235, distance: 15.6
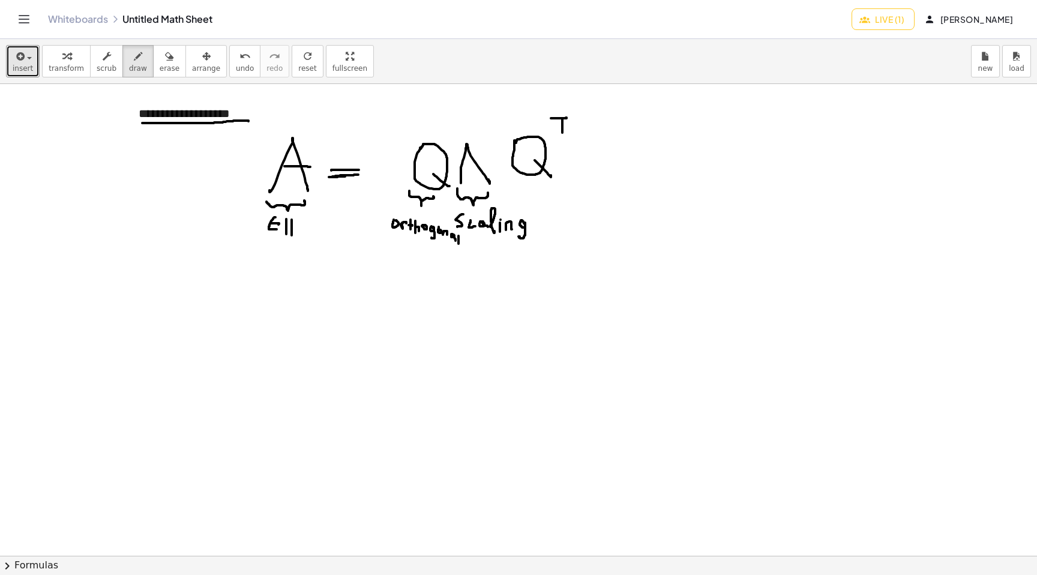
click at [292, 235] on div at bounding box center [518, 227] width 1037 height 943
drag, startPoint x: 287, startPoint y: 218, endPoint x: 302, endPoint y: 235, distance: 22.1
click at [302, 235] on div at bounding box center [518, 227] width 1037 height 943
drag, startPoint x: 301, startPoint y: 221, endPoint x: 310, endPoint y: 215, distance: 10.3
click at [310, 215] on div at bounding box center [518, 227] width 1037 height 943
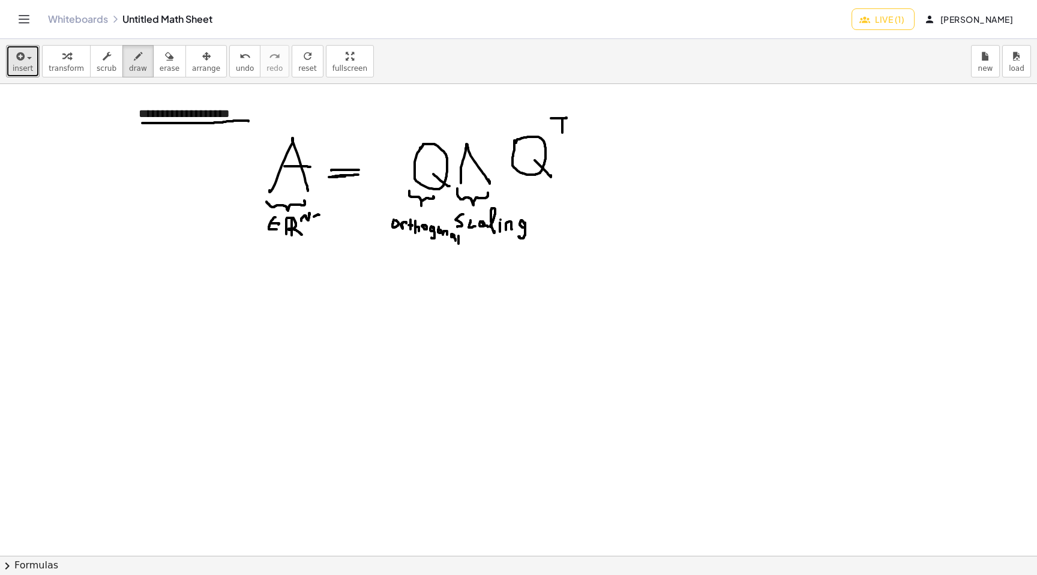
click at [314, 217] on div at bounding box center [518, 227] width 1037 height 943
drag, startPoint x: 316, startPoint y: 212, endPoint x: 319, endPoint y: 220, distance: 7.8
click at [319, 220] on div at bounding box center [518, 227] width 1037 height 943
drag, startPoint x: 323, startPoint y: 220, endPoint x: 332, endPoint y: 213, distance: 11.5
click at [332, 213] on div at bounding box center [518, 227] width 1037 height 943
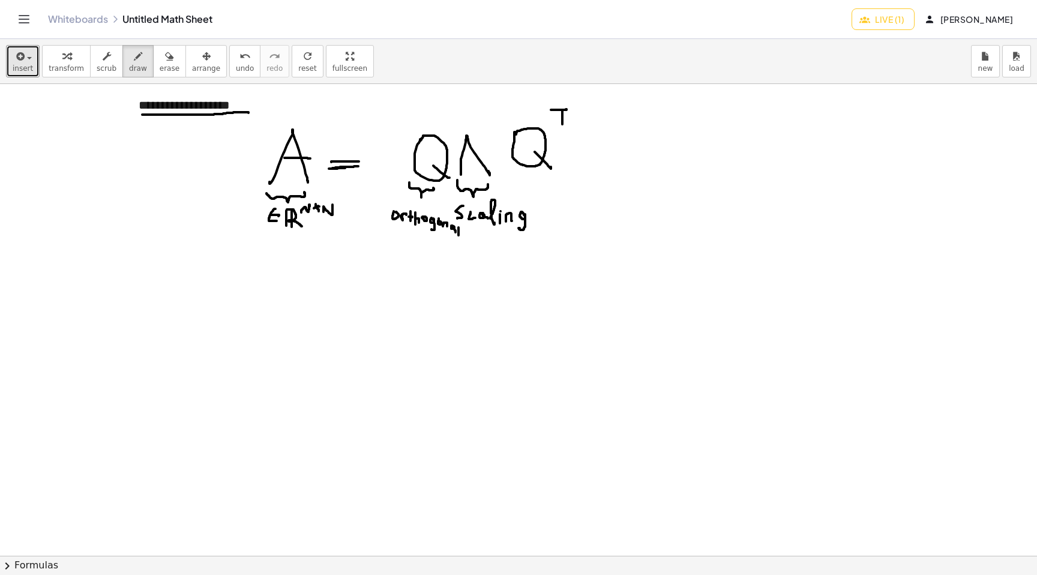
scroll to position [335, 0]
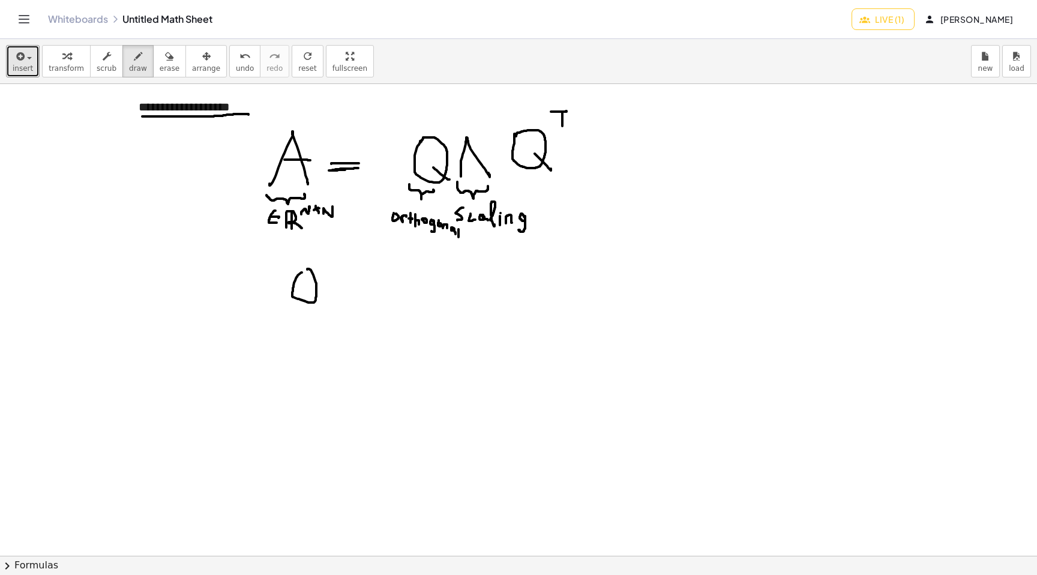
click at [305, 273] on div at bounding box center [518, 220] width 1037 height 943
drag, startPoint x: 310, startPoint y: 292, endPoint x: 324, endPoint y: 302, distance: 18.0
click at [324, 302] on div at bounding box center [518, 220] width 1037 height 943
drag, startPoint x: 334, startPoint y: 298, endPoint x: 344, endPoint y: 298, distance: 10.8
click at [344, 298] on div at bounding box center [518, 220] width 1037 height 943
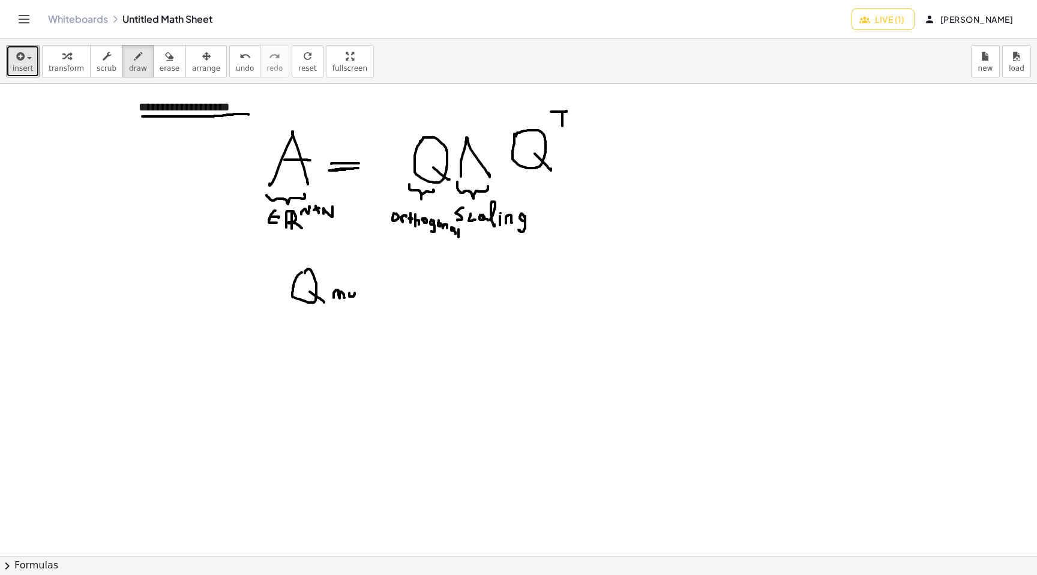
click at [355, 292] on div at bounding box center [518, 220] width 1037 height 943
drag, startPoint x: 362, startPoint y: 291, endPoint x: 362, endPoint y: 299, distance: 7.8
click at [360, 300] on div at bounding box center [518, 220] width 1037 height 943
drag, startPoint x: 370, startPoint y: 283, endPoint x: 370, endPoint y: 298, distance: 15.0
click at [370, 298] on div at bounding box center [518, 220] width 1037 height 943
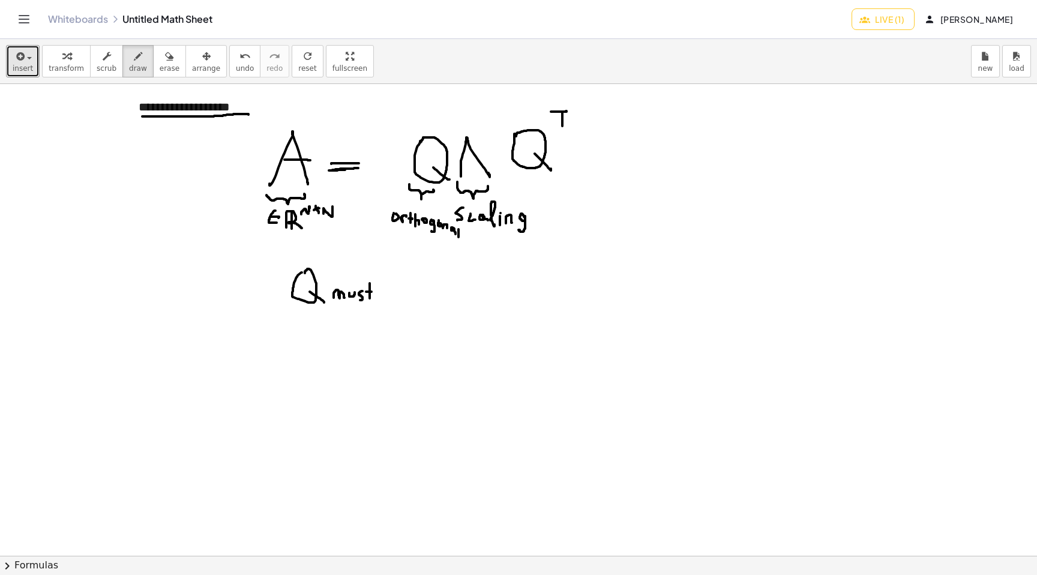
click at [371, 292] on div at bounding box center [518, 220] width 1037 height 943
drag, startPoint x: 385, startPoint y: 280, endPoint x: 385, endPoint y: 301, distance: 21.0
click at [385, 301] on div at bounding box center [518, 220] width 1037 height 943
drag, startPoint x: 386, startPoint y: 292, endPoint x: 384, endPoint y: 301, distance: 8.6
click at [383, 301] on div at bounding box center [518, 220] width 1037 height 943
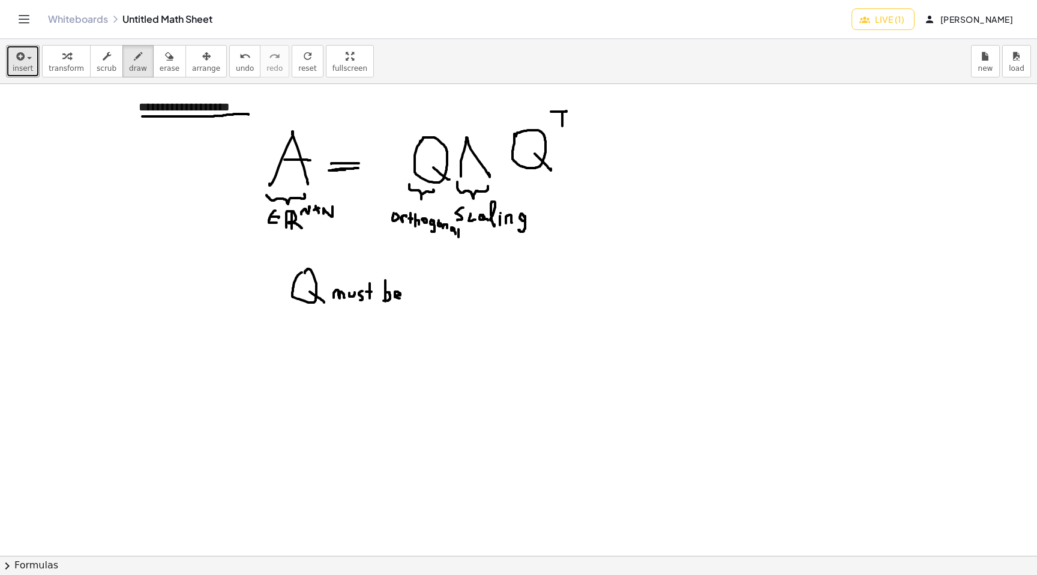
drag, startPoint x: 397, startPoint y: 295, endPoint x: 402, endPoint y: 298, distance: 6.2
click at [402, 298] on div at bounding box center [518, 220] width 1037 height 943
drag, startPoint x: 423, startPoint y: 288, endPoint x: 433, endPoint y: 286, distance: 11.1
click at [433, 285] on div at bounding box center [518, 220] width 1037 height 943
drag, startPoint x: 438, startPoint y: 287, endPoint x: 444, endPoint y: 293, distance: 8.9
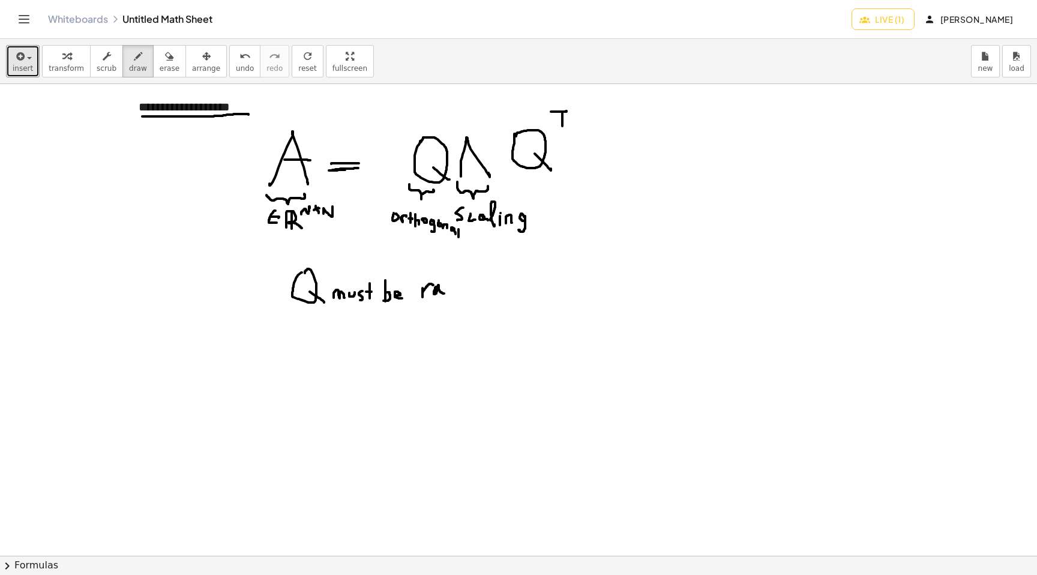
click at [444, 293] on div at bounding box center [518, 220] width 1037 height 943
drag, startPoint x: 448, startPoint y: 293, endPoint x: 456, endPoint y: 292, distance: 7.4
click at [456, 292] on div at bounding box center [518, 220] width 1037 height 943
drag, startPoint x: 466, startPoint y: 284, endPoint x: 469, endPoint y: 296, distance: 11.8
click at [469, 296] on div at bounding box center [518, 220] width 1037 height 943
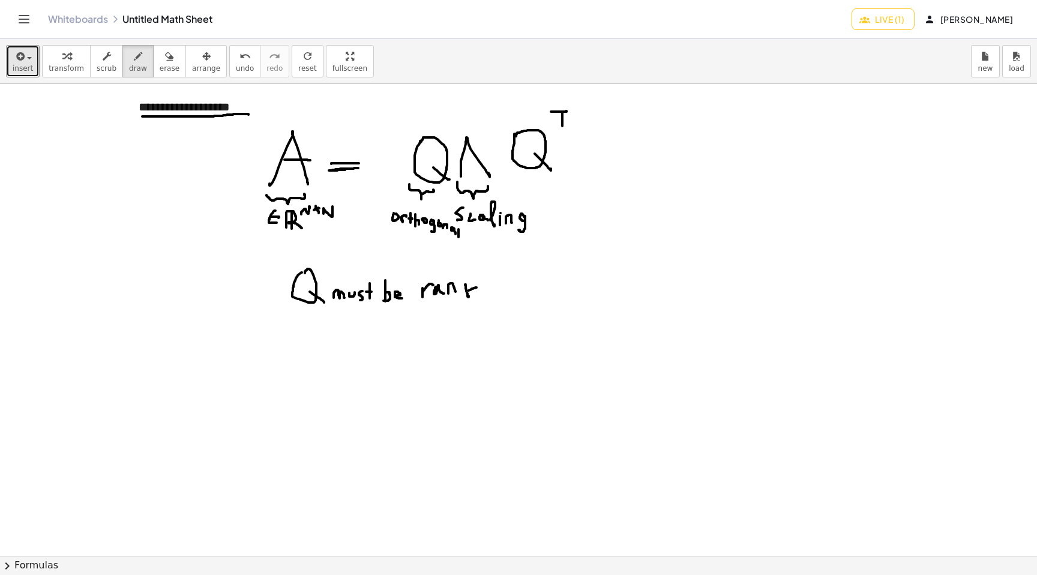
drag, startPoint x: 469, startPoint y: 290, endPoint x: 477, endPoint y: 287, distance: 8.4
click at [477, 287] on div at bounding box center [518, 220] width 1037 height 943
drag, startPoint x: 469, startPoint y: 290, endPoint x: 478, endPoint y: 293, distance: 8.7
click at [478, 293] on div at bounding box center [518, 220] width 1037 height 943
drag, startPoint x: 489, startPoint y: 293, endPoint x: 501, endPoint y: 280, distance: 18.3
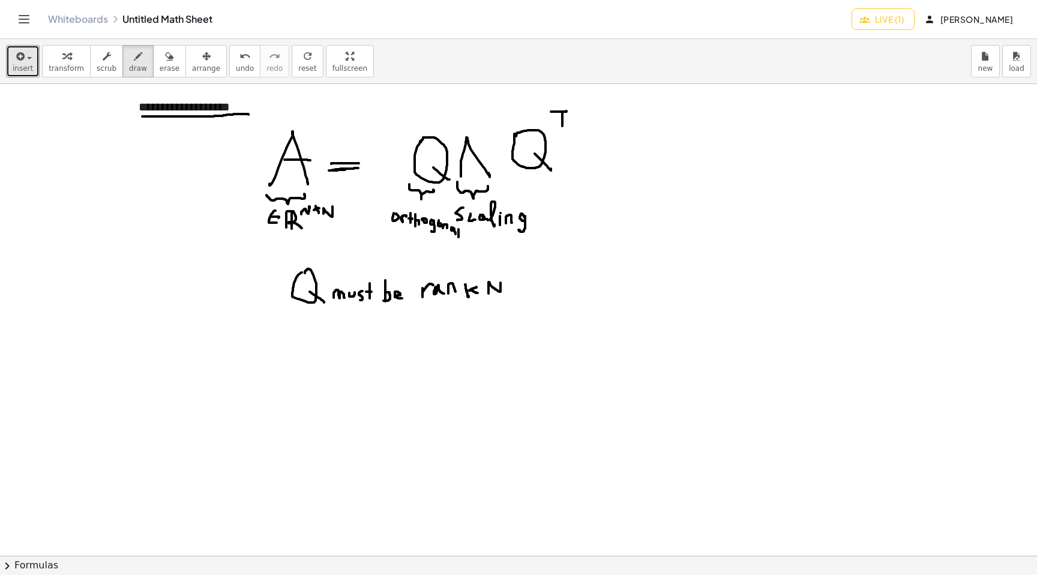
click at [501, 280] on div at bounding box center [518, 220] width 1037 height 943
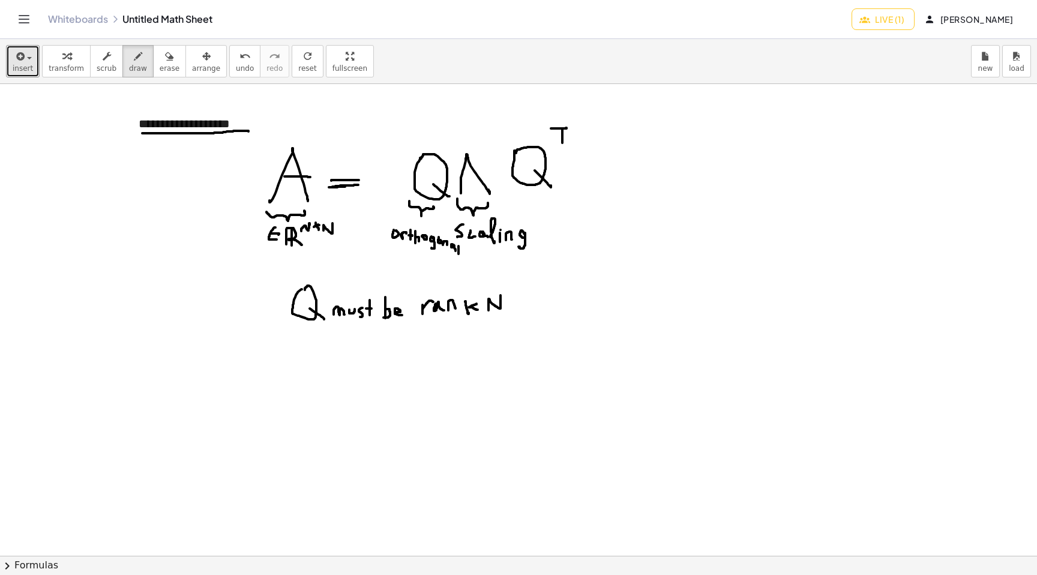
scroll to position [329, 0]
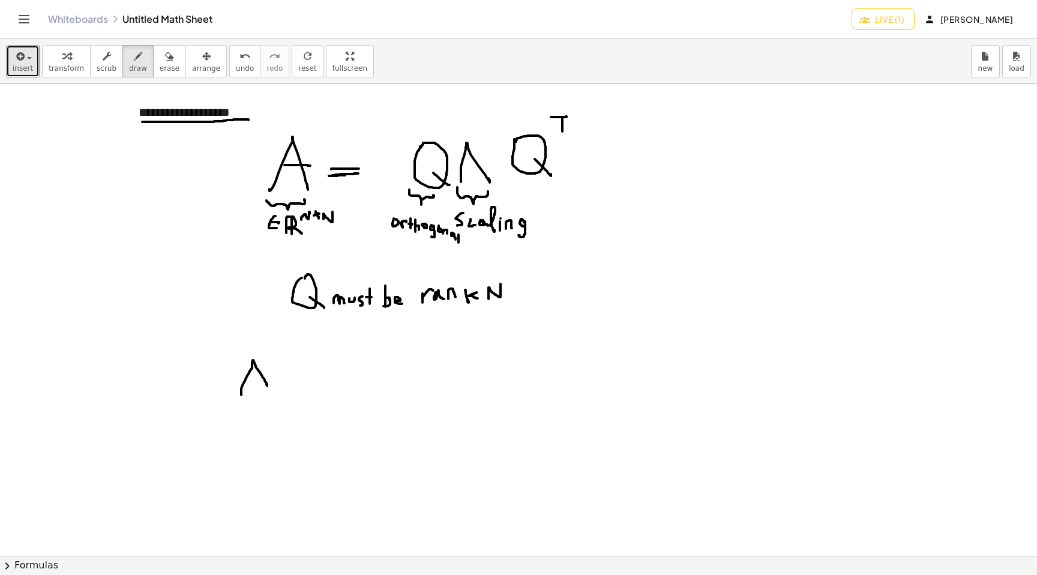
drag, startPoint x: 241, startPoint y: 395, endPoint x: 268, endPoint y: 387, distance: 27.5
click at [268, 387] on div at bounding box center [518, 226] width 1037 height 943
drag, startPoint x: 248, startPoint y: 377, endPoint x: 261, endPoint y: 379, distance: 13.3
click at [260, 379] on div at bounding box center [518, 226] width 1037 height 943
drag, startPoint x: 290, startPoint y: 376, endPoint x: 277, endPoint y: 388, distance: 18.3
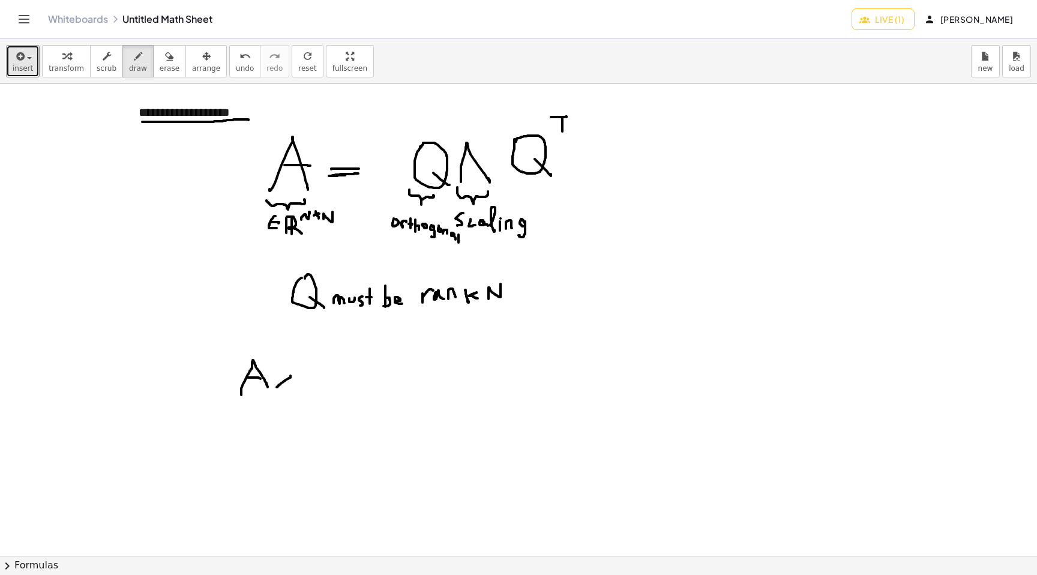
click at [277, 388] on div at bounding box center [518, 226] width 1037 height 943
drag, startPoint x: 281, startPoint y: 377, endPoint x: 292, endPoint y: 386, distance: 14.5
click at [292, 386] on div at bounding box center [518, 226] width 1037 height 943
drag, startPoint x: 317, startPoint y: 371, endPoint x: 329, endPoint y: 373, distance: 12.1
click at [331, 373] on div at bounding box center [518, 226] width 1037 height 943
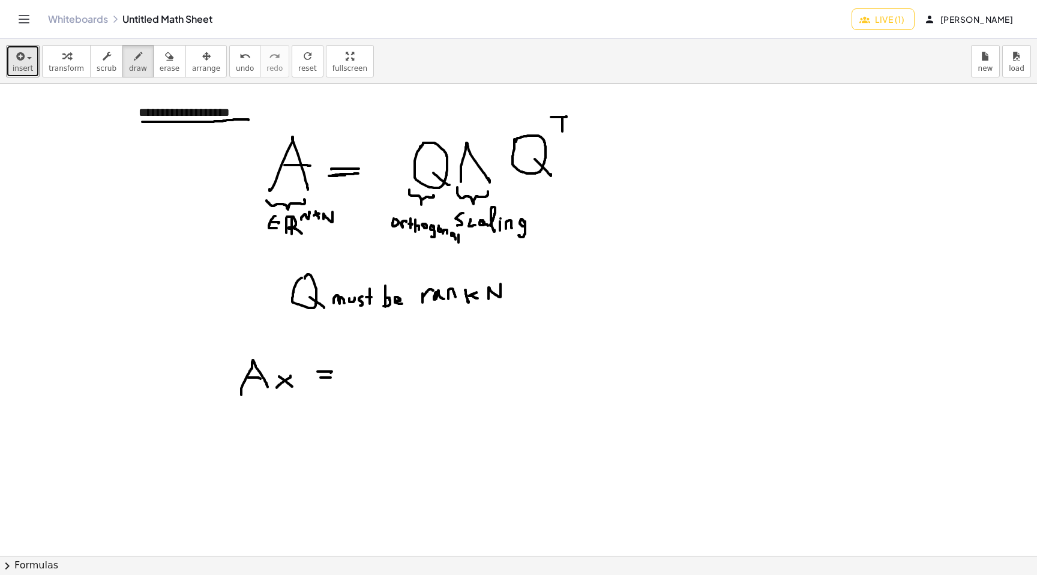
drag, startPoint x: 320, startPoint y: 377, endPoint x: 332, endPoint y: 377, distance: 12.0
click at [332, 377] on div at bounding box center [518, 226] width 1037 height 943
drag, startPoint x: 373, startPoint y: 350, endPoint x: 367, endPoint y: 387, distance: 37.8
click at [367, 387] on div at bounding box center [518, 226] width 1037 height 943
click at [387, 359] on div at bounding box center [518, 226] width 1037 height 943
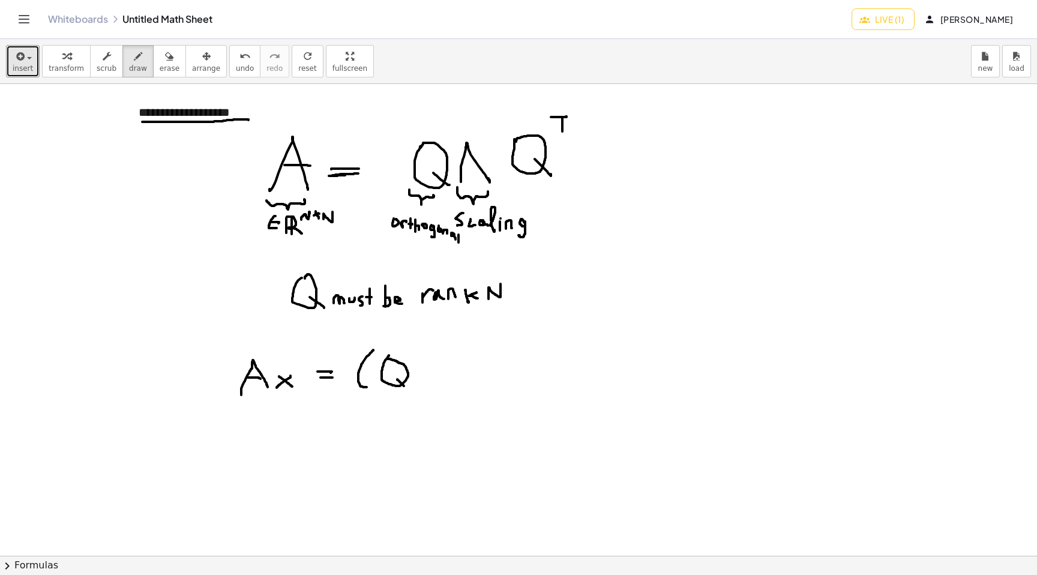
drag, startPoint x: 397, startPoint y: 379, endPoint x: 409, endPoint y: 390, distance: 15.7
click at [409, 390] on div at bounding box center [518, 226] width 1037 height 943
drag, startPoint x: 430, startPoint y: 355, endPoint x: 413, endPoint y: 380, distance: 30.6
click at [413, 380] on div at bounding box center [518, 226] width 1037 height 943
drag, startPoint x: 431, startPoint y: 355, endPoint x: 442, endPoint y: 378, distance: 25.2
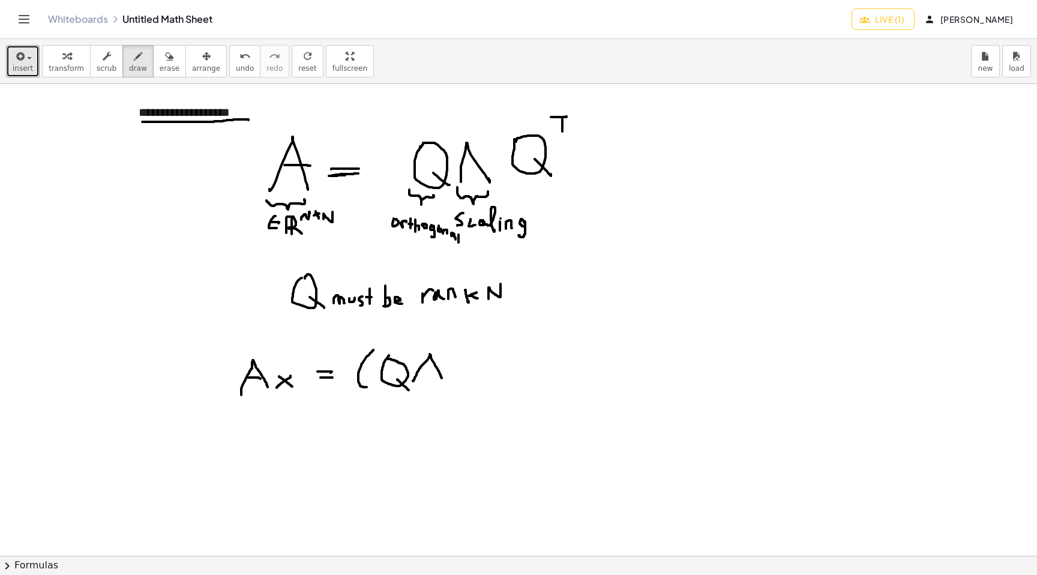
click at [442, 378] on div at bounding box center [518, 226] width 1037 height 943
click at [463, 354] on div at bounding box center [518, 226] width 1037 height 943
drag, startPoint x: 465, startPoint y: 377, endPoint x: 483, endPoint y: 385, distance: 19.9
click at [483, 385] on div at bounding box center [518, 226] width 1037 height 943
drag, startPoint x: 492, startPoint y: 347, endPoint x: 503, endPoint y: 386, distance: 40.6
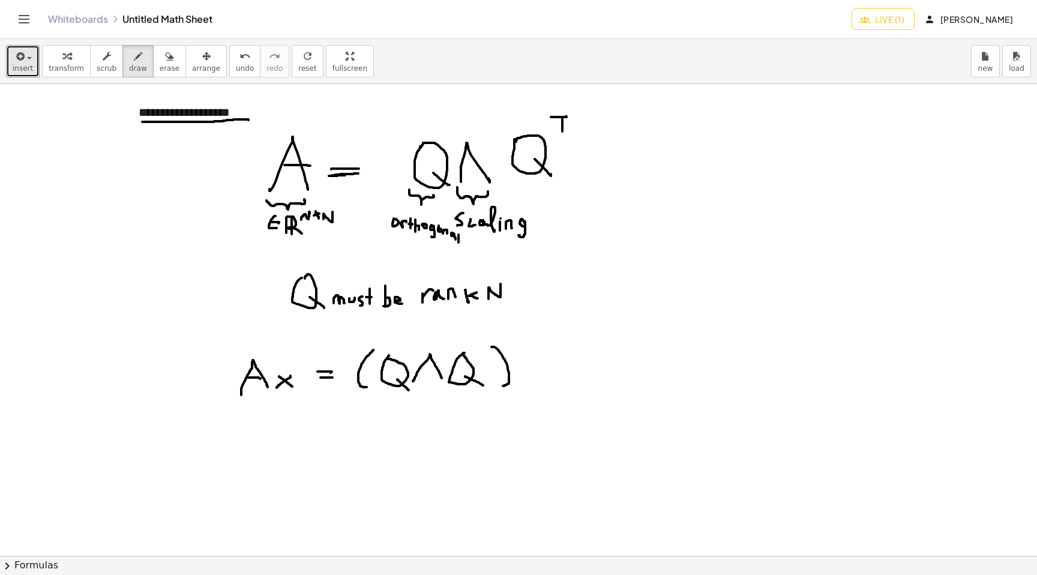
click at [503, 386] on div at bounding box center [518, 226] width 1037 height 943
drag, startPoint x: 523, startPoint y: 340, endPoint x: 523, endPoint y: 348, distance: 8.4
click at [523, 350] on div at bounding box center [518, 226] width 1037 height 943
drag, startPoint x: 515, startPoint y: 338, endPoint x: 529, endPoint y: 338, distance: 13.8
click at [529, 338] on div at bounding box center [518, 226] width 1037 height 943
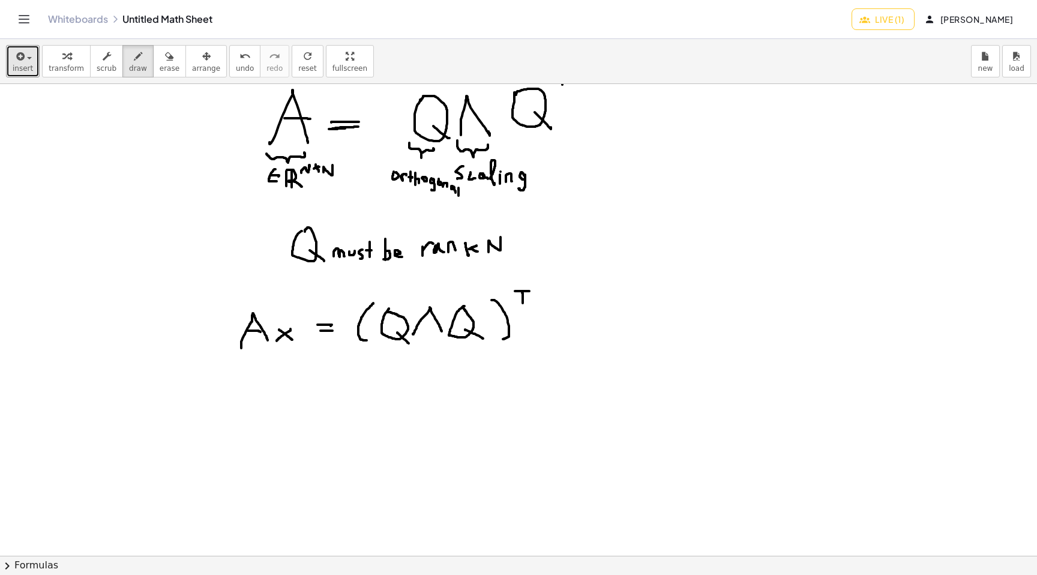
scroll to position [379, 0]
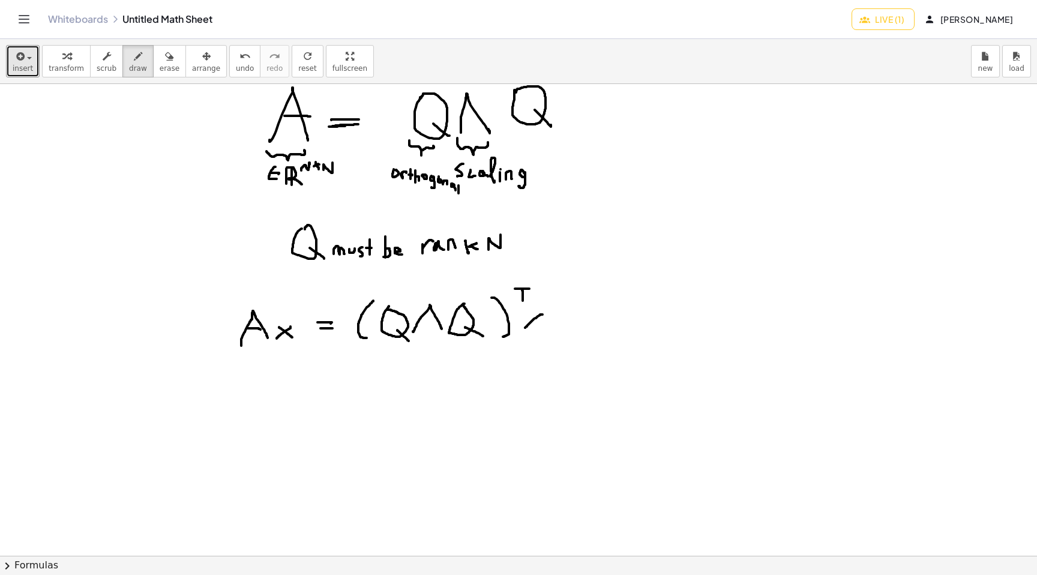
drag, startPoint x: 543, startPoint y: 314, endPoint x: 525, endPoint y: 328, distance: 21.8
click at [525, 328] on div at bounding box center [518, 176] width 1037 height 943
drag, startPoint x: 528, startPoint y: 314, endPoint x: 541, endPoint y: 325, distance: 17.4
click at [541, 325] on div at bounding box center [518, 176] width 1037 height 943
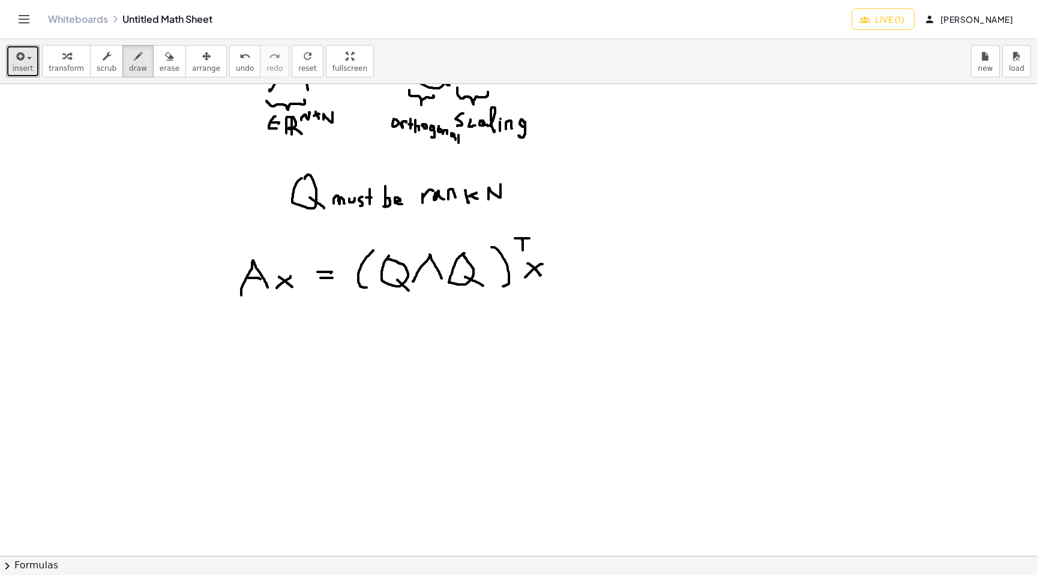
scroll to position [439, 0]
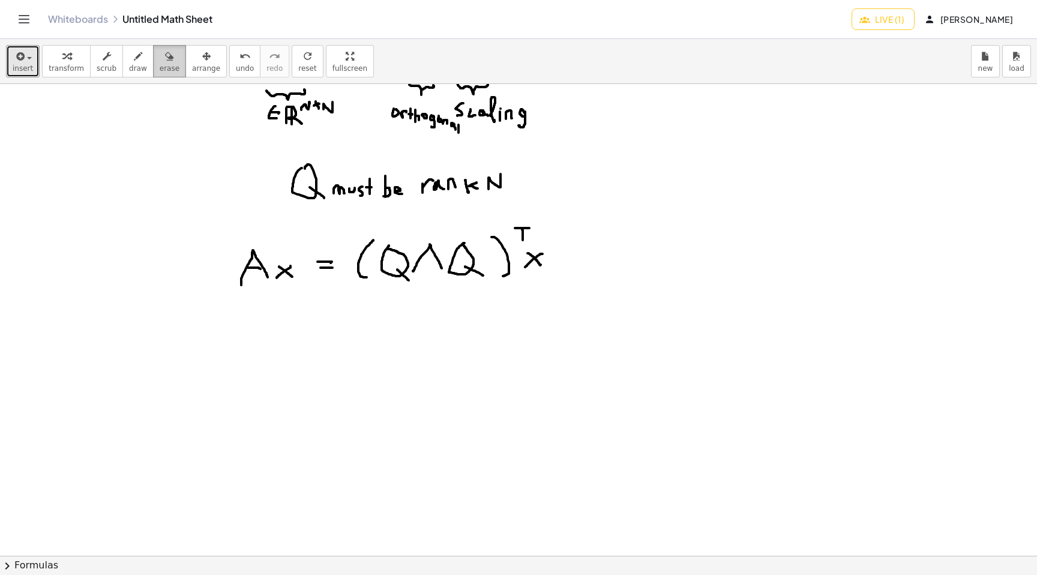
click at [153, 61] on button "erase" at bounding box center [169, 61] width 33 height 32
click at [541, 224] on div at bounding box center [518, 116] width 1037 height 943
drag, startPoint x: 560, startPoint y: 235, endPoint x: 551, endPoint y: 261, distance: 27.9
click at [551, 261] on div at bounding box center [518, 116] width 1037 height 943
click at [129, 59] on div "button" at bounding box center [138, 56] width 18 height 14
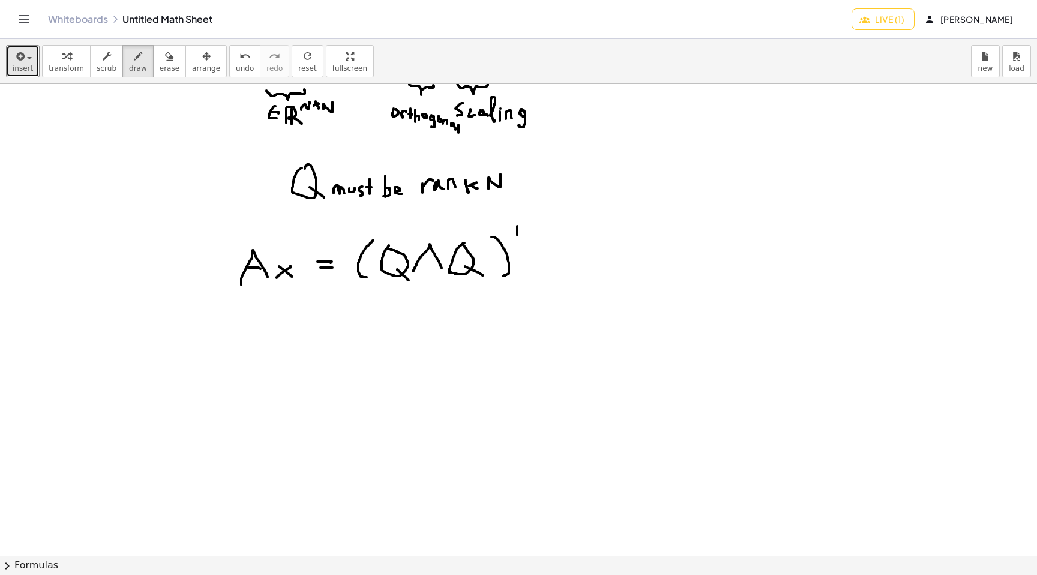
drag, startPoint x: 517, startPoint y: 226, endPoint x: 517, endPoint y: 237, distance: 10.8
click at [517, 237] on div at bounding box center [518, 116] width 1037 height 943
drag, startPoint x: 512, startPoint y: 227, endPoint x: 524, endPoint y: 227, distance: 12.0
click at [524, 227] on div at bounding box center [518, 116] width 1037 height 943
drag, startPoint x: 552, startPoint y: 248, endPoint x: 537, endPoint y: 260, distance: 19.7
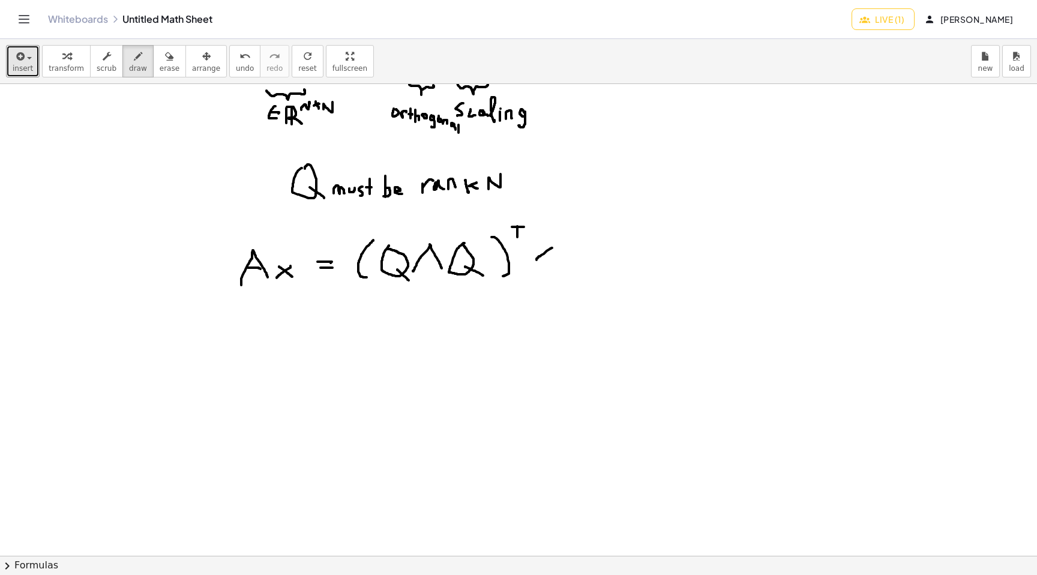
click at [537, 260] on div at bounding box center [518, 116] width 1037 height 943
drag, startPoint x: 540, startPoint y: 247, endPoint x: 551, endPoint y: 255, distance: 14.2
click at [551, 255] on div at bounding box center [518, 116] width 1037 height 943
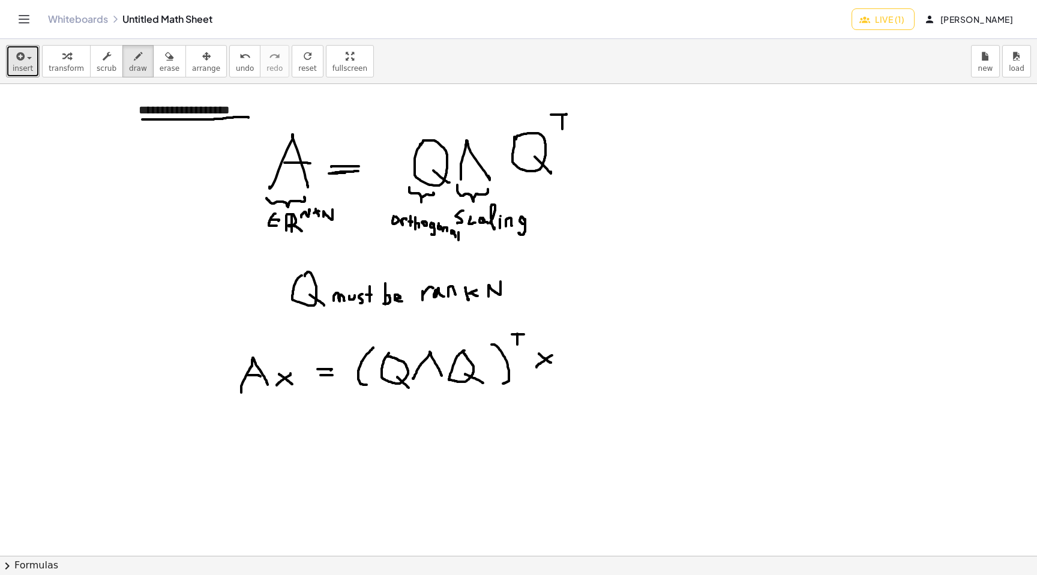
scroll to position [330, 0]
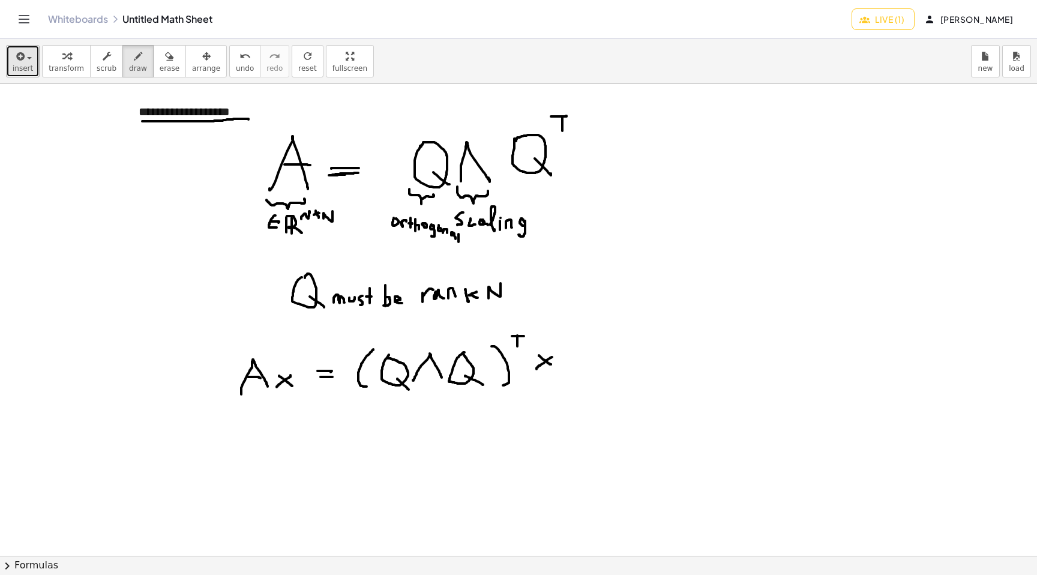
click at [23, 65] on span "insert" at bounding box center [23, 68] width 20 height 8
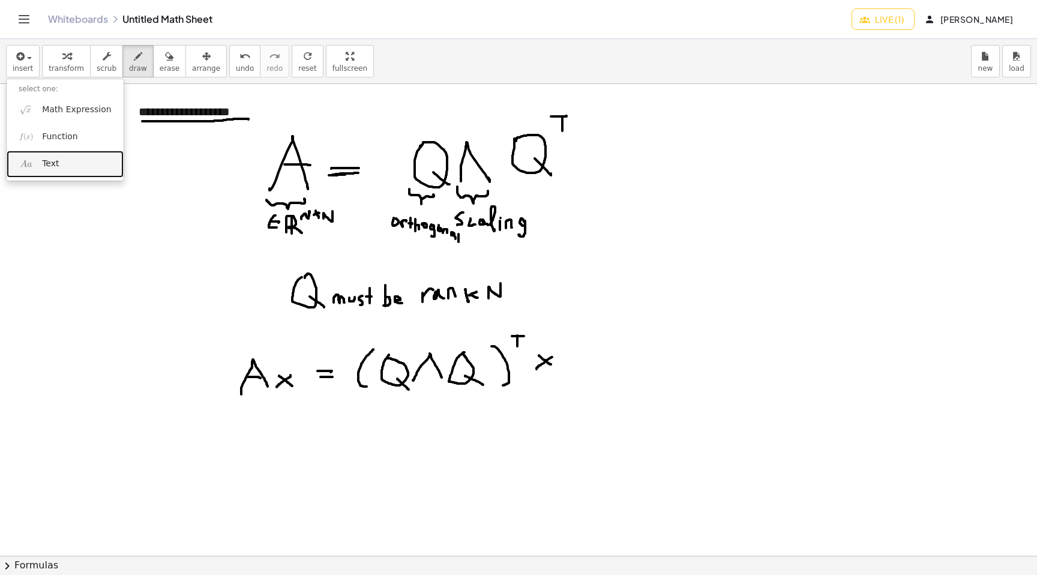
click at [53, 165] on span "Text" at bounding box center [50, 164] width 17 height 12
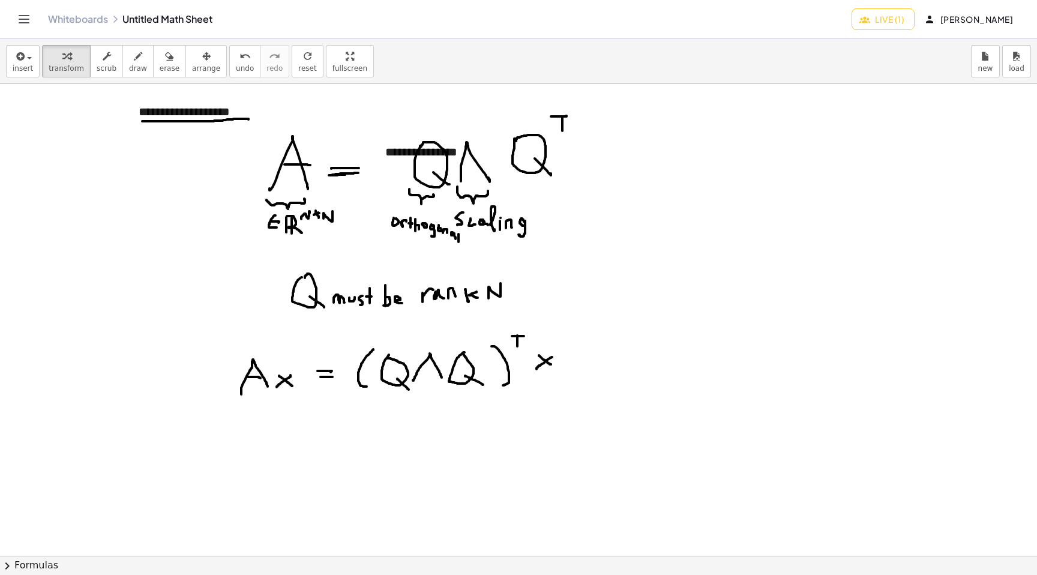
click at [168, 448] on div at bounding box center [518, 461] width 1037 height 1415
click at [406, 151] on div "**********" at bounding box center [463, 151] width 180 height 41
click at [209, 51] on div "button" at bounding box center [206, 56] width 28 height 14
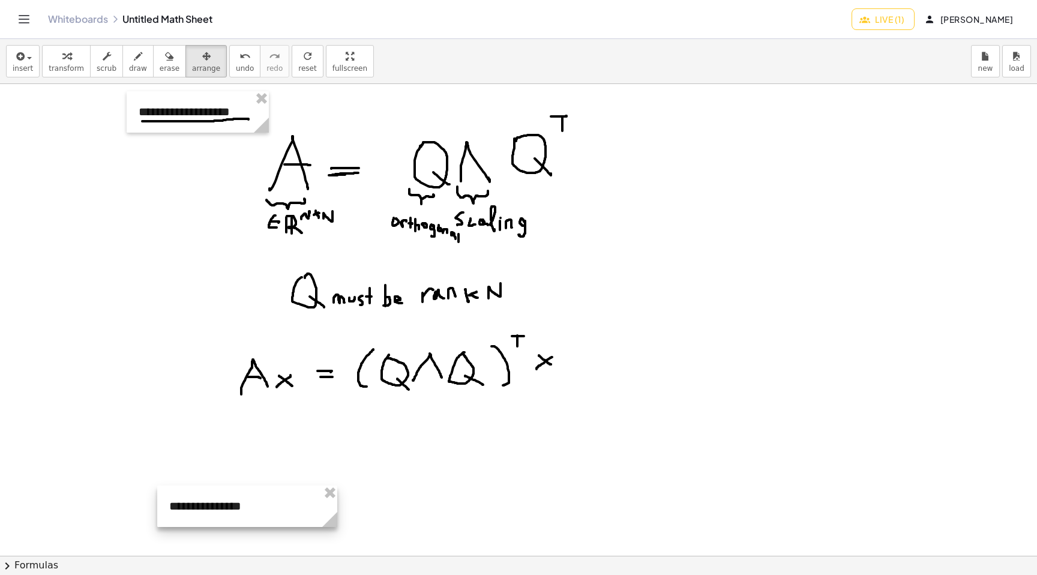
scroll to position [329, 0]
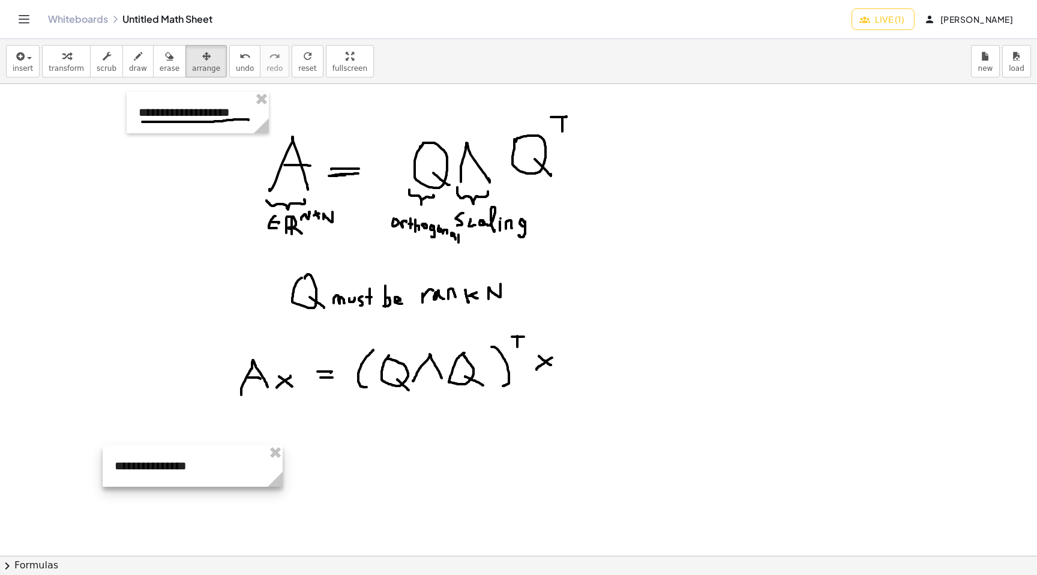
drag, startPoint x: 477, startPoint y: 142, endPoint x: 205, endPoint y: 453, distance: 412.6
click at [205, 453] on div at bounding box center [193, 465] width 180 height 41
click at [163, 457] on div at bounding box center [192, 463] width 180 height 41
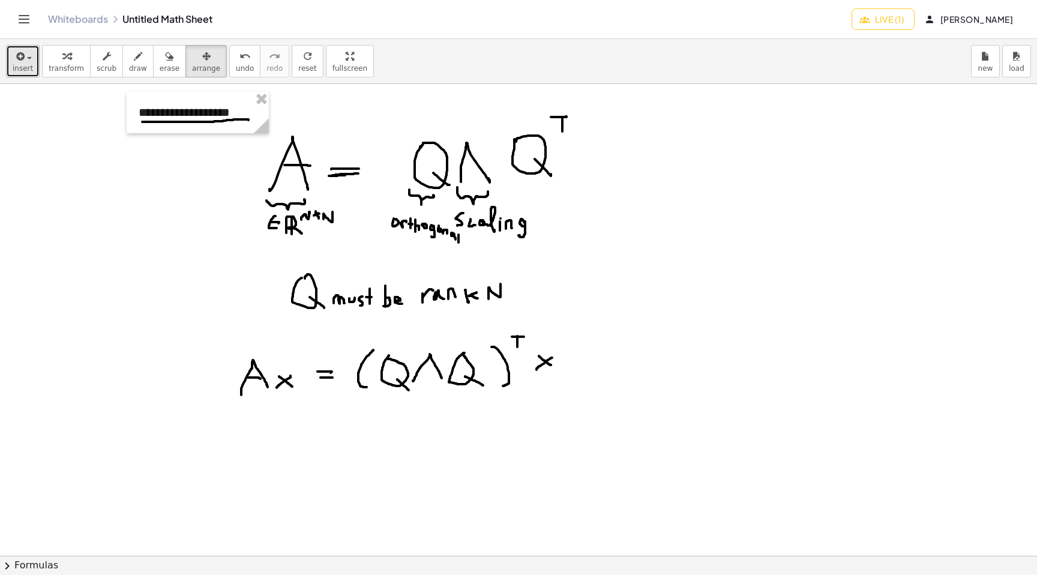
click at [36, 58] on button "insert" at bounding box center [23, 61] width 34 height 32
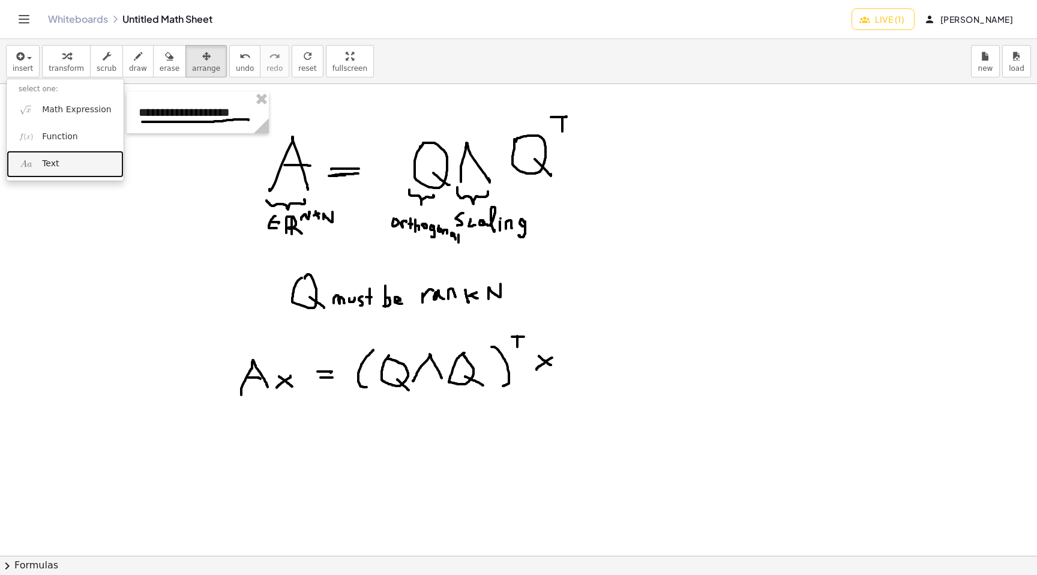
click at [72, 164] on link "Text" at bounding box center [65, 164] width 117 height 27
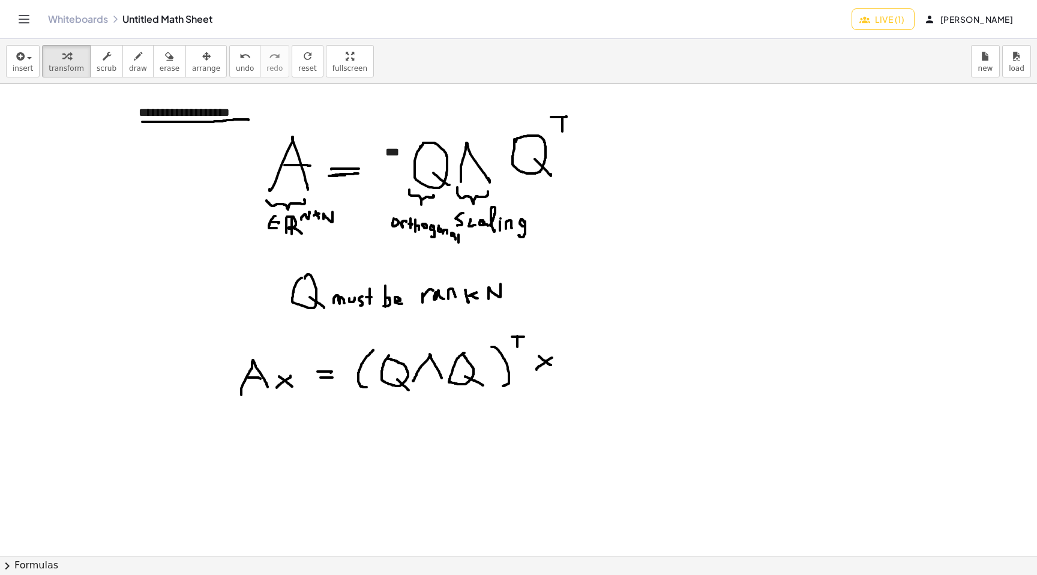
click at [614, 283] on div at bounding box center [518, 462] width 1037 height 1415
click at [205, 67] on span "arrange" at bounding box center [206, 68] width 28 height 8
drag, startPoint x: 427, startPoint y: 162, endPoint x: 168, endPoint y: 459, distance: 393.8
click at [168, 459] on div at bounding box center [203, 446] width 180 height 41
click at [373, 439] on div at bounding box center [518, 462] width 1037 height 1415
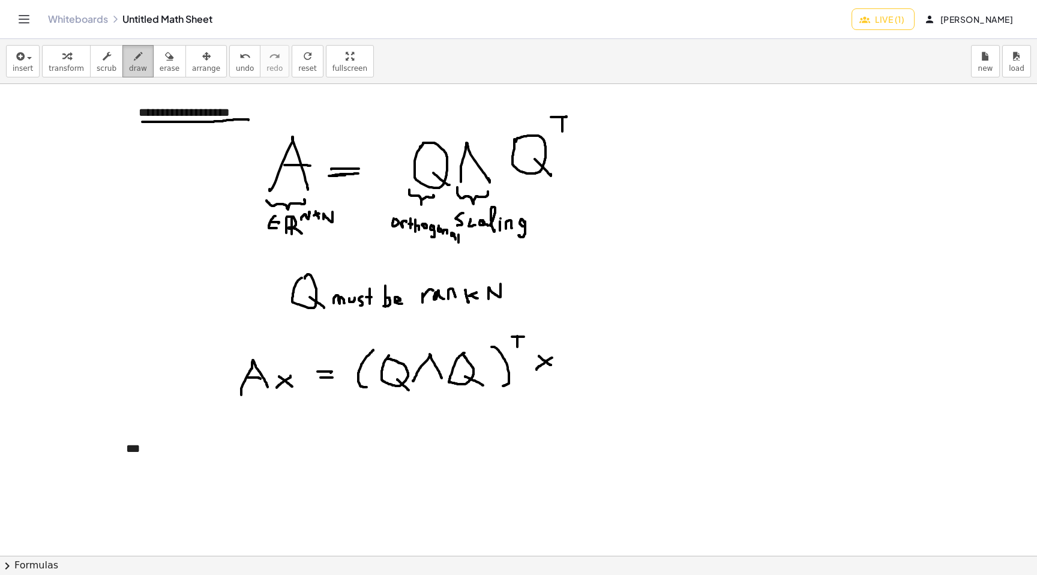
click at [134, 60] on icon "button" at bounding box center [138, 56] width 8 height 14
drag, startPoint x: 123, startPoint y: 459, endPoint x: 146, endPoint y: 460, distance: 22.9
click at [146, 460] on div at bounding box center [518, 462] width 1037 height 1415
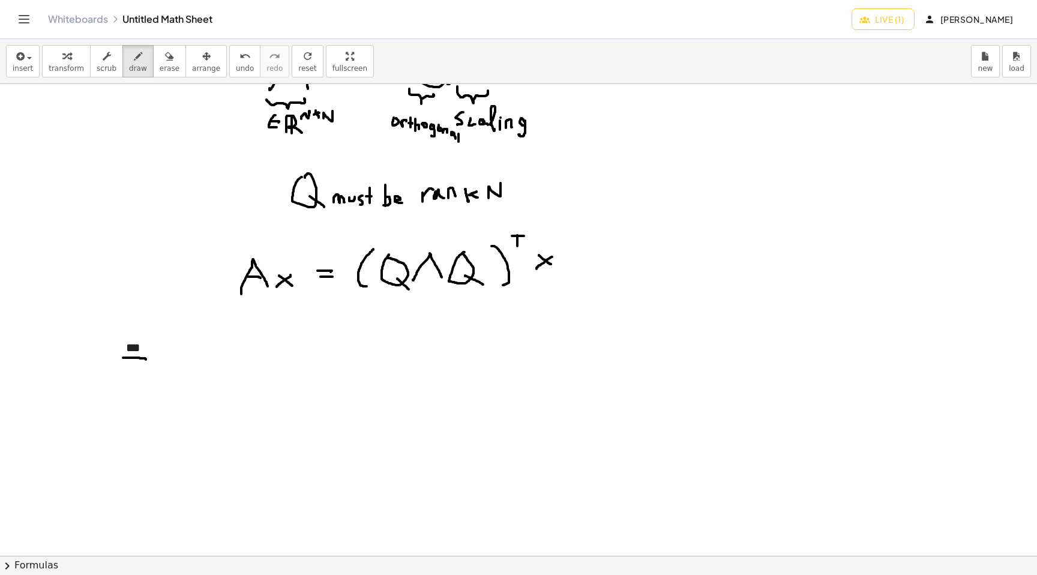
scroll to position [429, 0]
drag, startPoint x: 261, startPoint y: 379, endPoint x: 245, endPoint y: 420, distance: 43.9
click at [245, 420] on div at bounding box center [518, 362] width 1037 height 1415
drag, startPoint x: 260, startPoint y: 379, endPoint x: 268, endPoint y: 418, distance: 39.1
click at [268, 420] on div at bounding box center [518, 362] width 1037 height 1415
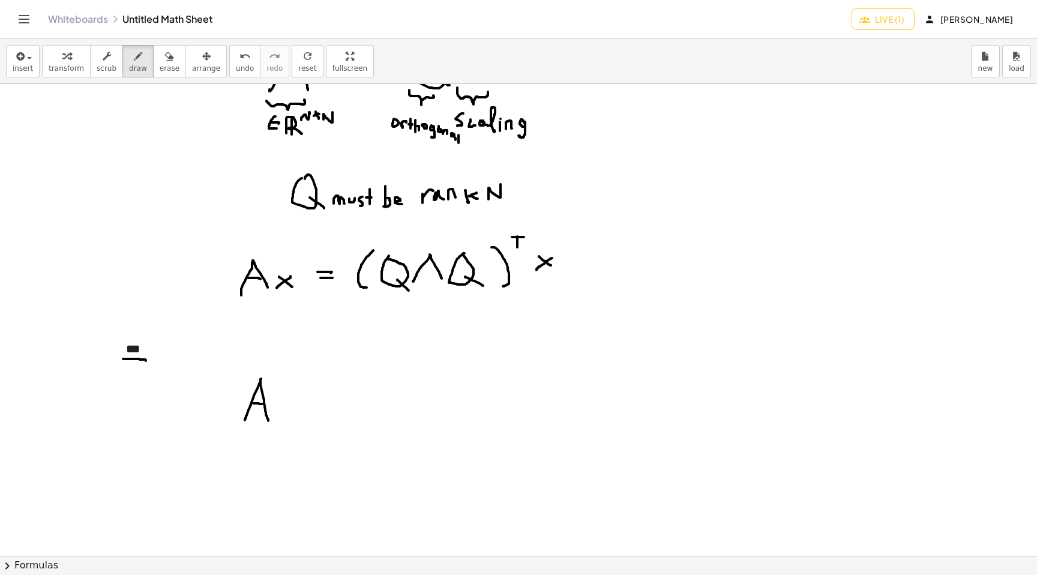
drag, startPoint x: 253, startPoint y: 403, endPoint x: 263, endPoint y: 404, distance: 9.6
click at [263, 404] on div at bounding box center [518, 362] width 1037 height 1415
drag, startPoint x: 286, startPoint y: 402, endPoint x: 299, endPoint y: 402, distance: 12.6
click at [302, 402] on div at bounding box center [518, 362] width 1037 height 1415
drag, startPoint x: 286, startPoint y: 410, endPoint x: 302, endPoint y: 410, distance: 16.8
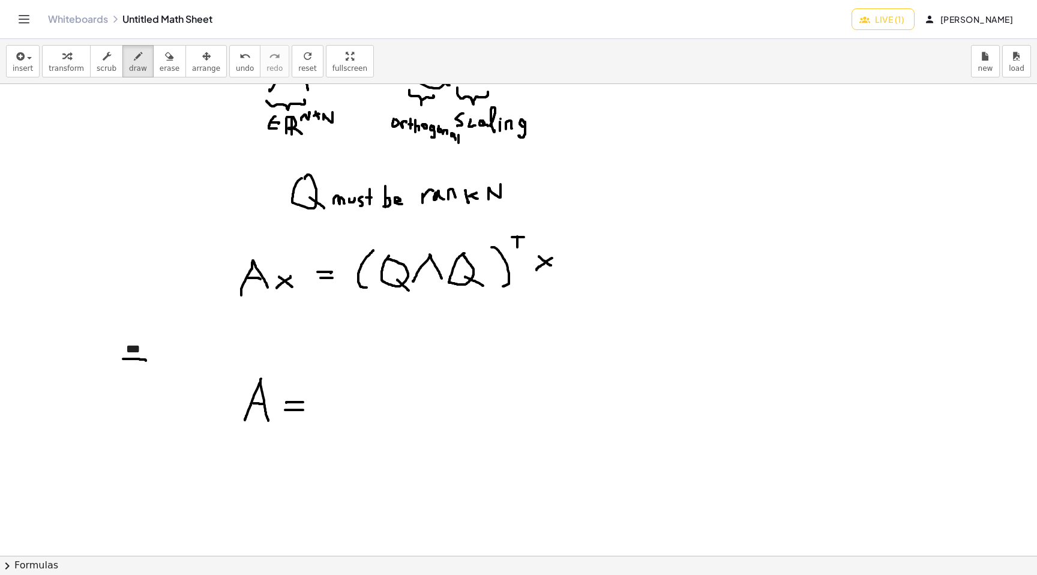
click at [303, 410] on div at bounding box center [518, 362] width 1037 height 1415
drag, startPoint x: 327, startPoint y: 381, endPoint x: 341, endPoint y: 383, distance: 13.9
click at [341, 383] on div at bounding box center [518, 362] width 1037 height 1415
drag, startPoint x: 346, startPoint y: 383, endPoint x: 346, endPoint y: 406, distance: 22.8
click at [346, 406] on div at bounding box center [518, 362] width 1037 height 1415
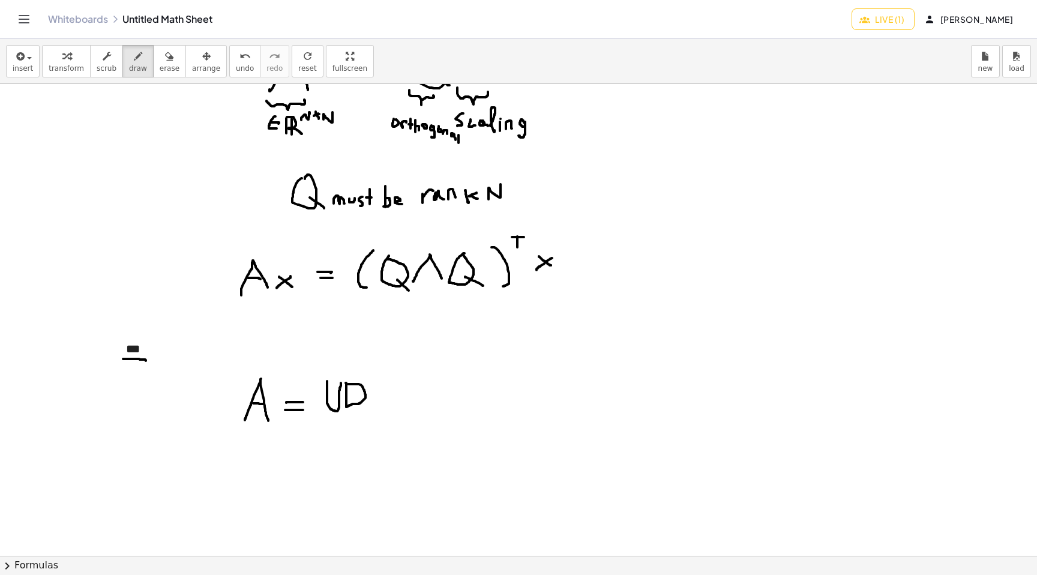
drag, startPoint x: 348, startPoint y: 384, endPoint x: 346, endPoint y: 406, distance: 21.7
click at [346, 406] on div at bounding box center [518, 362] width 1037 height 1415
drag, startPoint x: 371, startPoint y: 381, endPoint x: 387, endPoint y: 379, distance: 16.4
click at [387, 379] on div at bounding box center [518, 362] width 1037 height 1415
drag, startPoint x: 395, startPoint y: 375, endPoint x: 395, endPoint y: 385, distance: 10.2
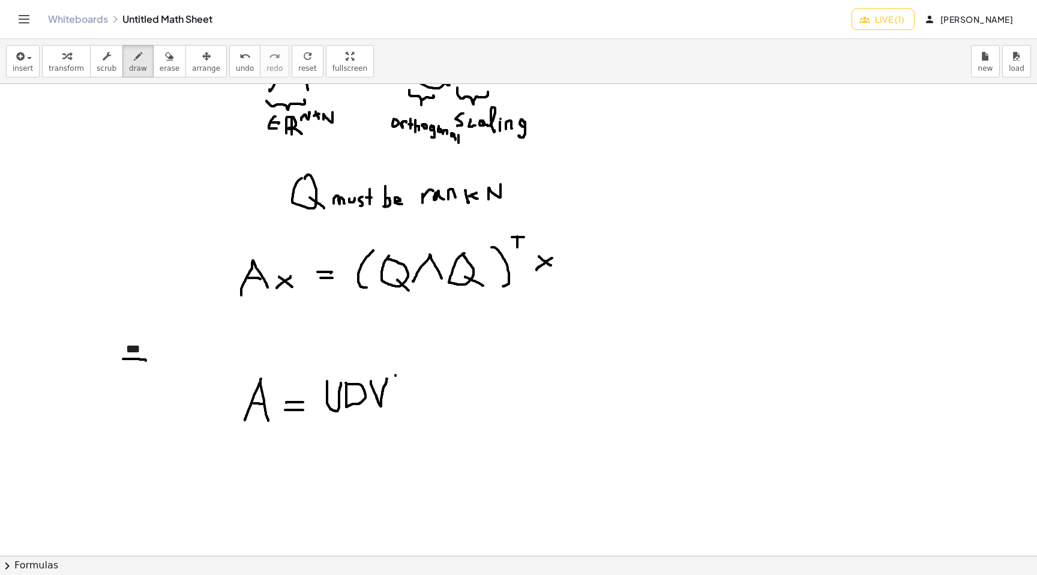
click at [395, 386] on div at bounding box center [518, 362] width 1037 height 1415
drag, startPoint x: 391, startPoint y: 374, endPoint x: 403, endPoint y: 374, distance: 12.0
click at [403, 374] on div at bounding box center [518, 362] width 1037 height 1415
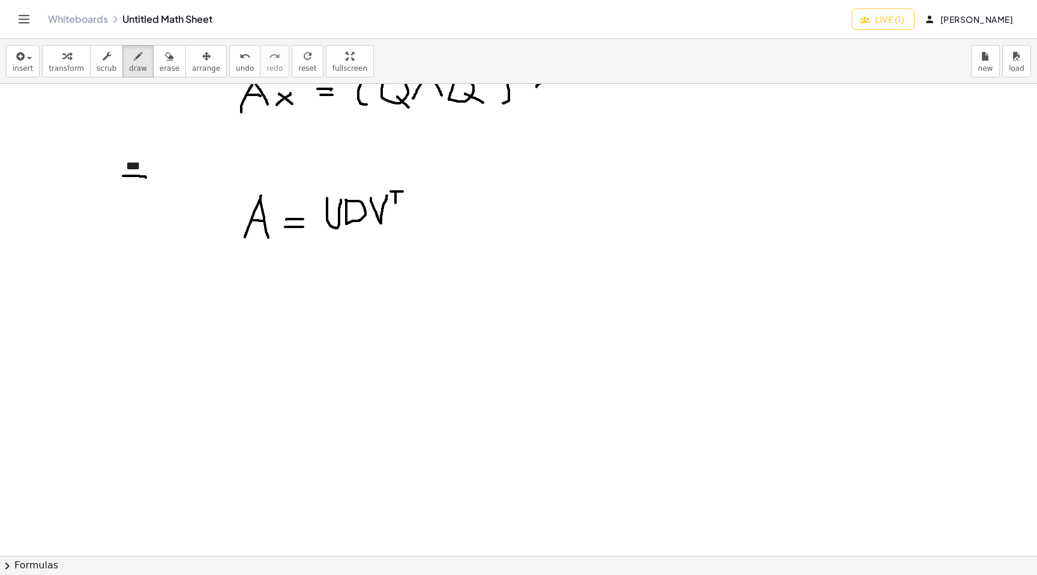
scroll to position [610, 0]
click at [281, 281] on div at bounding box center [518, 181] width 1037 height 1415
drag, startPoint x: 314, startPoint y: 237, endPoint x: 334, endPoint y: 236, distance: 19.2
click at [334, 236] on div at bounding box center [518, 181] width 1037 height 1415
drag, startPoint x: 310, startPoint y: 259, endPoint x: 319, endPoint y: 259, distance: 8.4
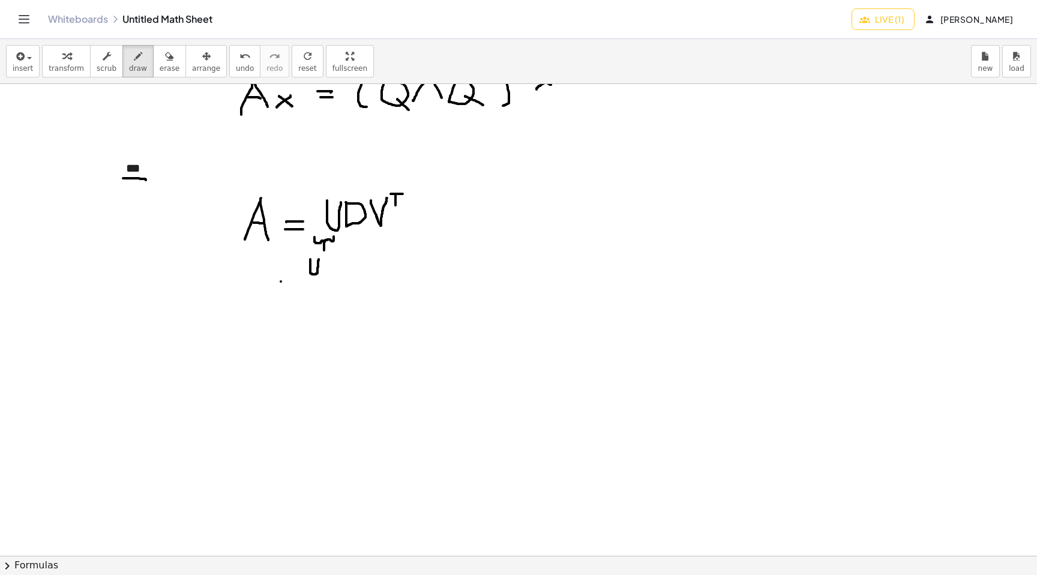
click at [319, 259] on div at bounding box center [518, 181] width 1037 height 1415
drag, startPoint x: 329, startPoint y: 263, endPoint x: 326, endPoint y: 273, distance: 10.5
click at [326, 273] on div at bounding box center [518, 181] width 1037 height 1415
click at [321, 265] on div at bounding box center [518, 181] width 1037 height 1415
drag, startPoint x: 321, startPoint y: 265, endPoint x: 325, endPoint y: 280, distance: 15.6
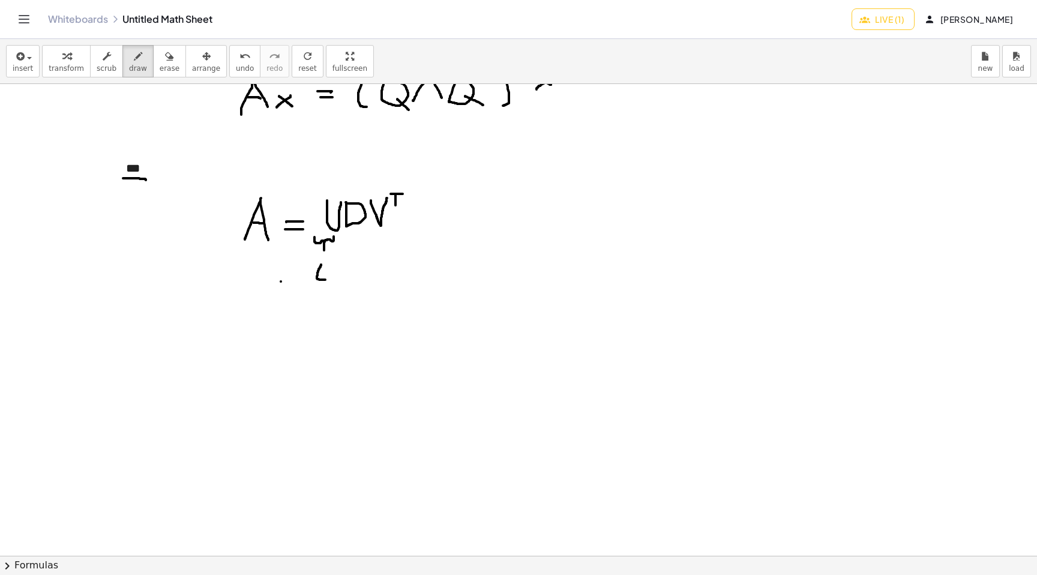
click at [325, 280] on div at bounding box center [518, 181] width 1037 height 1415
drag, startPoint x: 318, startPoint y: 272, endPoint x: 325, endPoint y: 272, distance: 7.2
click at [325, 272] on div at bounding box center [518, 181] width 1037 height 1415
drag, startPoint x: 332, startPoint y: 257, endPoint x: 333, endPoint y: 280, distance: 22.2
click at [333, 280] on div at bounding box center [518, 181] width 1037 height 1415
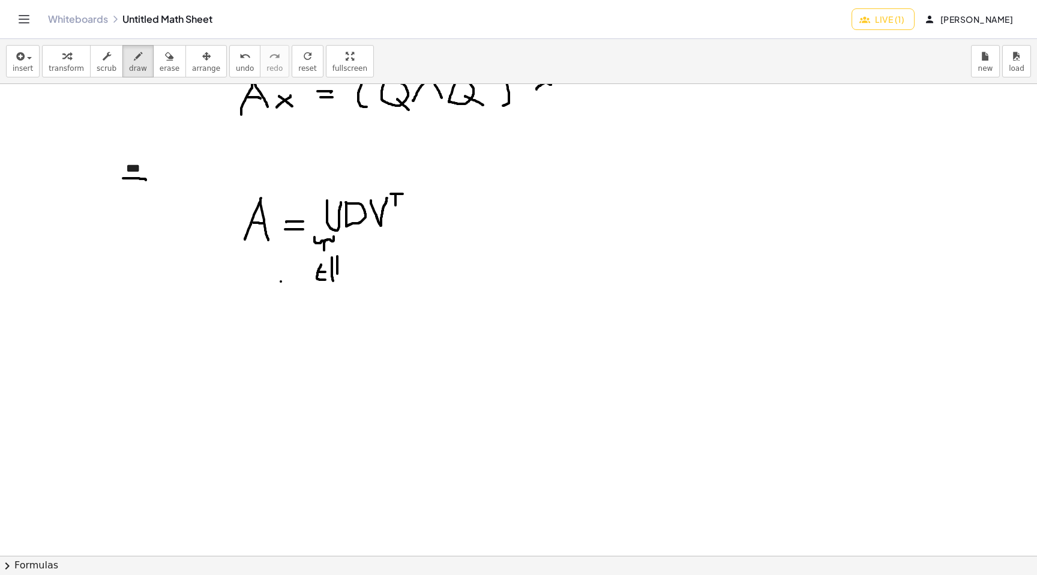
drag, startPoint x: 337, startPoint y: 256, endPoint x: 337, endPoint y: 274, distance: 18.0
click at [337, 275] on div at bounding box center [518, 181] width 1037 height 1415
drag, startPoint x: 334, startPoint y: 257, endPoint x: 353, endPoint y: 278, distance: 28.5
click at [353, 278] on div at bounding box center [518, 181] width 1037 height 1415
drag, startPoint x: 347, startPoint y: 258, endPoint x: 360, endPoint y: 262, distance: 13.1
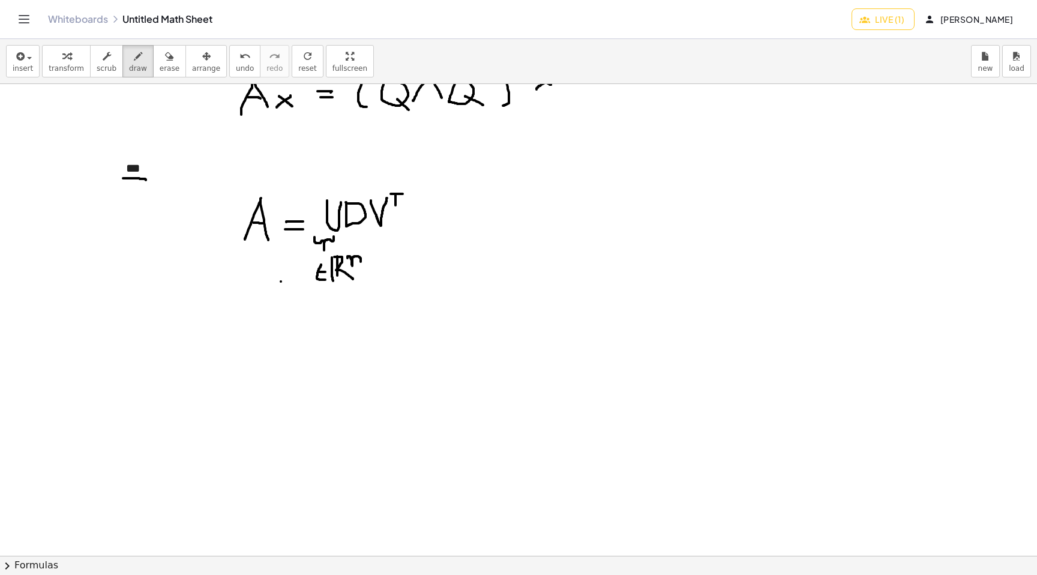
click at [360, 262] on div at bounding box center [518, 181] width 1037 height 1415
drag, startPoint x: 348, startPoint y: 261, endPoint x: 361, endPoint y: 261, distance: 12.6
click at [361, 261] on div at bounding box center [518, 181] width 1037 height 1415
drag, startPoint x: 374, startPoint y: 254, endPoint x: 367, endPoint y: 262, distance: 9.8
click at [367, 262] on div at bounding box center [518, 181] width 1037 height 1415
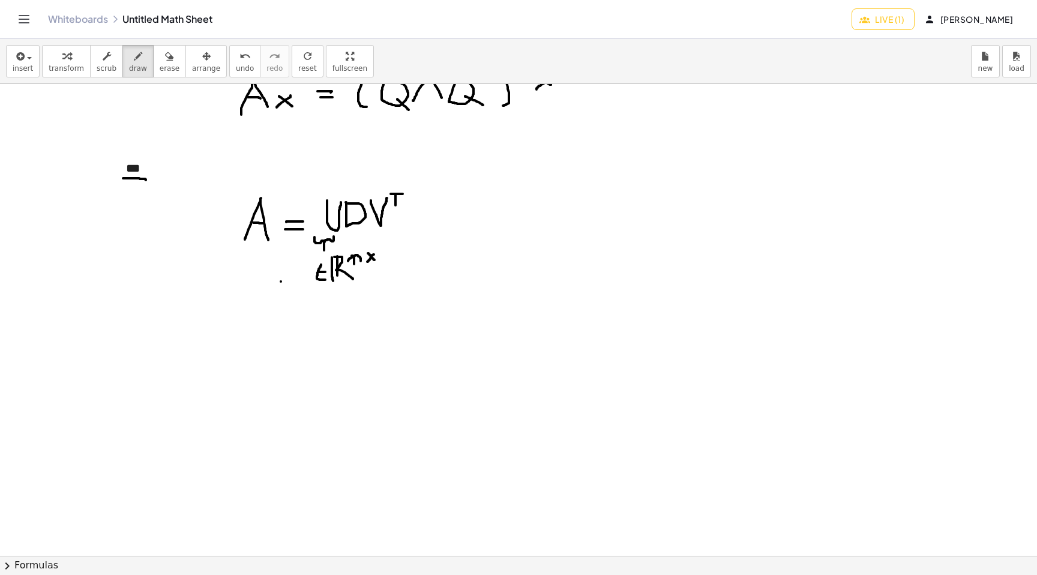
drag, startPoint x: 368, startPoint y: 253, endPoint x: 374, endPoint y: 260, distance: 9.3
click at [374, 260] on div at bounding box center [518, 181] width 1037 height 1415
drag, startPoint x: 379, startPoint y: 260, endPoint x: 391, endPoint y: 249, distance: 16.1
click at [391, 249] on div at bounding box center [518, 181] width 1037 height 1415
click at [352, 259] on div at bounding box center [518, 181] width 1037 height 1415
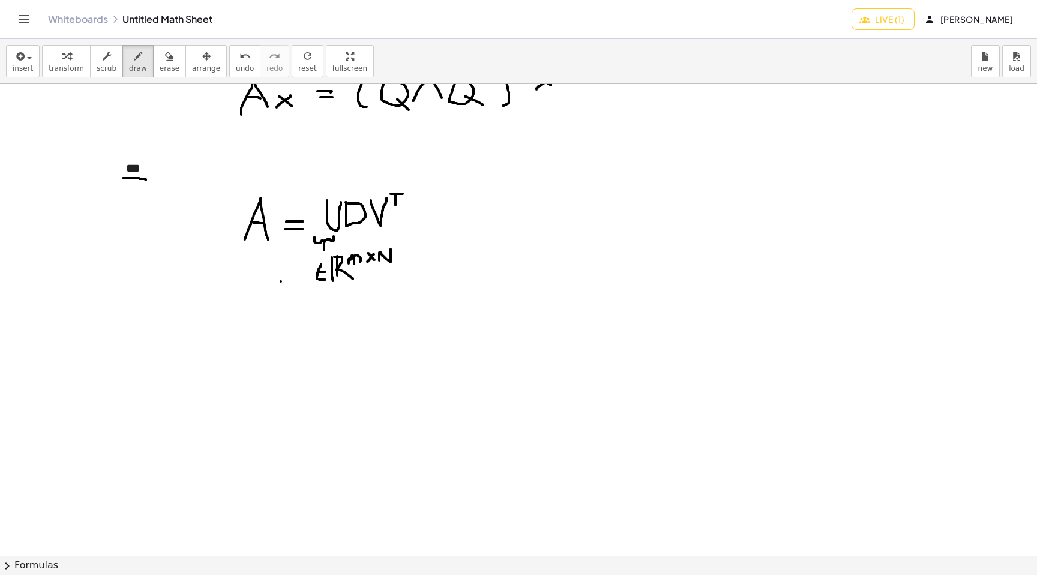
click at [360, 265] on div at bounding box center [518, 181] width 1037 height 1415
click at [161, 64] on span "erase" at bounding box center [170, 68] width 20 height 8
drag, startPoint x: 250, startPoint y: 287, endPoint x: 257, endPoint y: 289, distance: 7.3
click at [257, 289] on div at bounding box center [518, 181] width 1037 height 1415
click at [138, 61] on div "button" at bounding box center [138, 56] width 18 height 14
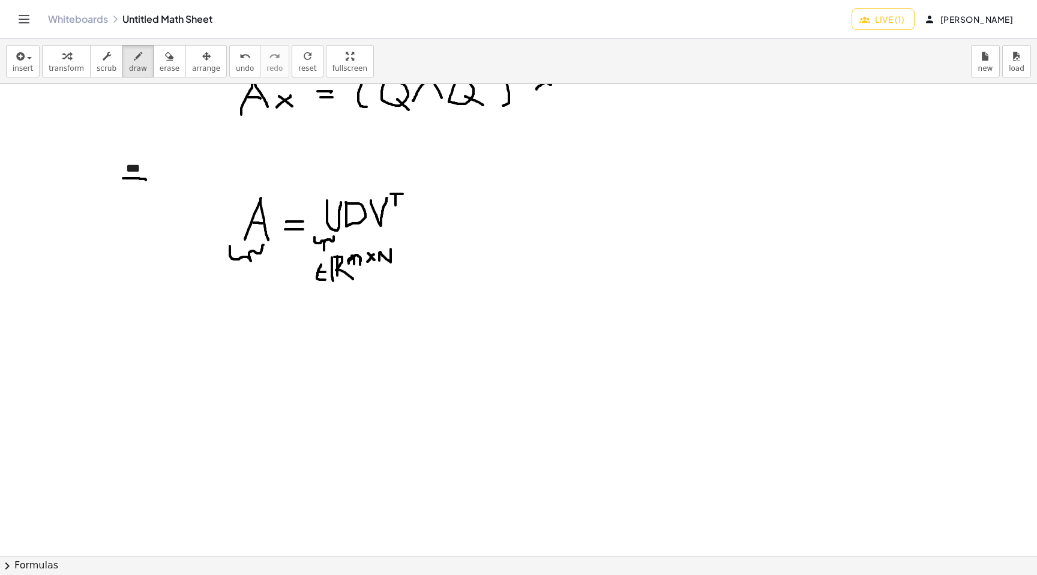
drag, startPoint x: 230, startPoint y: 246, endPoint x: 263, endPoint y: 245, distance: 33.6
click at [263, 245] on div at bounding box center [518, 181] width 1037 height 1415
drag, startPoint x: 222, startPoint y: 271, endPoint x: 217, endPoint y: 283, distance: 13.7
click at [217, 283] on div at bounding box center [518, 181] width 1037 height 1415
click at [218, 275] on div at bounding box center [518, 181] width 1037 height 1415
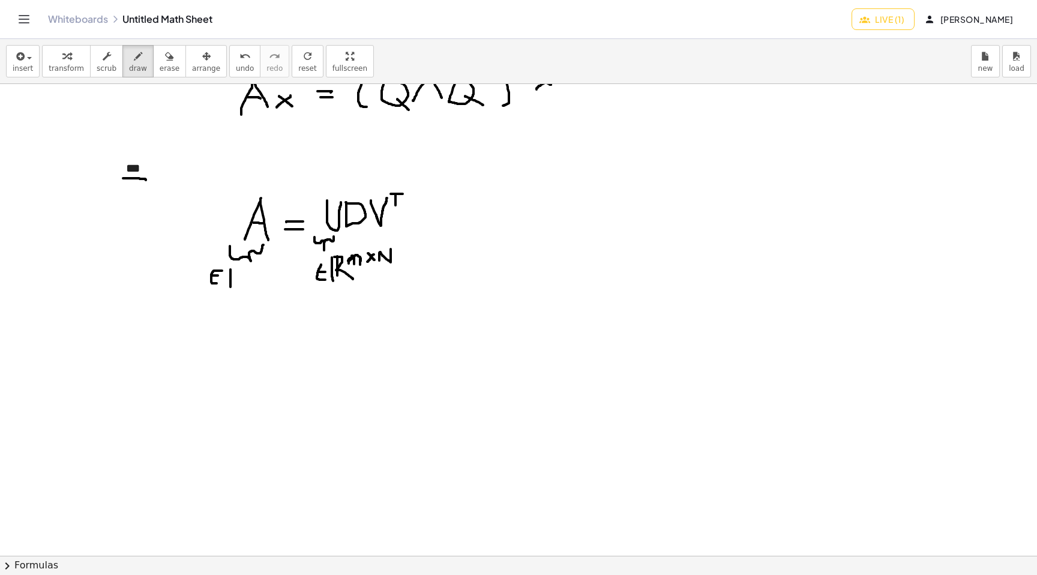
drag, startPoint x: 230, startPoint y: 269, endPoint x: 230, endPoint y: 288, distance: 18.6
click at [230, 288] on div at bounding box center [518, 181] width 1037 height 1415
drag, startPoint x: 235, startPoint y: 270, endPoint x: 235, endPoint y: 284, distance: 14.4
click at [235, 284] on div at bounding box center [518, 181] width 1037 height 1415
drag, startPoint x: 232, startPoint y: 268, endPoint x: 250, endPoint y: 288, distance: 26.8
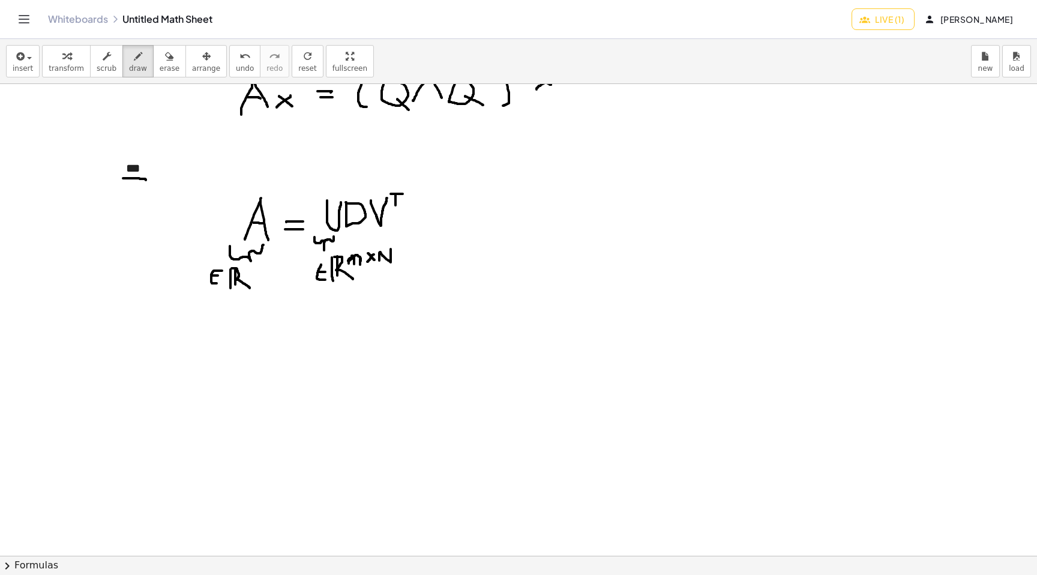
click at [250, 288] on div at bounding box center [518, 181] width 1037 height 1415
click at [250, 275] on div at bounding box center [518, 181] width 1037 height 1415
drag, startPoint x: 245, startPoint y: 274, endPoint x: 256, endPoint y: 273, distance: 11.4
click at [256, 273] on div at bounding box center [518, 181] width 1037 height 1415
drag, startPoint x: 269, startPoint y: 266, endPoint x: 262, endPoint y: 272, distance: 9.4
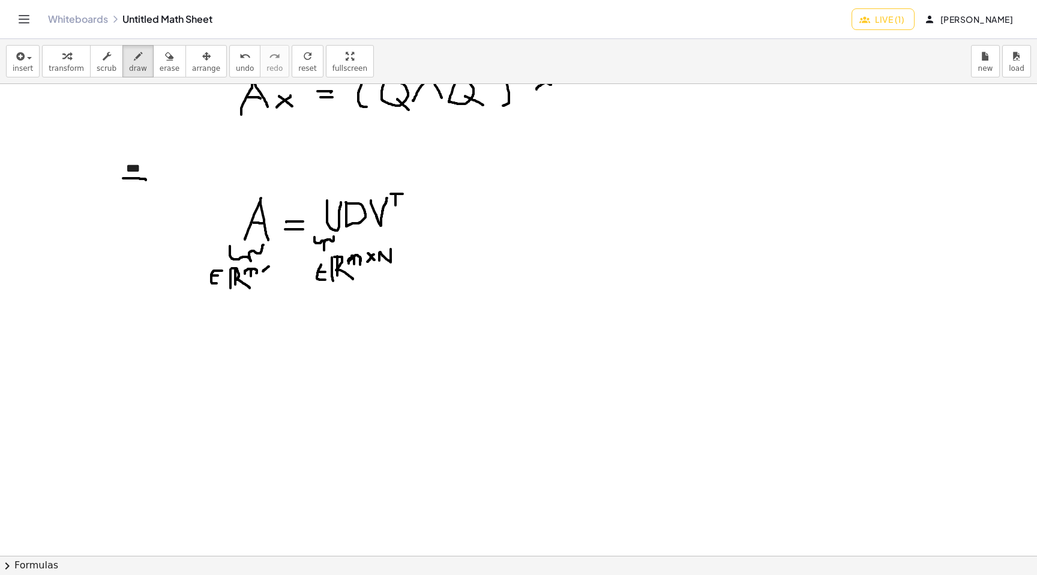
click at [262, 272] on div at bounding box center [518, 181] width 1037 height 1415
drag, startPoint x: 263, startPoint y: 266, endPoint x: 267, endPoint y: 272, distance: 7.0
click at [267, 273] on div at bounding box center [518, 181] width 1037 height 1415
drag, startPoint x: 272, startPoint y: 273, endPoint x: 280, endPoint y: 264, distance: 12.3
click at [280, 264] on div at bounding box center [518, 181] width 1037 height 1415
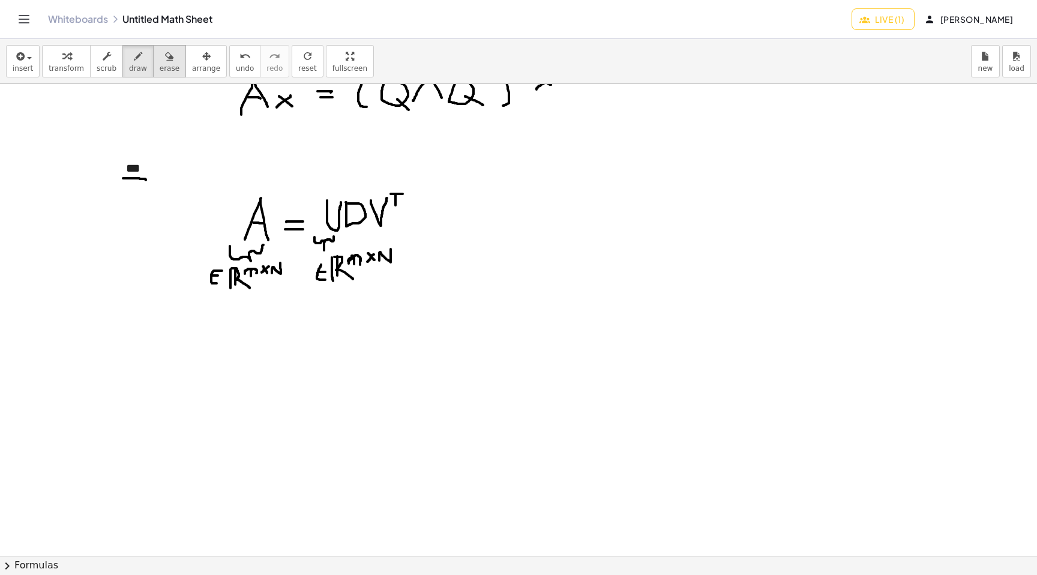
click at [160, 65] on span "erase" at bounding box center [170, 68] width 20 height 8
drag, startPoint x: 454, startPoint y: 281, endPoint x: 408, endPoint y: 260, distance: 51.3
click at [408, 260] on div at bounding box center [518, 181] width 1037 height 1415
click at [145, 58] on button "draw" at bounding box center [137, 61] width 31 height 32
drag, startPoint x: 379, startPoint y: 257, endPoint x: 392, endPoint y: 256, distance: 13.3
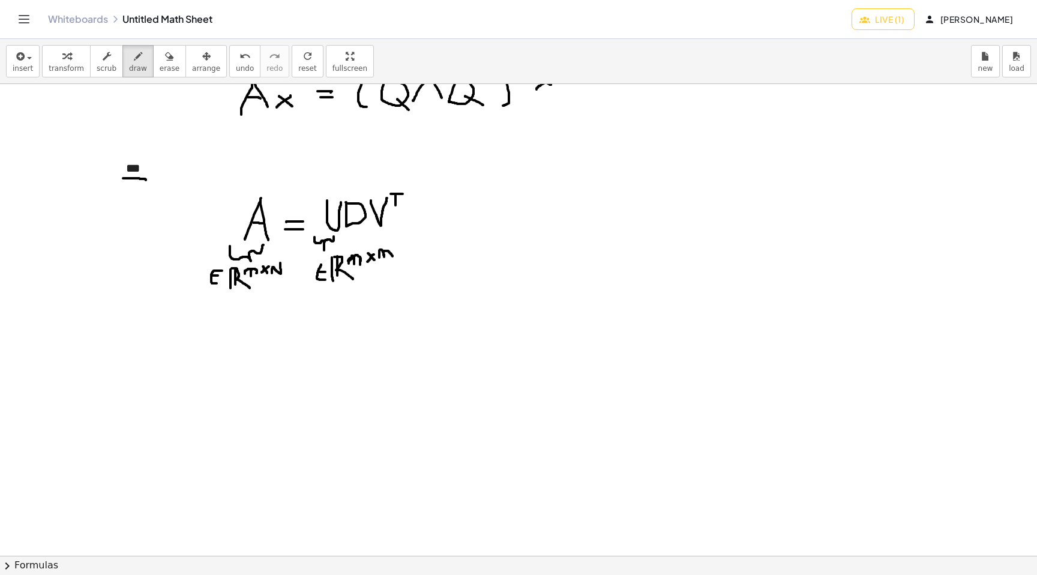
click at [392, 256] on div at bounding box center [518, 181] width 1037 height 1415
drag, startPoint x: 346, startPoint y: 190, endPoint x: 367, endPoint y: 190, distance: 20.4
click at [367, 191] on div at bounding box center [518, 181] width 1037 height 1415
drag, startPoint x: 361, startPoint y: 157, endPoint x: 362, endPoint y: 169, distance: 12.6
click at [362, 169] on div at bounding box center [518, 181] width 1037 height 1415
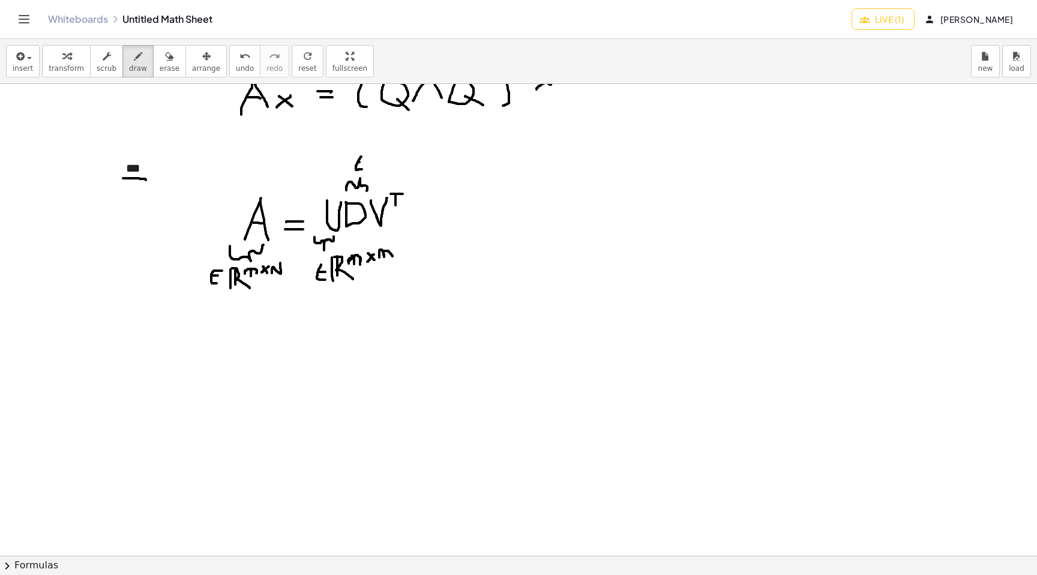
click at [362, 162] on div at bounding box center [518, 181] width 1037 height 1415
drag, startPoint x: 370, startPoint y: 150, endPoint x: 369, endPoint y: 170, distance: 20.4
click at [370, 170] on div at bounding box center [518, 181] width 1037 height 1415
drag, startPoint x: 374, startPoint y: 149, endPoint x: 373, endPoint y: 171, distance: 21.6
click at [373, 172] on div at bounding box center [518, 181] width 1037 height 1415
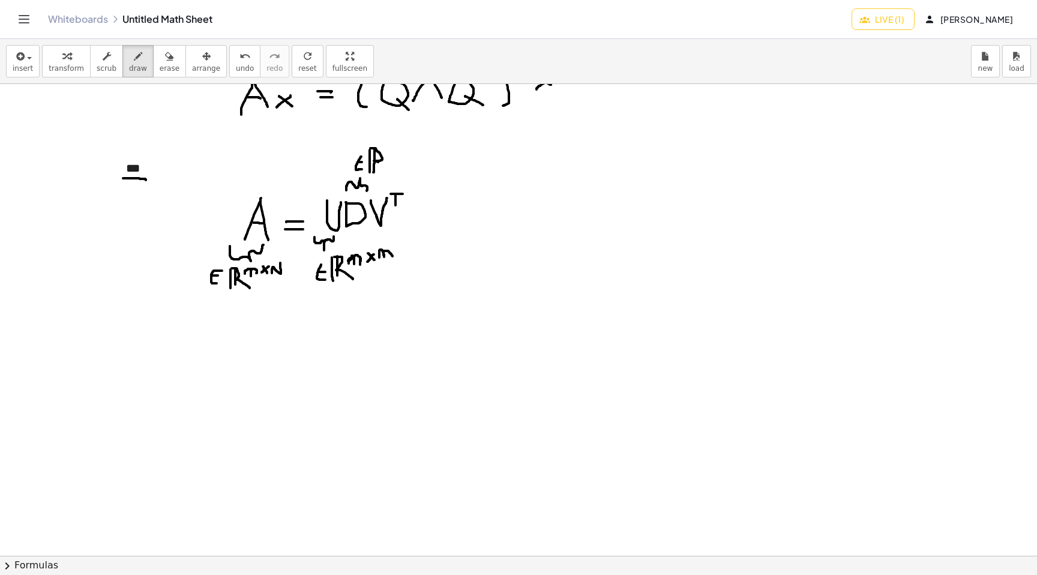
drag, startPoint x: 370, startPoint y: 148, endPoint x: 385, endPoint y: 169, distance: 25.3
click at [385, 169] on div at bounding box center [518, 181] width 1037 height 1415
drag, startPoint x: 386, startPoint y: 151, endPoint x: 395, endPoint y: 152, distance: 9.1
click at [395, 152] on div at bounding box center [518, 181] width 1037 height 1415
drag, startPoint x: 408, startPoint y: 146, endPoint x: 401, endPoint y: 151, distance: 8.2
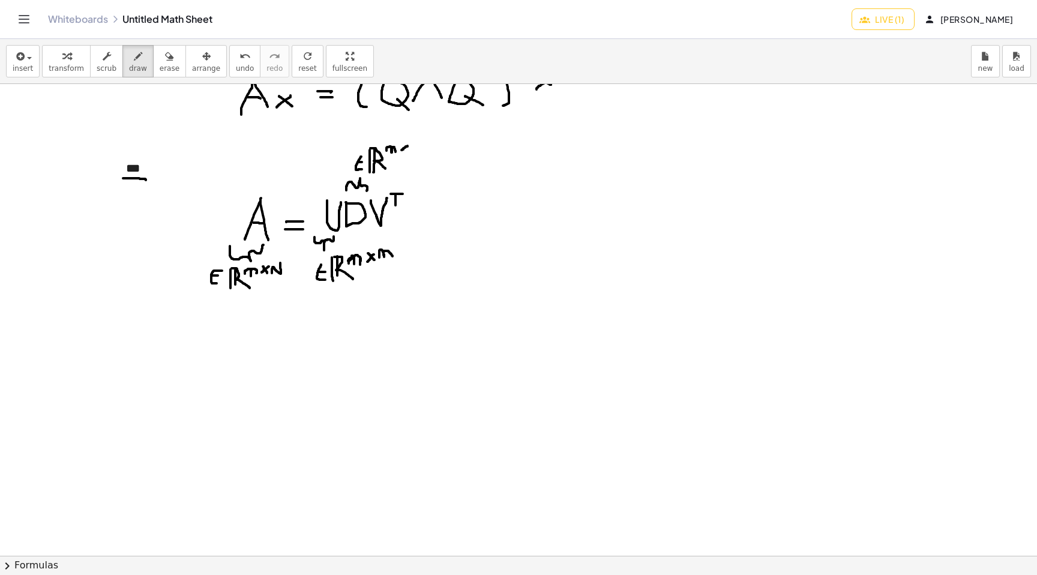
click at [401, 151] on div at bounding box center [518, 181] width 1037 height 1415
click at [406, 149] on div at bounding box center [518, 181] width 1037 height 1415
click at [409, 149] on div at bounding box center [518, 181] width 1037 height 1415
drag, startPoint x: 412, startPoint y: 151, endPoint x: 421, endPoint y: 144, distance: 11.1
click at [421, 144] on div at bounding box center [518, 181] width 1037 height 1415
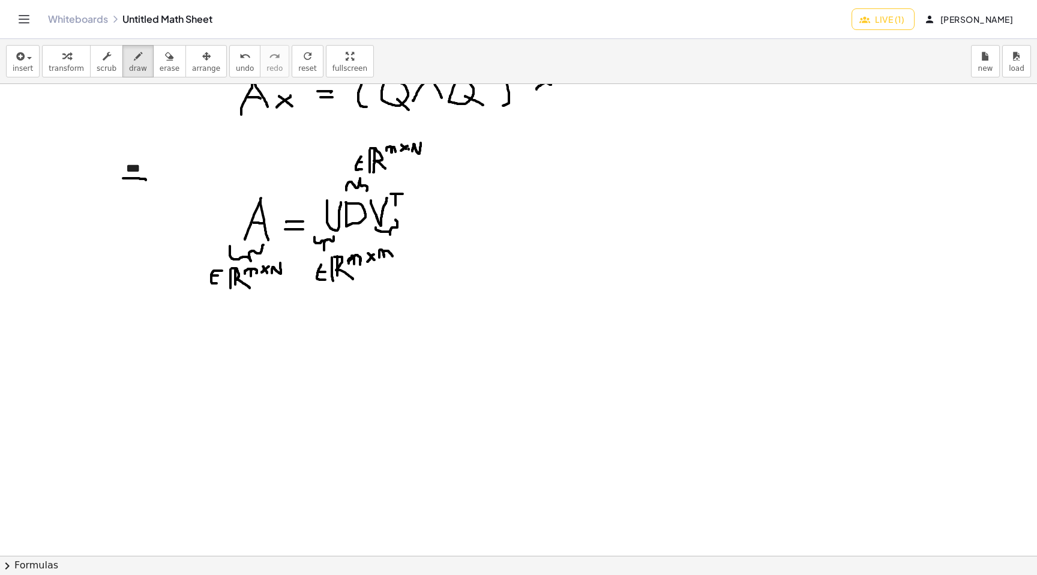
drag, startPoint x: 376, startPoint y: 227, endPoint x: 396, endPoint y: 221, distance: 21.3
click at [396, 221] on div at bounding box center [518, 181] width 1037 height 1415
drag, startPoint x: 391, startPoint y: 232, endPoint x: 411, endPoint y: 235, distance: 19.9
click at [411, 235] on div at bounding box center [518, 181] width 1037 height 1415
drag, startPoint x: 391, startPoint y: 236, endPoint x: 412, endPoint y: 241, distance: 21.5
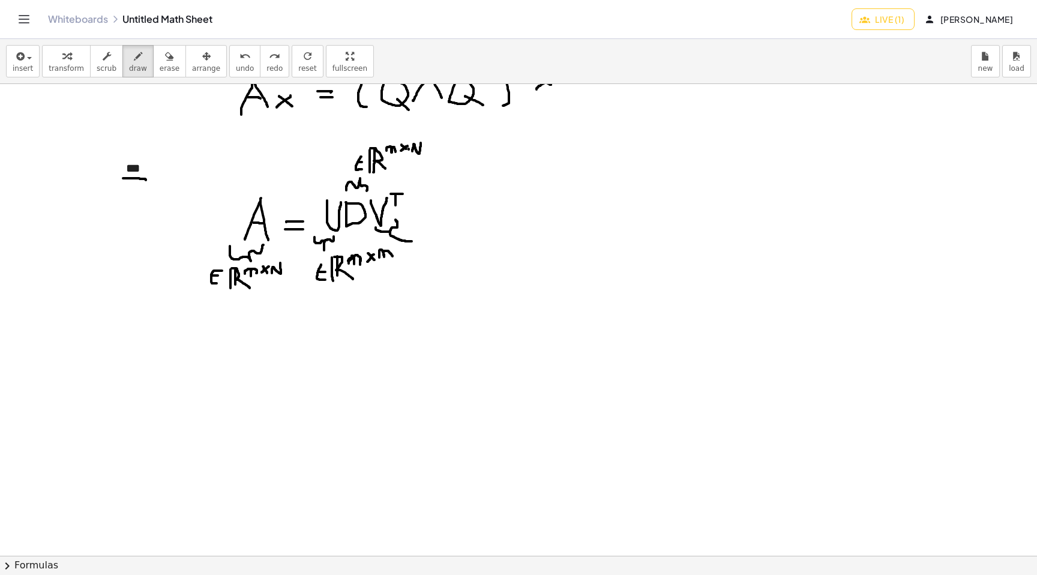
click at [412, 241] on div at bounding box center [518, 181] width 1037 height 1415
drag, startPoint x: 429, startPoint y: 236, endPoint x: 426, endPoint y: 250, distance: 13.5
click at [426, 250] on div at bounding box center [518, 181] width 1037 height 1415
click at [424, 239] on div at bounding box center [518, 181] width 1037 height 1415
click at [425, 241] on div at bounding box center [518, 181] width 1037 height 1415
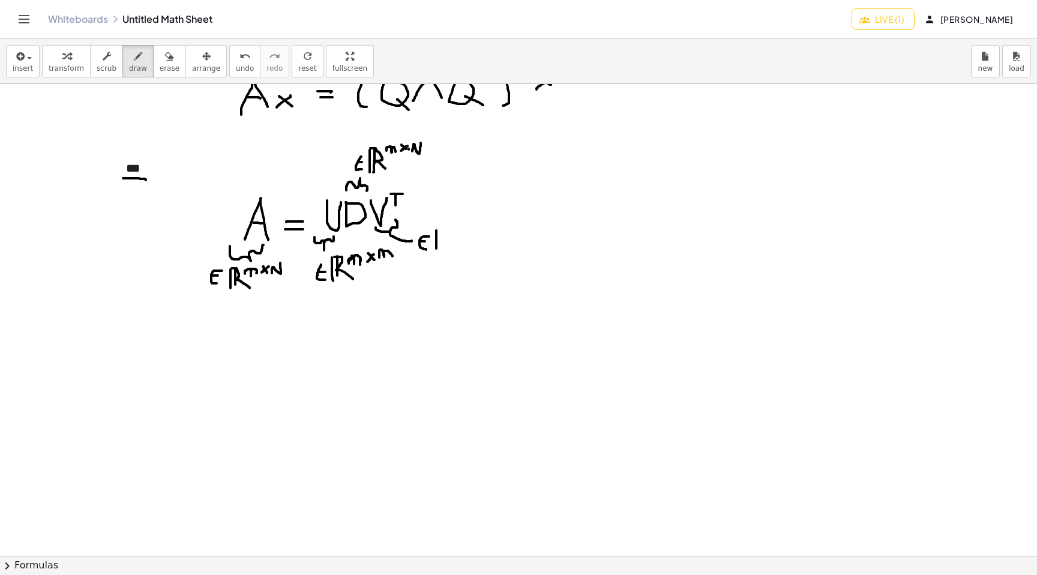
drag, startPoint x: 436, startPoint y: 230, endPoint x: 436, endPoint y: 248, distance: 18.0
click at [436, 248] on div at bounding box center [518, 181] width 1037 height 1415
drag, startPoint x: 442, startPoint y: 229, endPoint x: 442, endPoint y: 245, distance: 16.2
click at [442, 245] on div at bounding box center [518, 181] width 1037 height 1415
drag, startPoint x: 436, startPoint y: 229, endPoint x: 454, endPoint y: 247, distance: 25.0
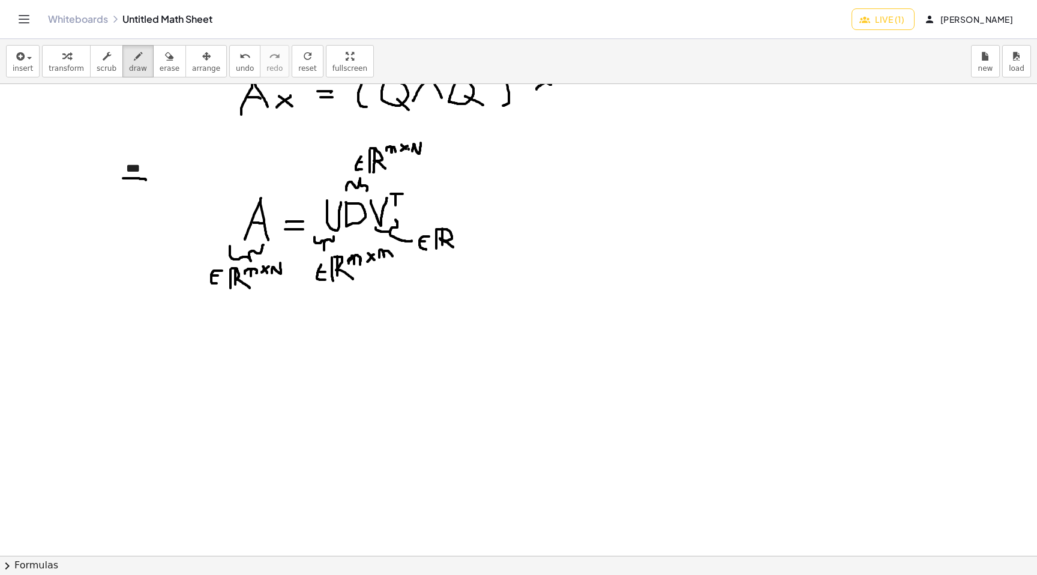
click at [454, 247] on div at bounding box center [518, 181] width 1037 height 1415
drag, startPoint x: 456, startPoint y: 228, endPoint x: 465, endPoint y: 220, distance: 12.4
click at [466, 220] on div at bounding box center [518, 181] width 1037 height 1415
drag, startPoint x: 477, startPoint y: 218, endPoint x: 471, endPoint y: 224, distance: 8.5
click at [471, 224] on div at bounding box center [518, 181] width 1037 height 1415
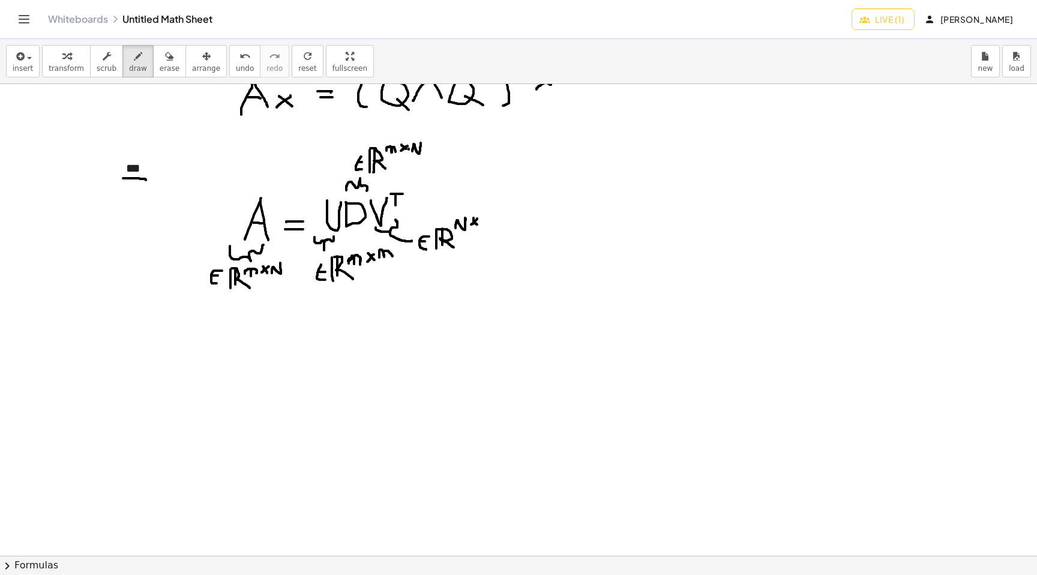
drag, startPoint x: 474, startPoint y: 218, endPoint x: 477, endPoint y: 224, distance: 7.5
click at [477, 224] on div at bounding box center [518, 181] width 1037 height 1415
drag, startPoint x: 484, startPoint y: 227, endPoint x: 492, endPoint y: 215, distance: 15.1
click at [492, 215] on div at bounding box center [518, 181] width 1037 height 1415
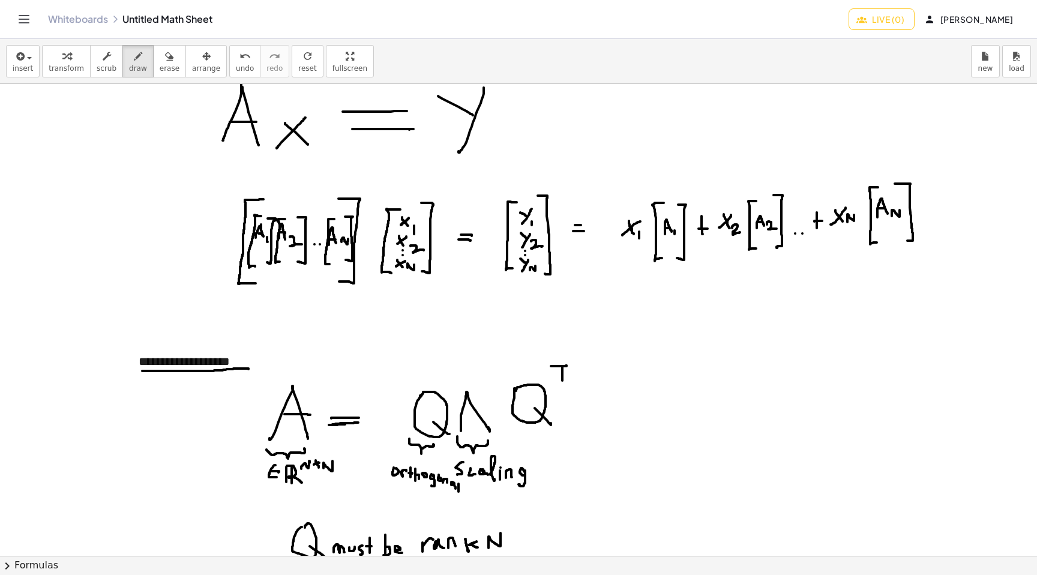
scroll to position [71, 0]
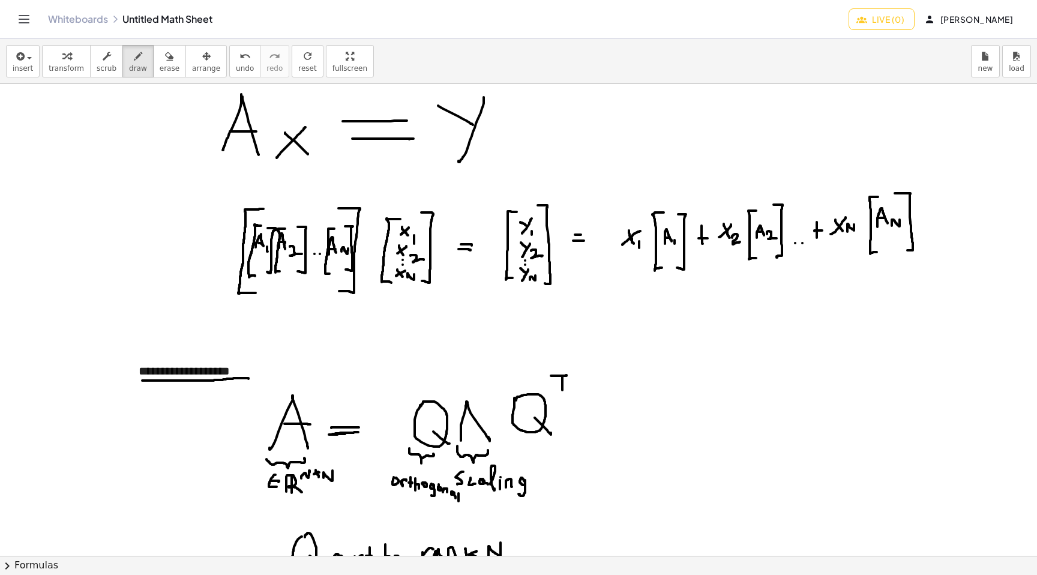
click at [146, 21] on div "Whiteboards Untitled Math Sheet" at bounding box center [448, 19] width 801 height 12
click at [25, 22] on icon "Toggle navigation" at bounding box center [24, 19] width 14 height 14
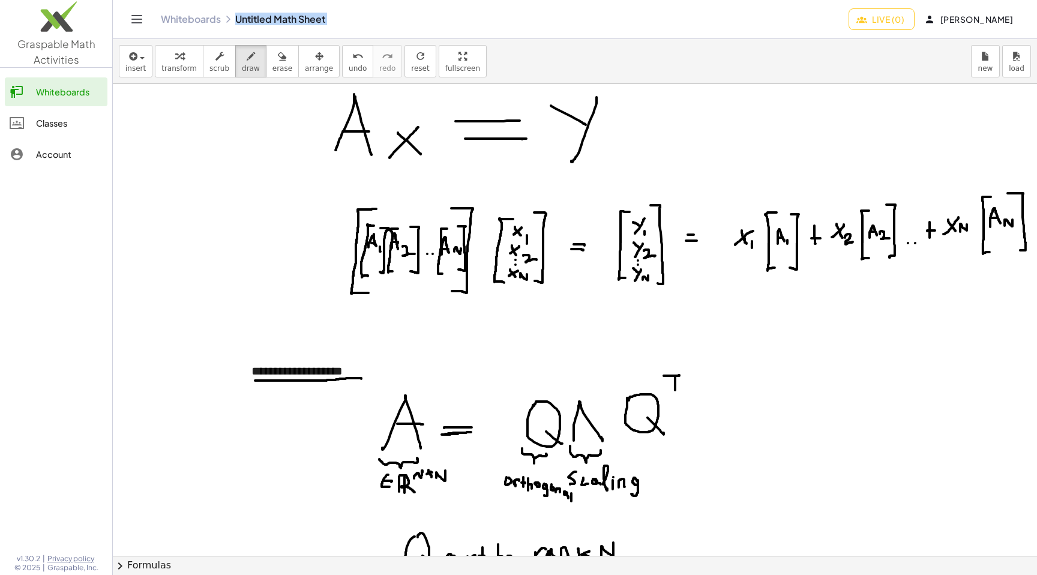
click at [285, 16] on div "Whiteboards Untitled Math Sheet" at bounding box center [505, 19] width 688 height 12
click at [301, 16] on div "Whiteboards Untitled Math Sheet" at bounding box center [505, 19] width 688 height 12
click at [317, 9] on div "Whiteboards Untitled Math Sheet Live (0) [PERSON_NAME]" at bounding box center [574, 19] width 895 height 38
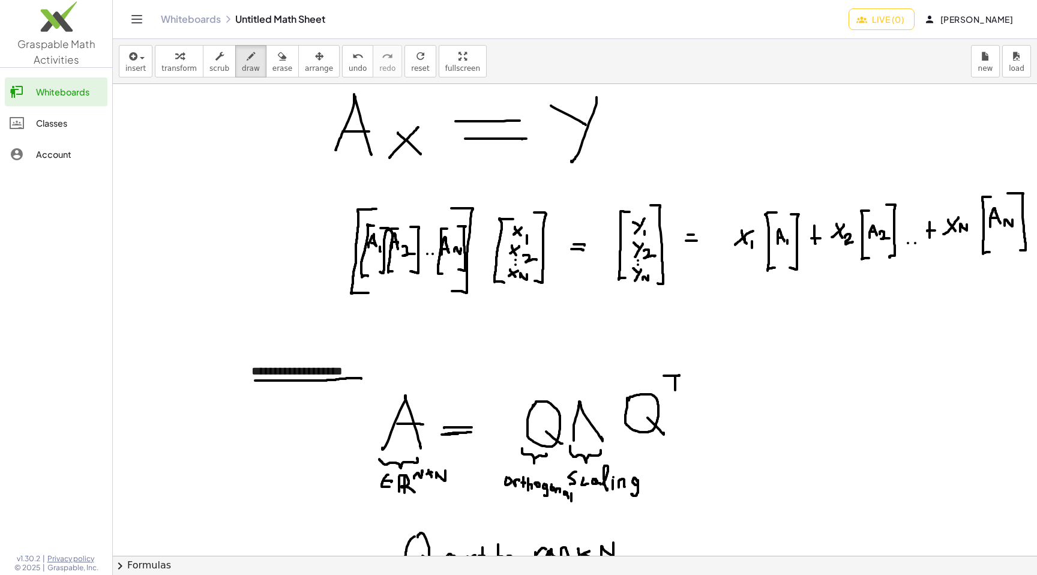
click at [138, 16] on icon "Toggle navigation" at bounding box center [137, 19] width 10 height 7
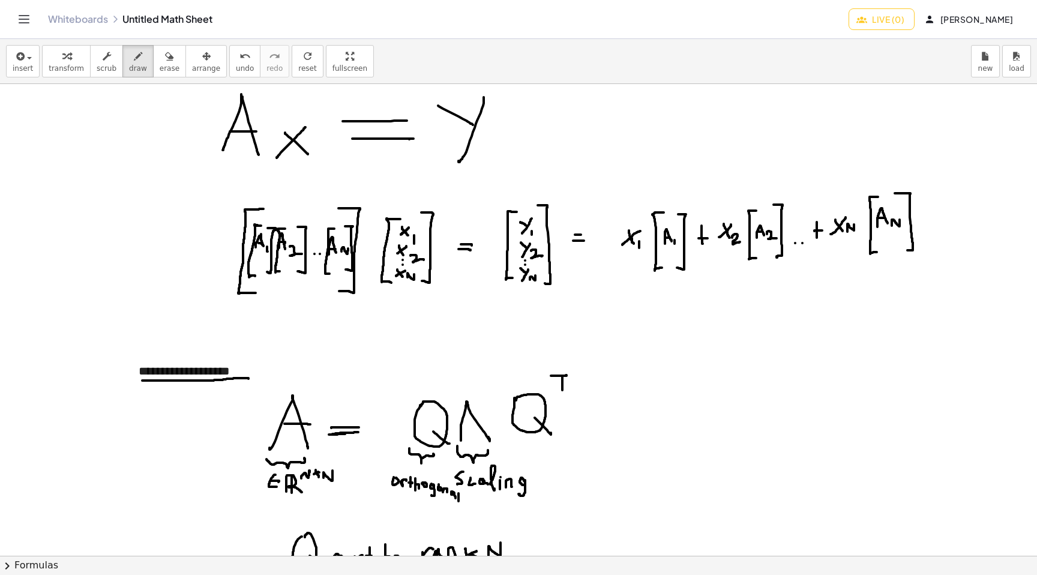
click at [169, 19] on div "Whiteboards Untitled Math Sheet" at bounding box center [448, 19] width 801 height 12
click at [166, 19] on div "Whiteboards Untitled Math Sheet" at bounding box center [448, 19] width 801 height 12
click at [179, 23] on div "Whiteboards Untitled Math Sheet" at bounding box center [448, 19] width 801 height 12
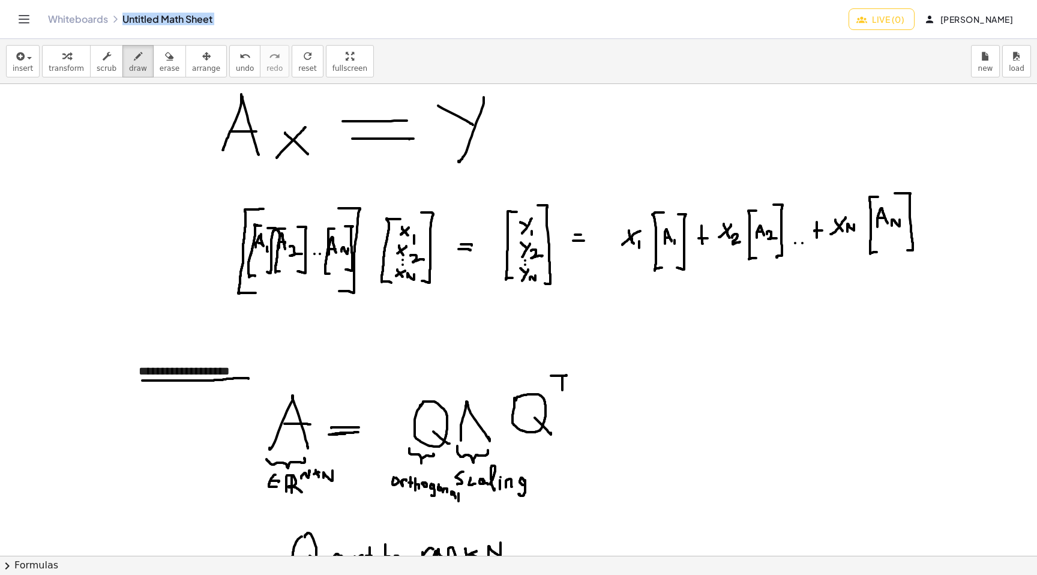
click at [179, 23] on div "Whiteboards Untitled Math Sheet" at bounding box center [448, 19] width 801 height 12
click at [169, 19] on div "Whiteboards Untitled Math Sheet" at bounding box center [448, 19] width 801 height 12
click at [25, 16] on icon "Toggle navigation" at bounding box center [24, 19] width 14 height 14
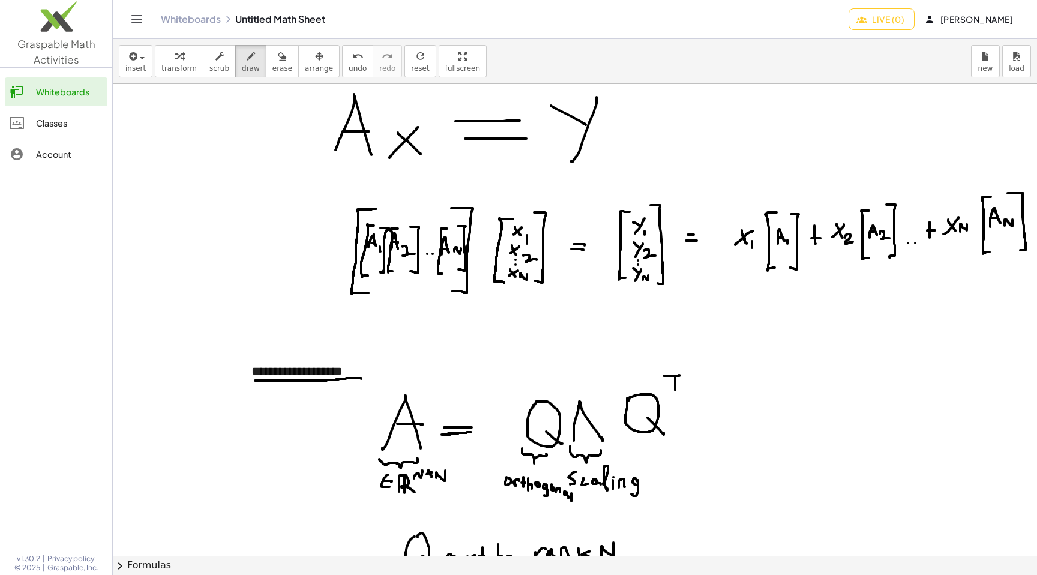
click at [134, 14] on icon "Toggle navigation" at bounding box center [137, 19] width 14 height 14
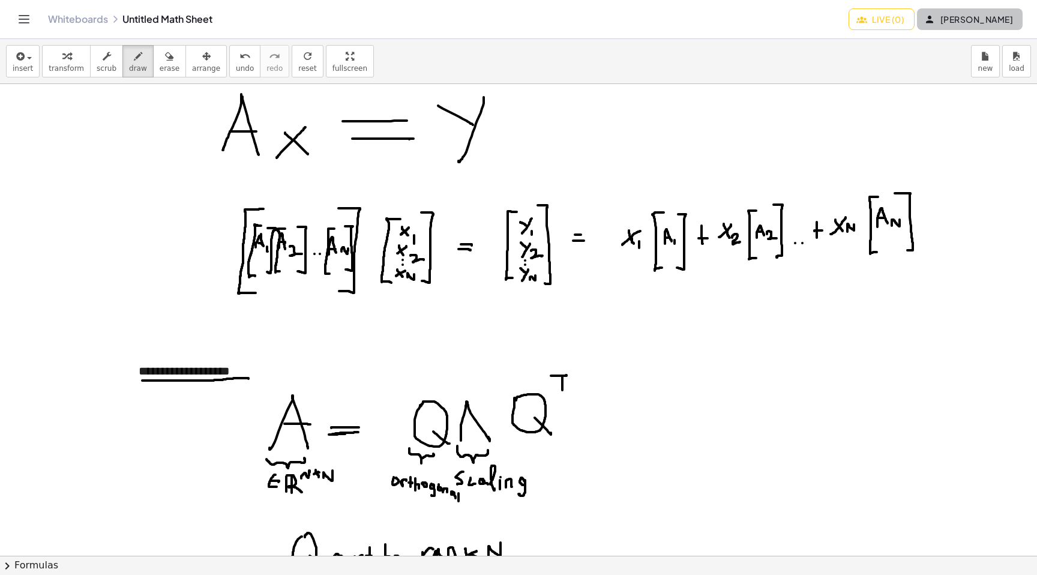
click at [967, 14] on span "[PERSON_NAME]" at bounding box center [970, 19] width 86 height 11
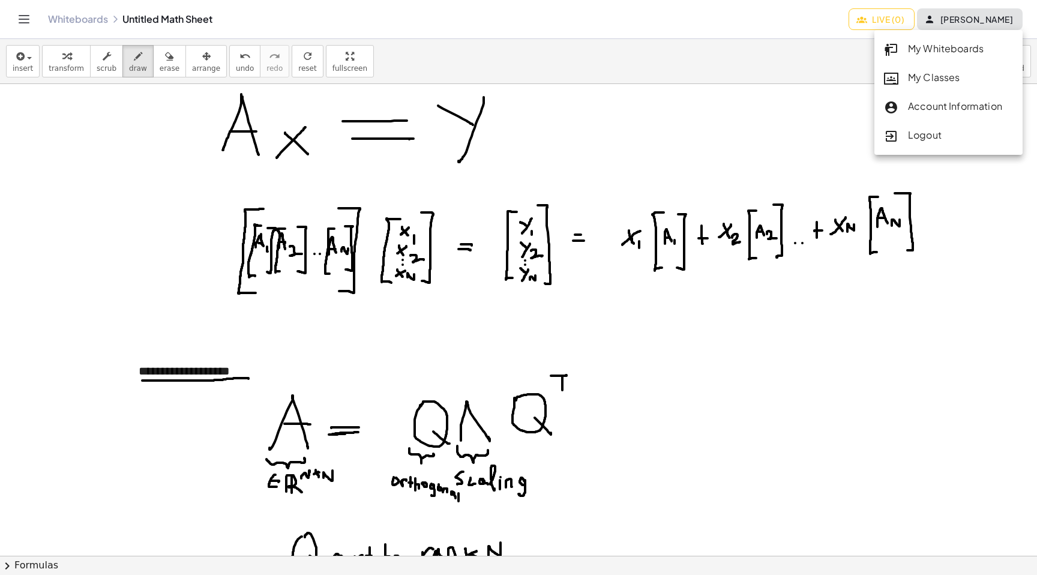
click at [922, 45] on div "My Whiteboards" at bounding box center [948, 49] width 129 height 16
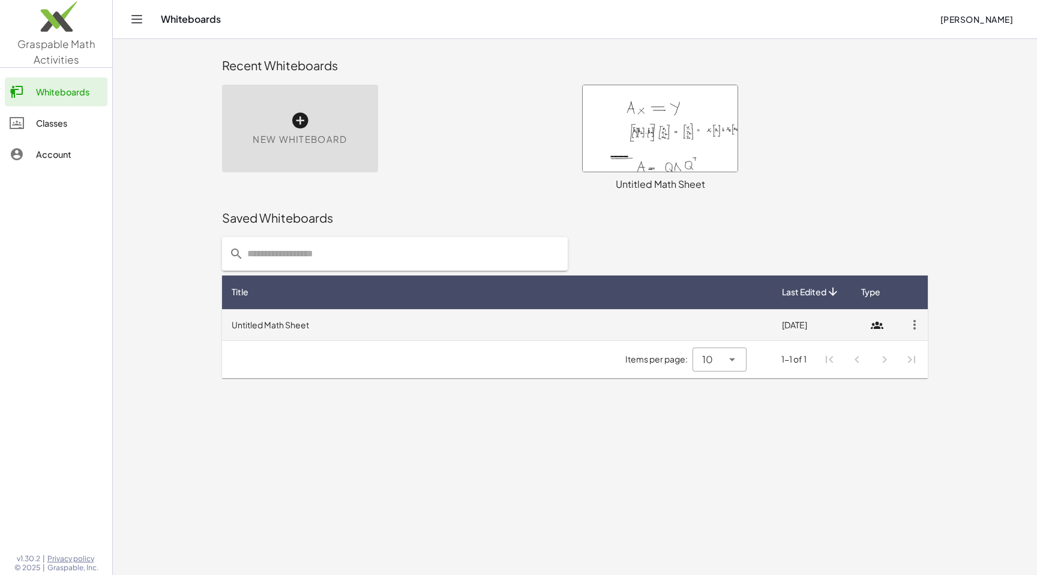
click at [907, 323] on icon "button" at bounding box center [915, 325] width 22 height 22
click at [269, 313] on td "Untitled Math Sheet" at bounding box center [497, 324] width 550 height 31
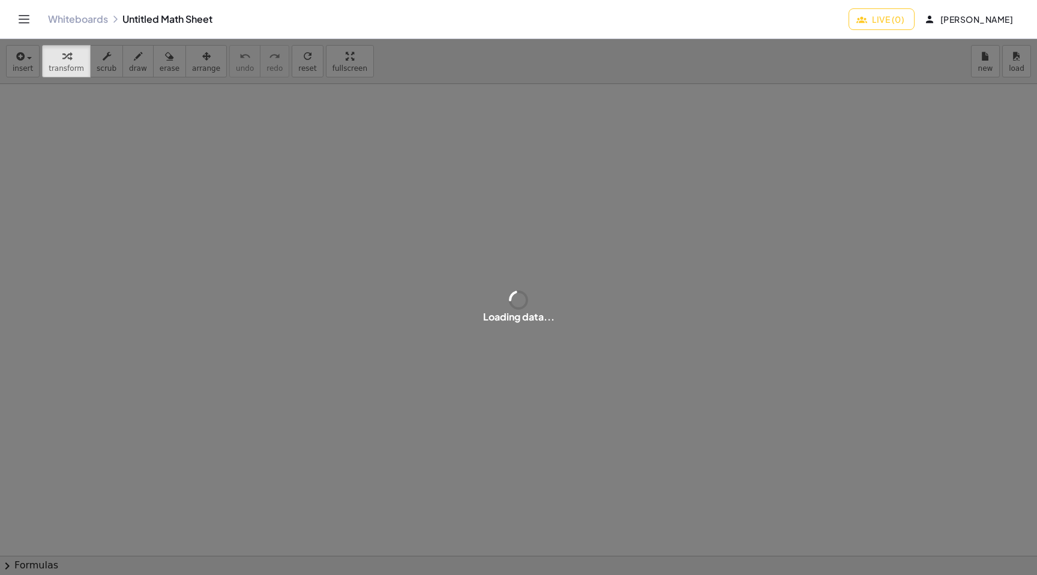
click at [170, 16] on div "Whiteboards Untitled Math Sheet" at bounding box center [448, 19] width 801 height 12
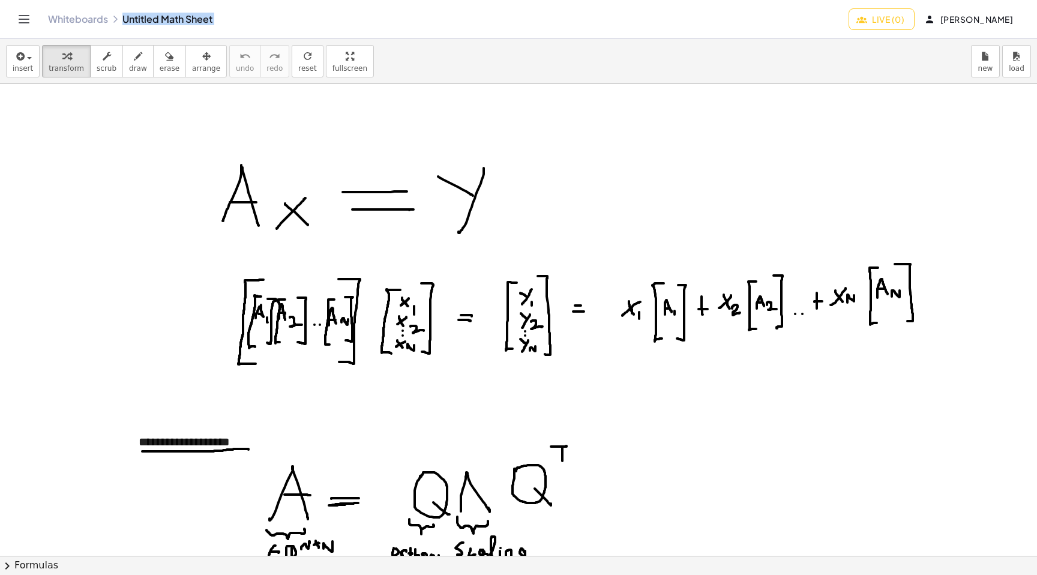
click at [170, 16] on div "Whiteboards Untitled Math Sheet" at bounding box center [448, 19] width 801 height 12
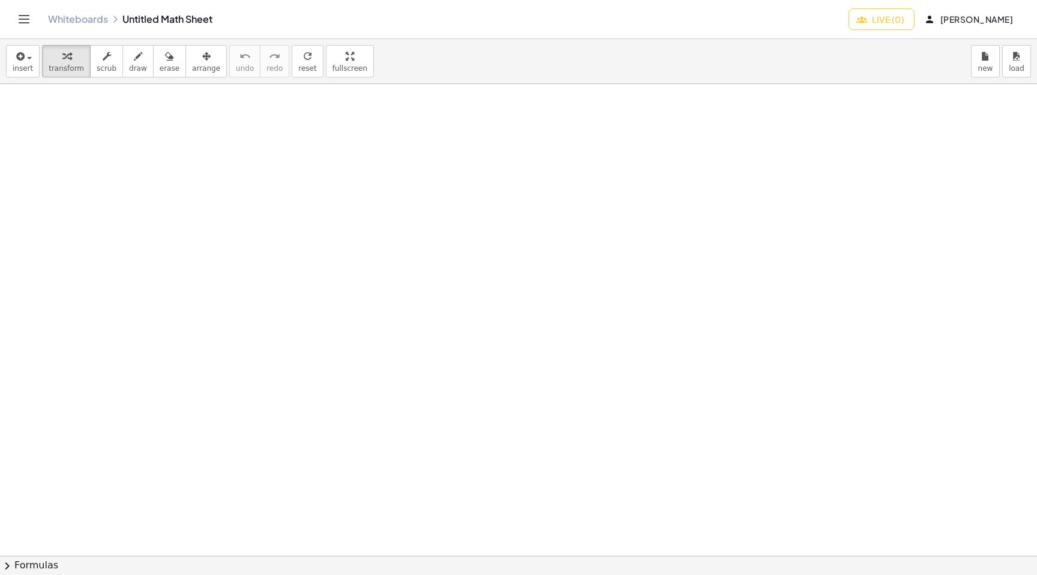
click at [175, 19] on div "Whiteboards Untitled Math Sheet" at bounding box center [448, 19] width 801 height 12
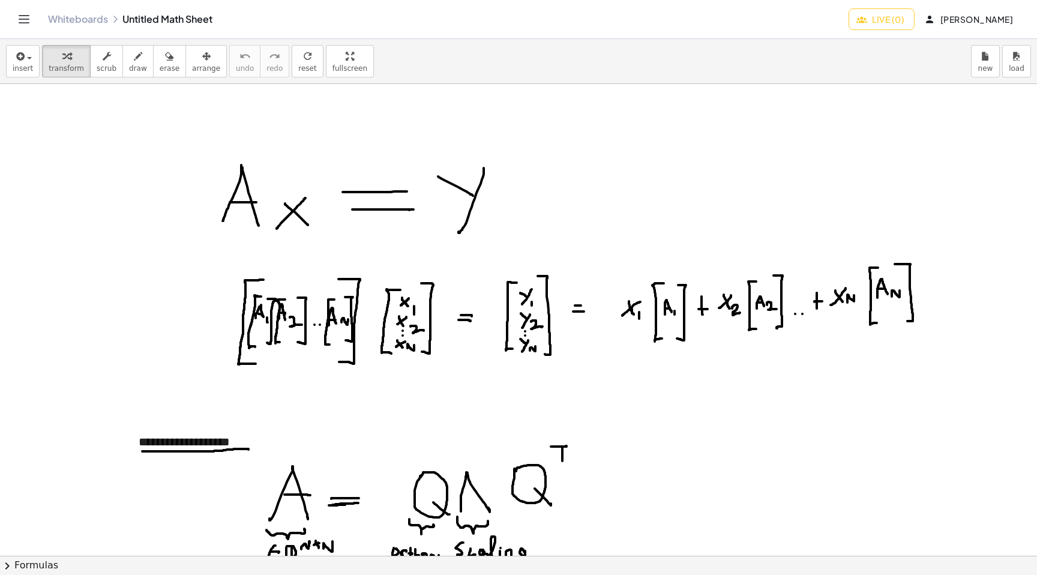
click at [354, 100] on div at bounding box center [518, 555] width 1037 height 943
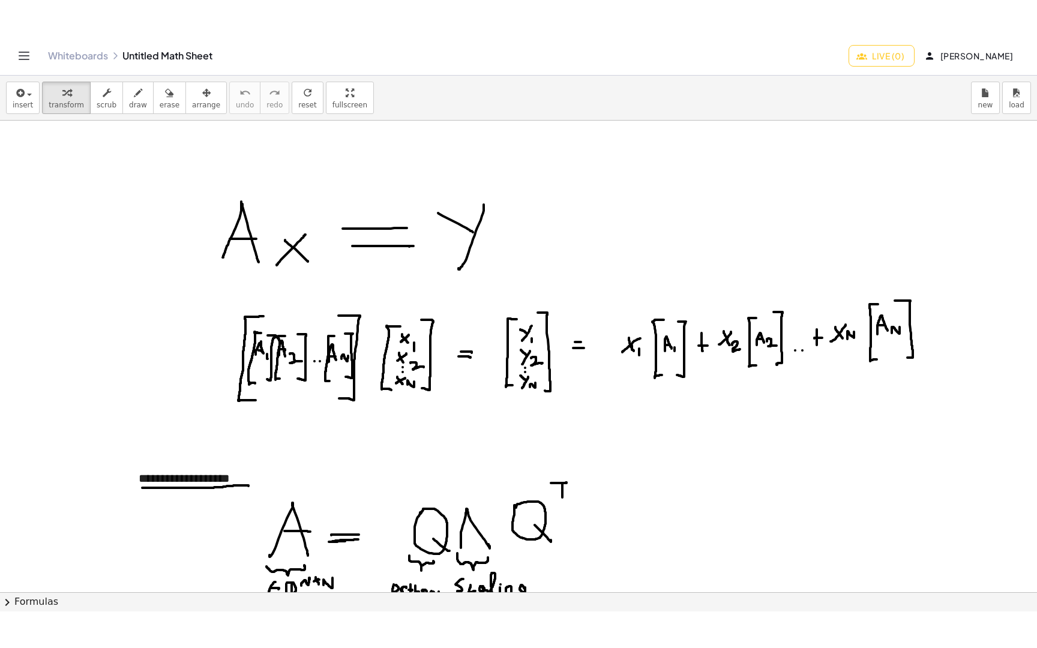
scroll to position [53, 0]
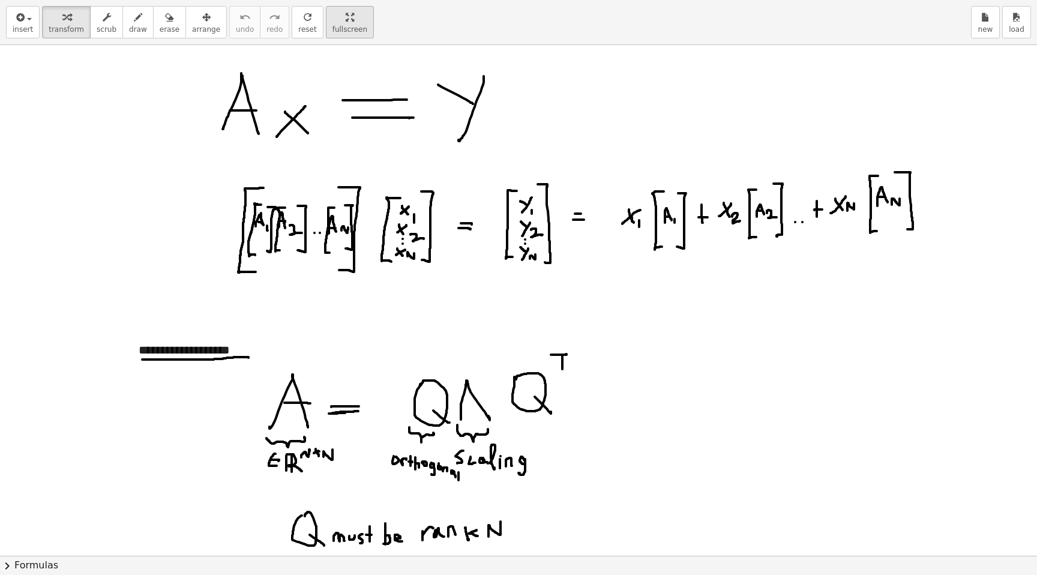
click at [340, 133] on div "**********" at bounding box center [518, 287] width 1037 height 575
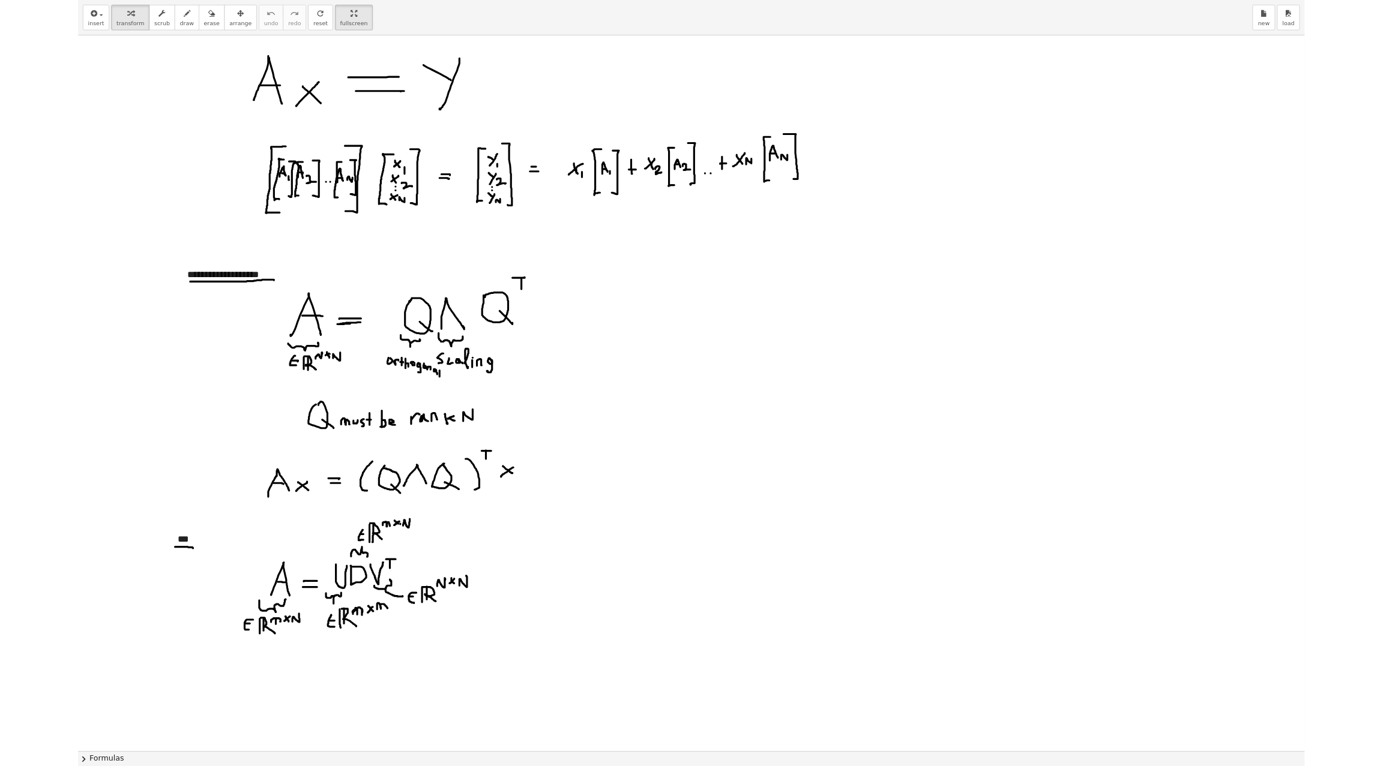
scroll to position [55, 0]
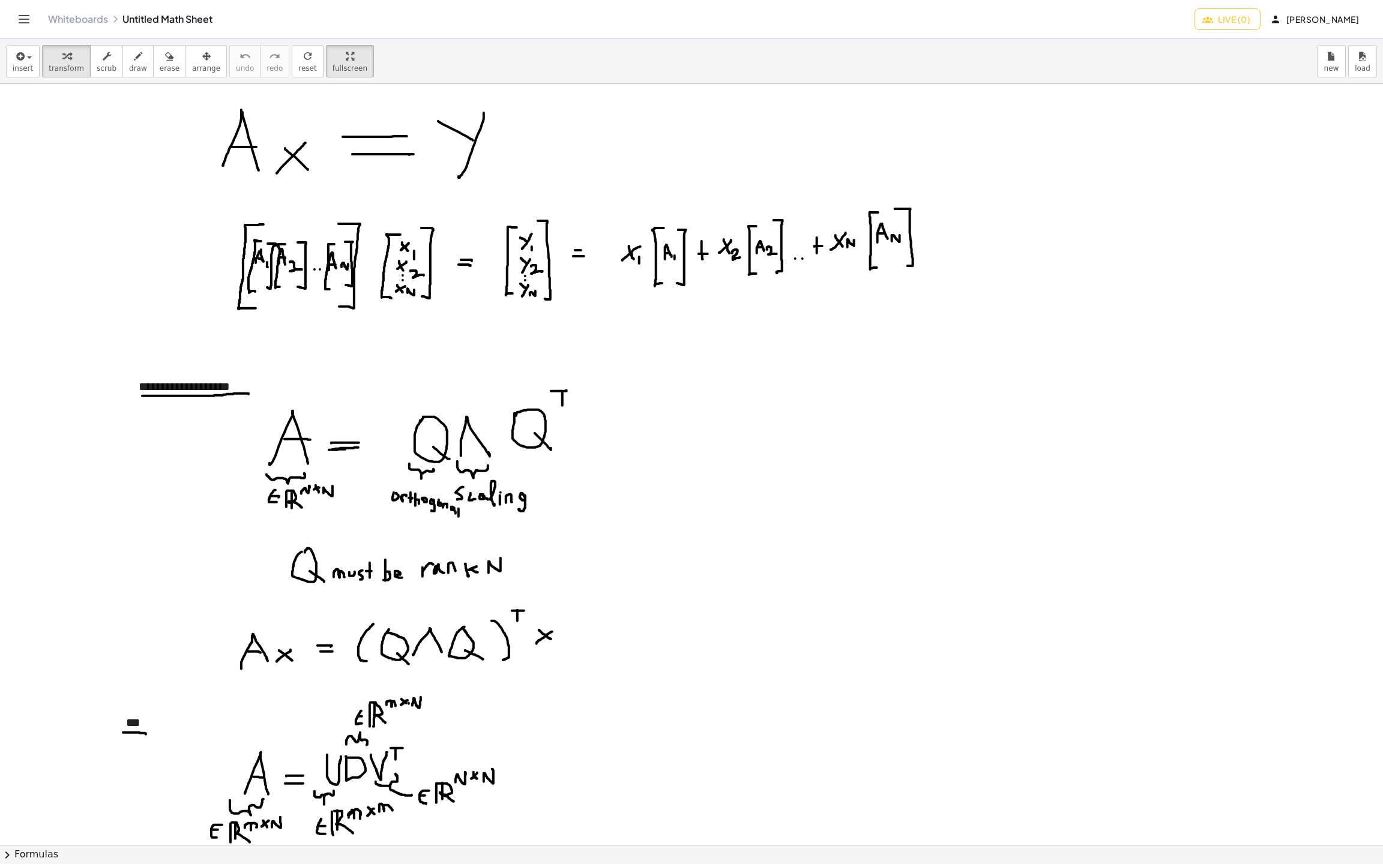
click at [335, 0] on html "**********" at bounding box center [691, 432] width 1383 height 864
